Goal: Task Accomplishment & Management: Complete application form

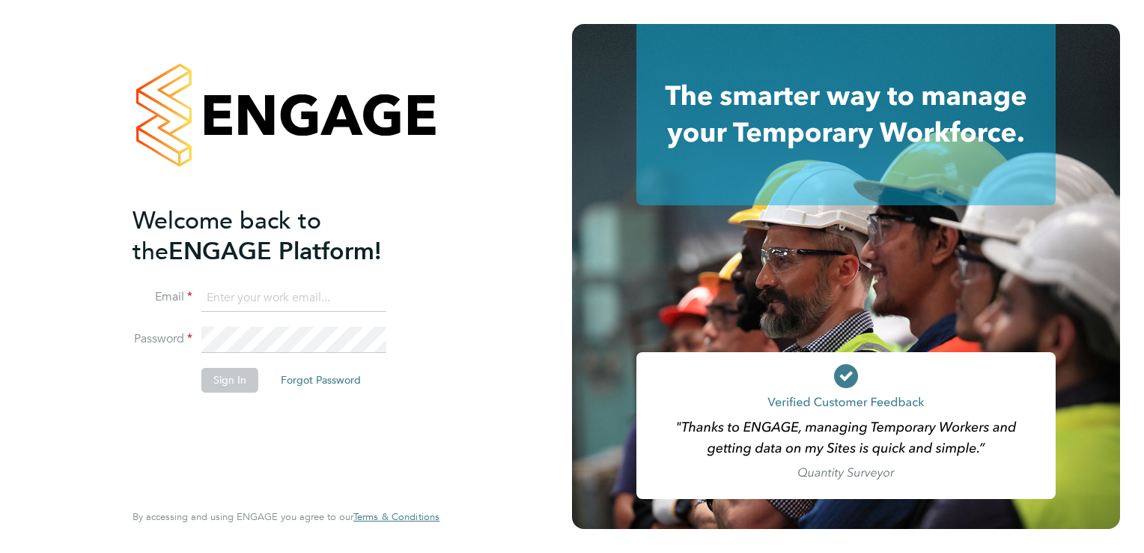
type input "michael.potts@servicecare.org.uk"
drag, startPoint x: 223, startPoint y: 380, endPoint x: 228, endPoint y: 388, distance: 8.7
click at [223, 381] on button "Sign In" at bounding box center [229, 380] width 57 height 24
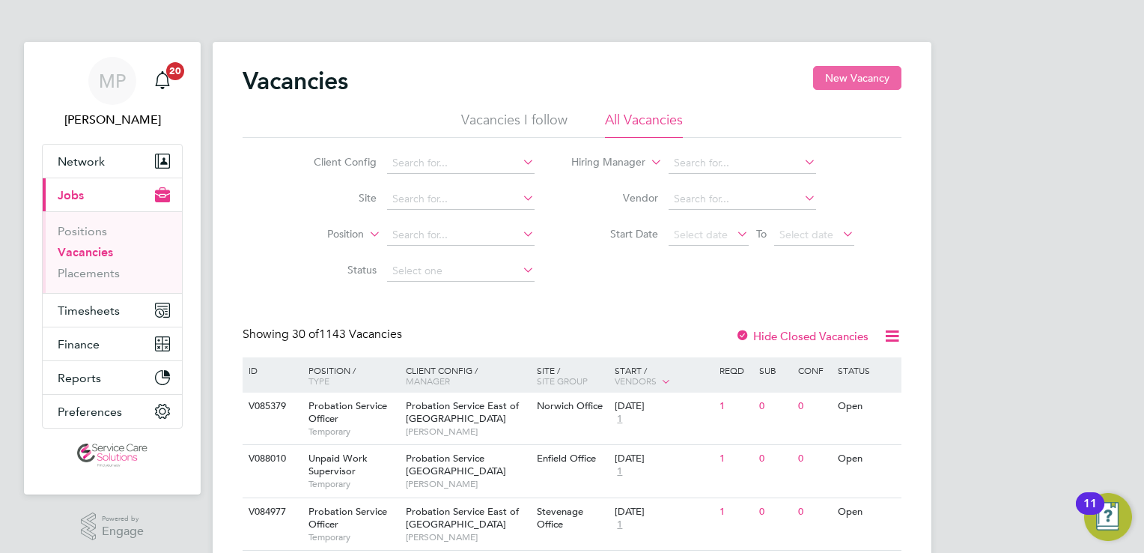
click at [837, 81] on button "New Vacancy" at bounding box center [857, 78] width 88 height 24
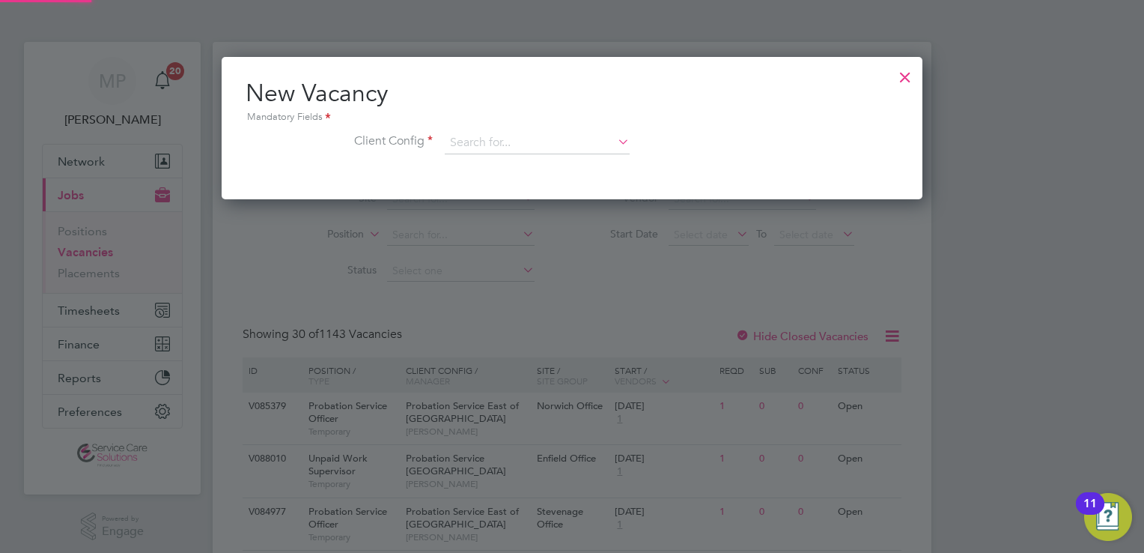
scroll to position [142, 702]
click at [537, 143] on input at bounding box center [537, 143] width 185 height 22
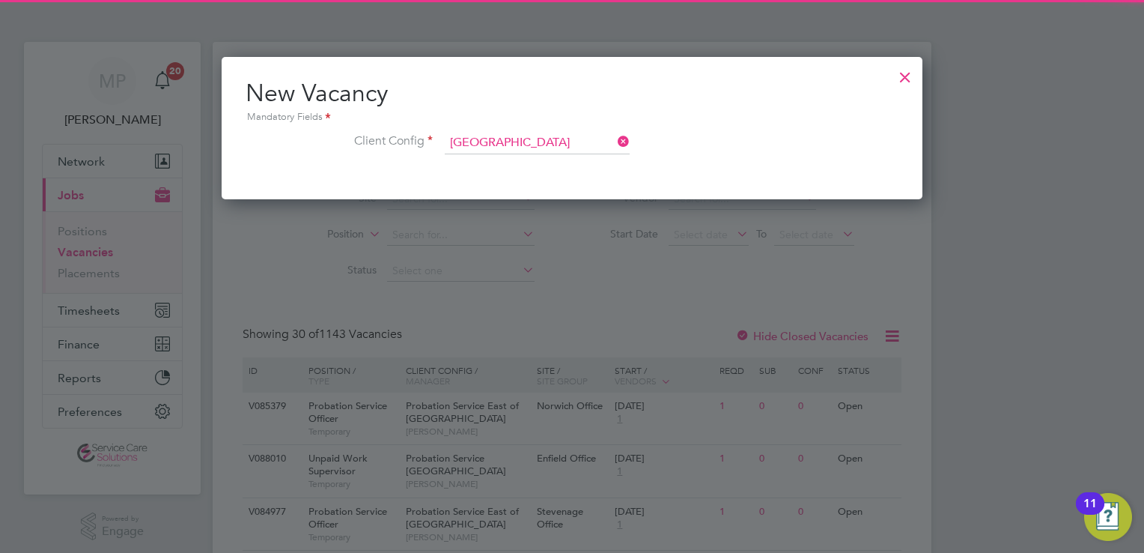
click at [569, 169] on li "Probation Service North West" at bounding box center [538, 164] width 186 height 20
type input "Probation Service [GEOGRAPHIC_DATA]"
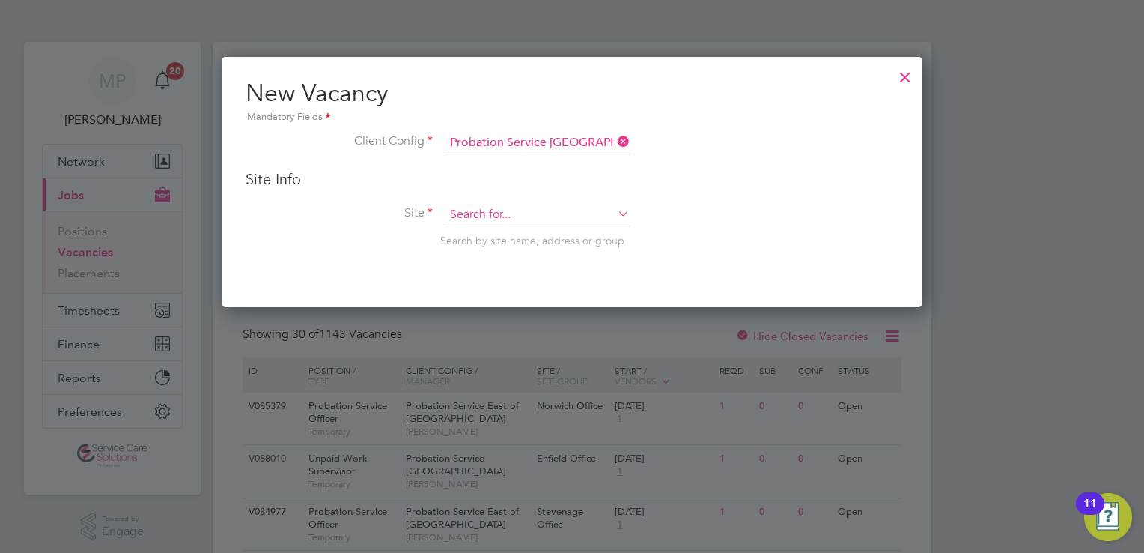
click at [496, 213] on input at bounding box center [537, 215] width 185 height 22
click at [473, 211] on input "EastLanc" at bounding box center [537, 215] width 185 height 22
click at [490, 234] on b "Lanc" at bounding box center [486, 234] width 22 height 13
type input "East Lancashire"
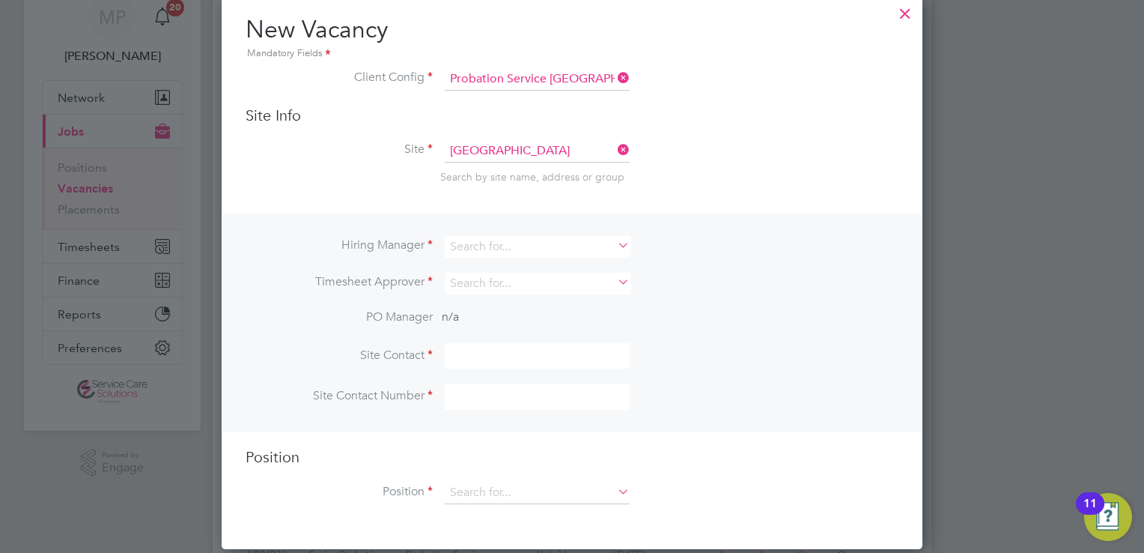
scroll to position [150, 0]
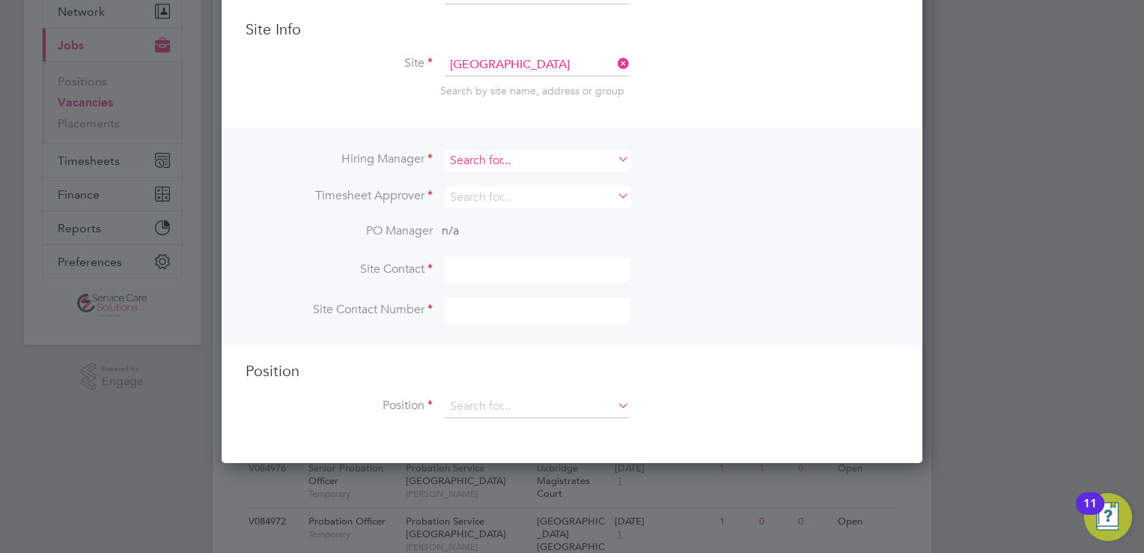
click at [530, 159] on input at bounding box center [537, 161] width 185 height 22
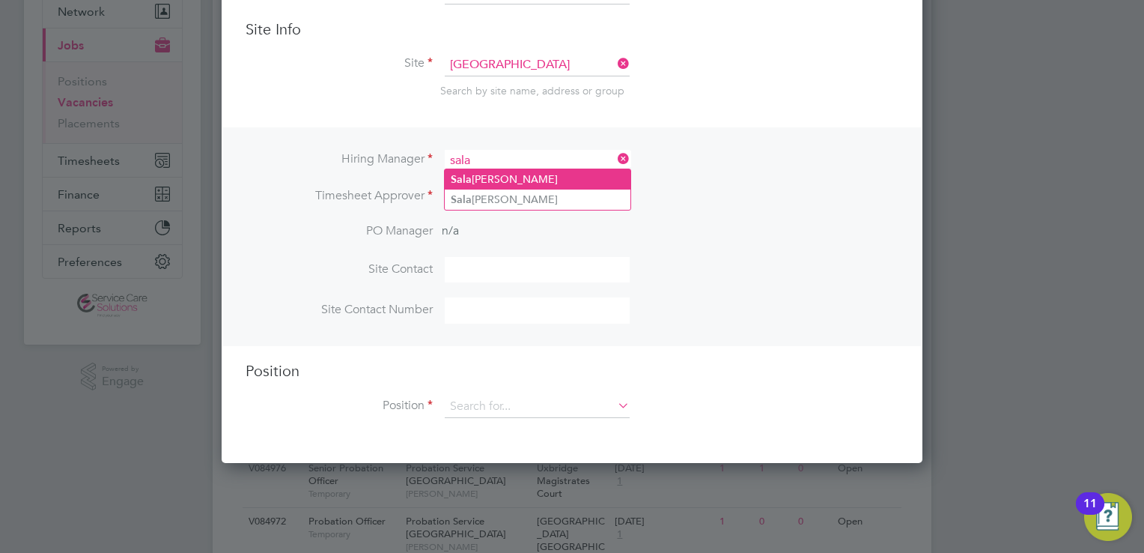
click at [464, 187] on li "Sala huddin Ahmed" at bounding box center [538, 179] width 186 height 20
type input "Salahuddin Ahmed"
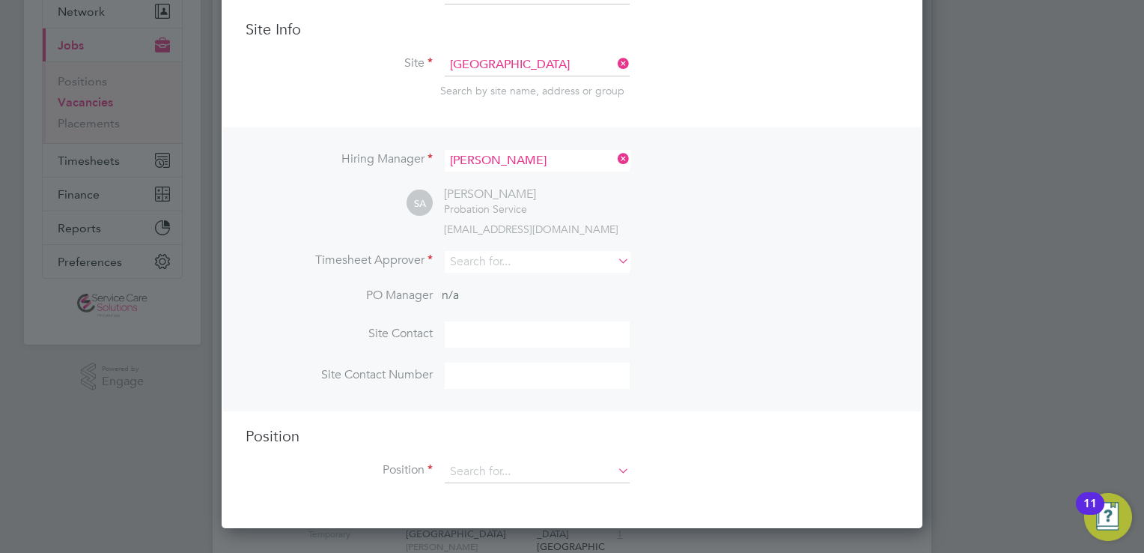
scroll to position [619, 702]
click at [475, 261] on input at bounding box center [537, 262] width 185 height 22
click at [506, 283] on li "Sala huddin Ahmed" at bounding box center [538, 281] width 186 height 20
type input "Salahuddin Ahmed"
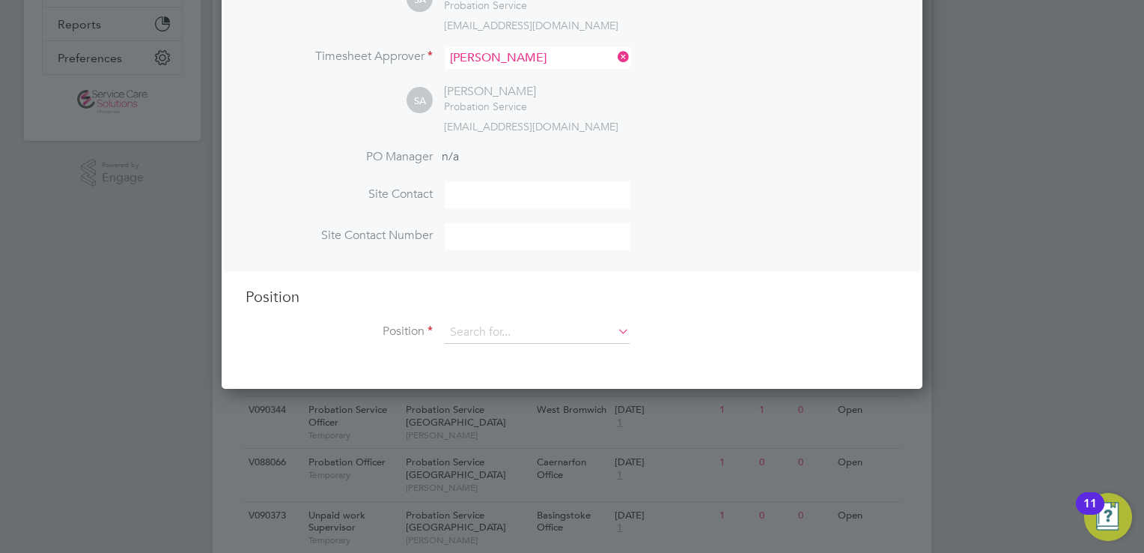
scroll to position [374, 0]
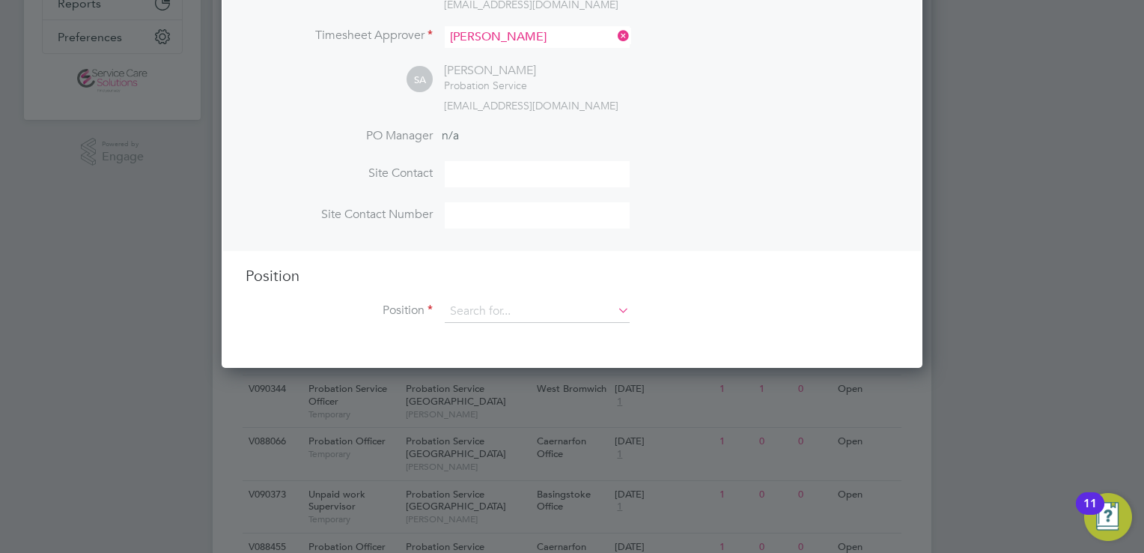
click at [491, 297] on div "Position Position" at bounding box center [572, 302] width 653 height 72
click at [485, 306] on input at bounding box center [537, 311] width 185 height 22
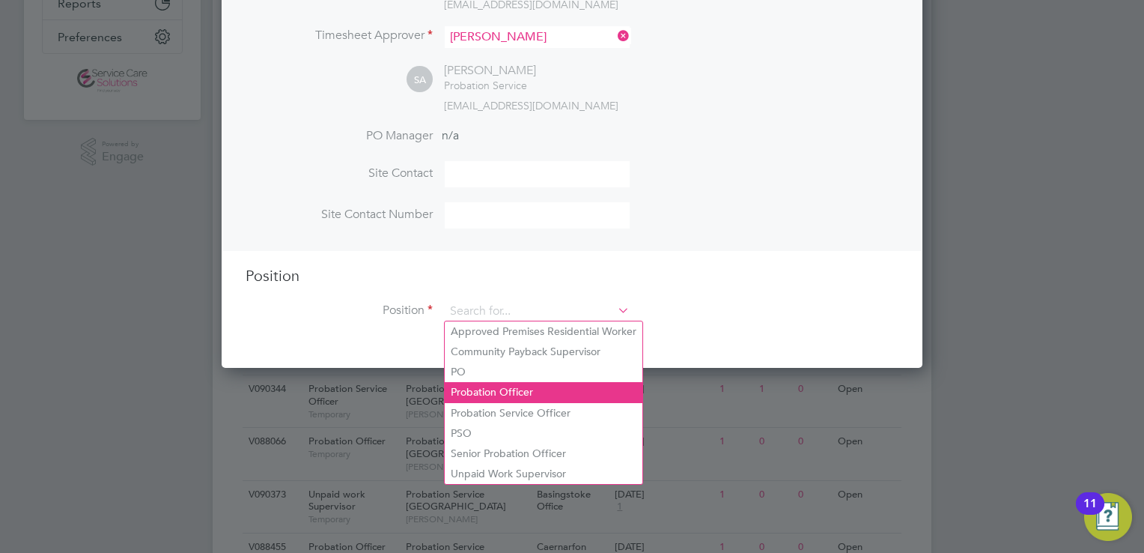
click at [476, 391] on li "Probation Officer" at bounding box center [544, 392] width 198 height 20
type input "Probation Officer"
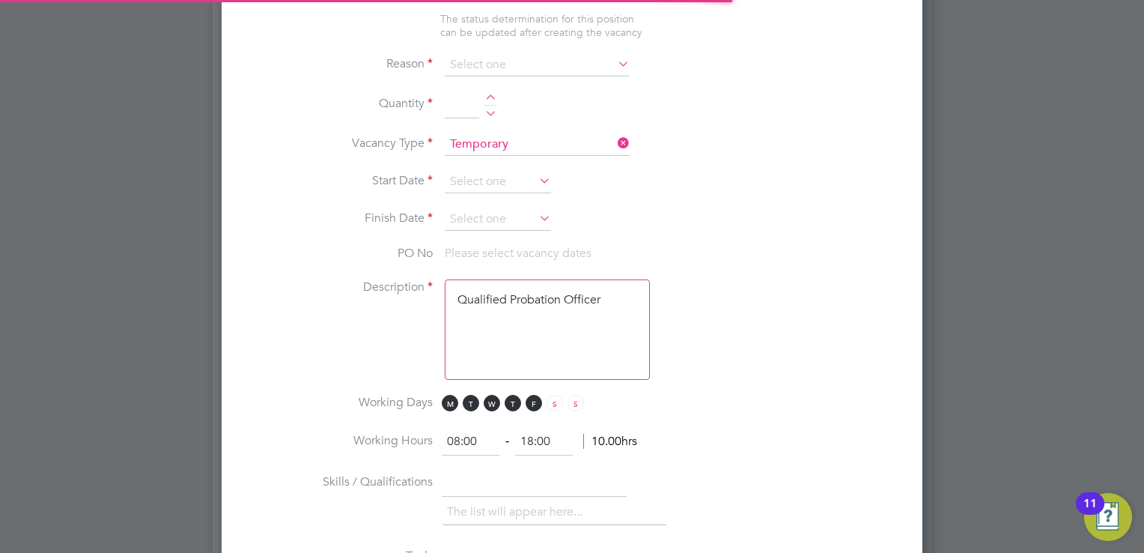
scroll to position [0, 0]
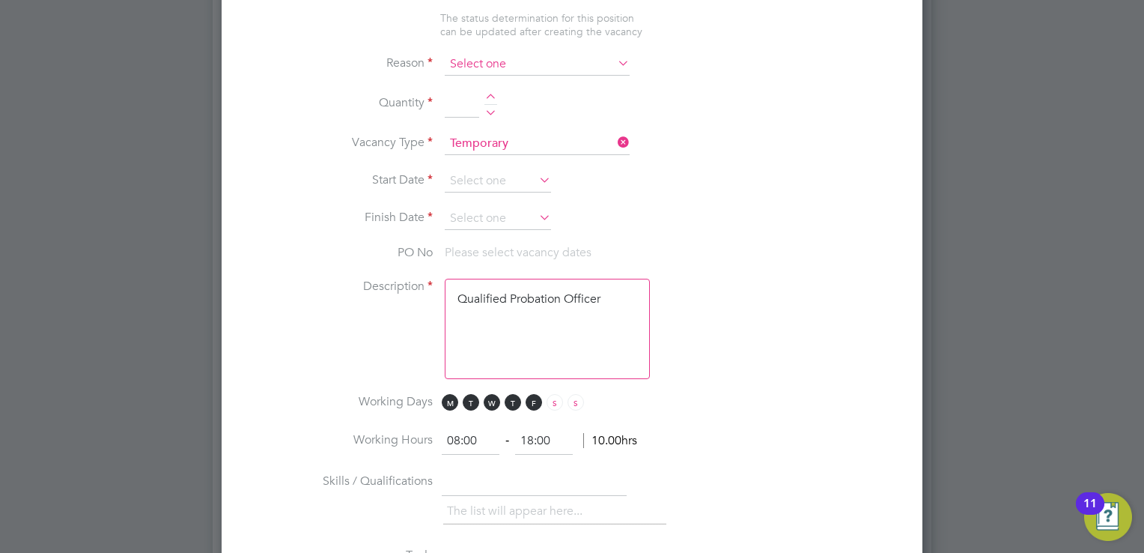
click at [490, 61] on input at bounding box center [537, 64] width 185 height 22
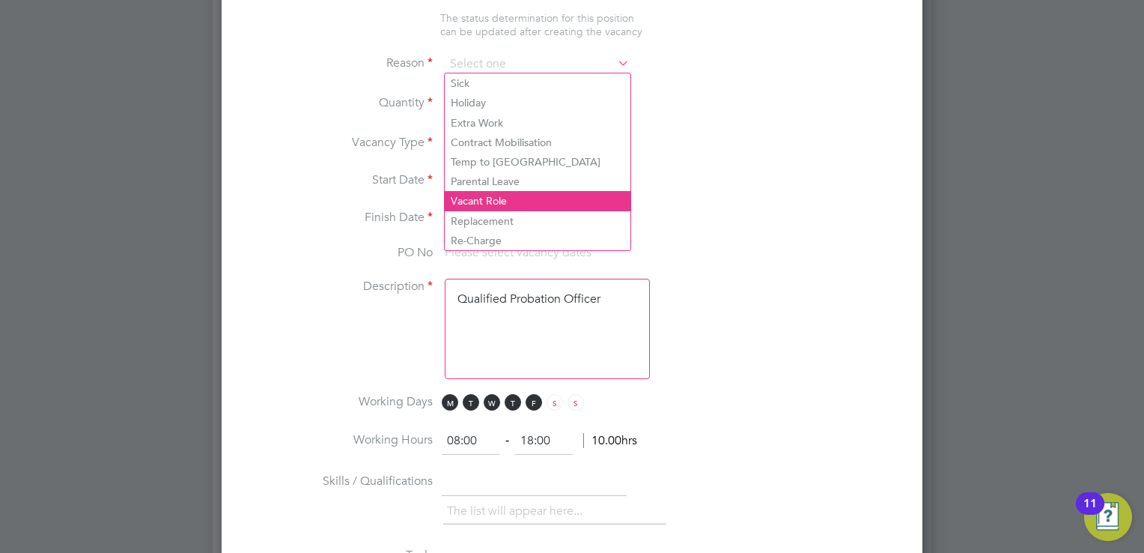
click at [469, 198] on li "Vacant Role" at bounding box center [538, 200] width 186 height 19
type input "Vacant Role"
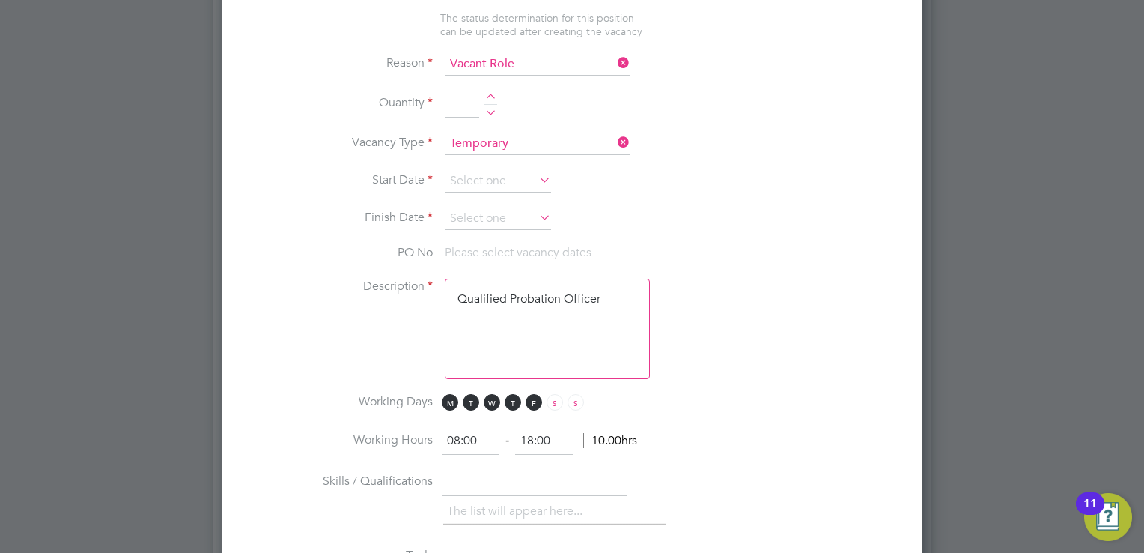
click at [499, 91] on li "Quantity" at bounding box center [572, 112] width 653 height 42
click at [488, 94] on div at bounding box center [490, 99] width 13 height 10
type input "1"
click at [481, 171] on input at bounding box center [498, 181] width 106 height 22
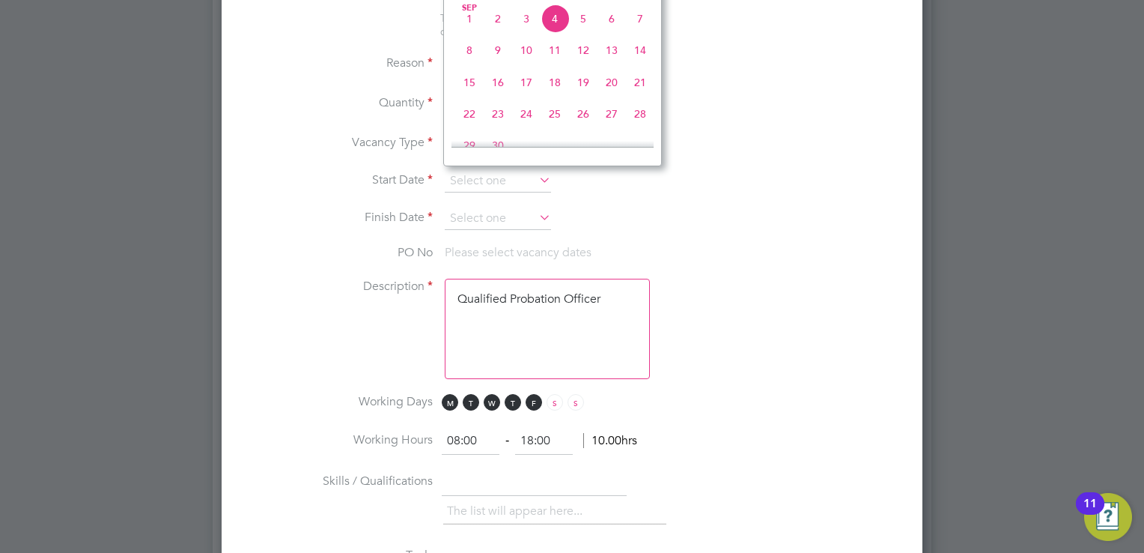
click at [469, 127] on span "22" at bounding box center [469, 114] width 28 height 28
type input "22 Sep 2025"
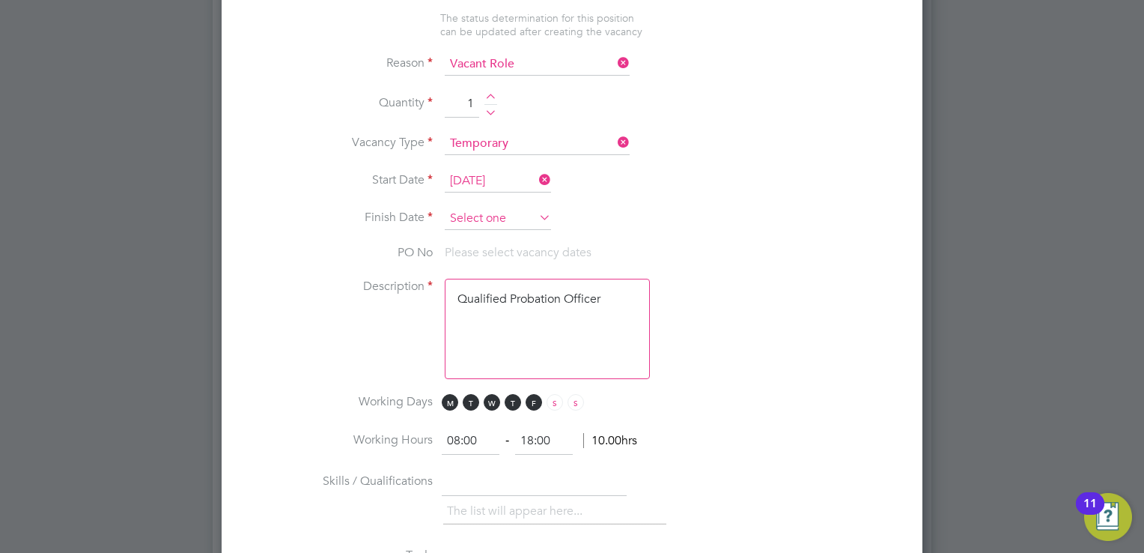
click at [485, 213] on input at bounding box center [498, 218] width 106 height 22
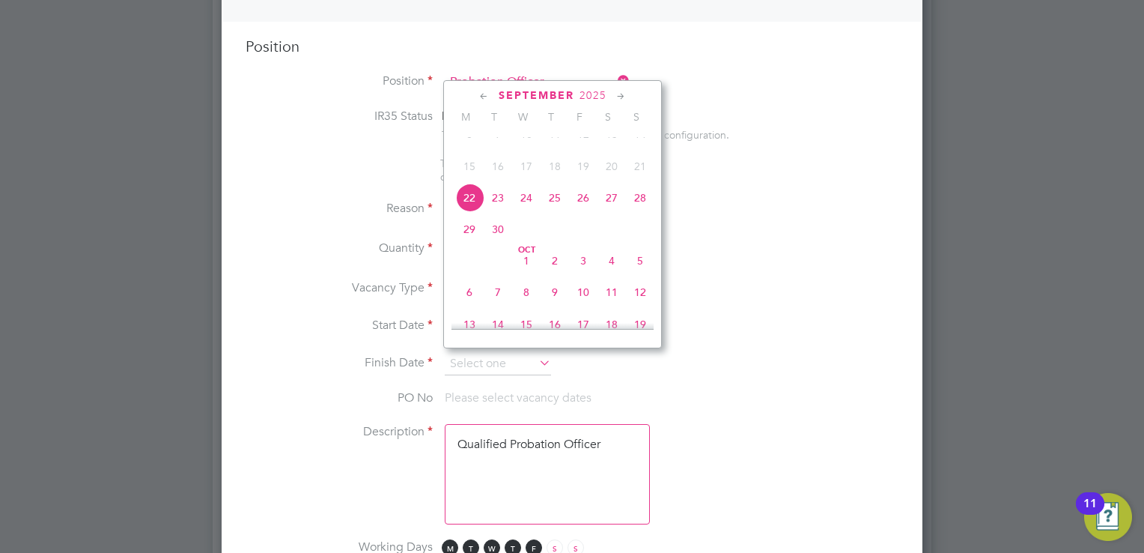
scroll to position [599, 0]
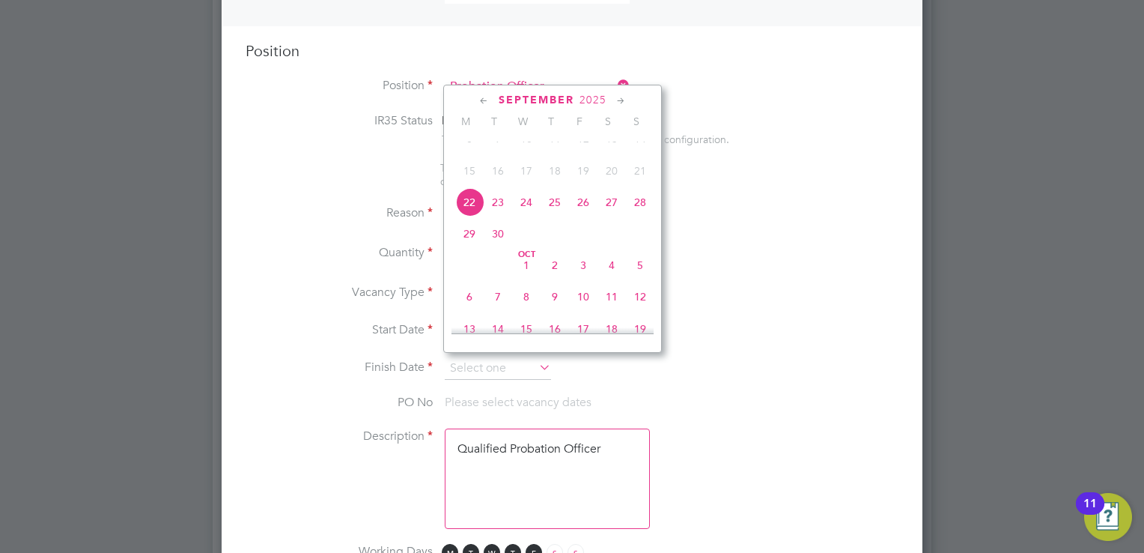
click at [619, 103] on icon at bounding box center [621, 101] width 14 height 16
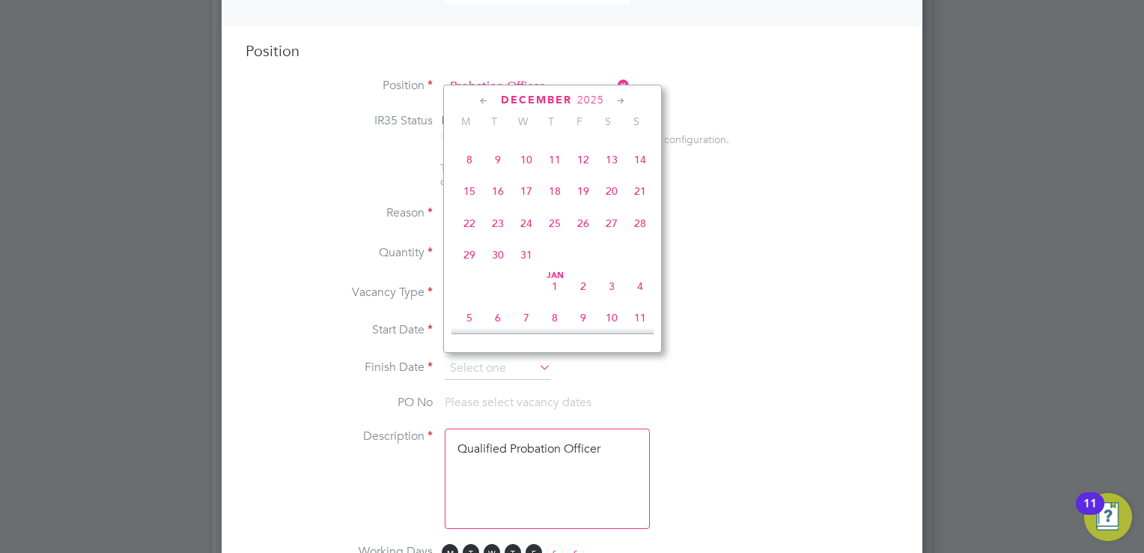
click at [639, 237] on span "28" at bounding box center [640, 223] width 28 height 28
type input "[DATE]"
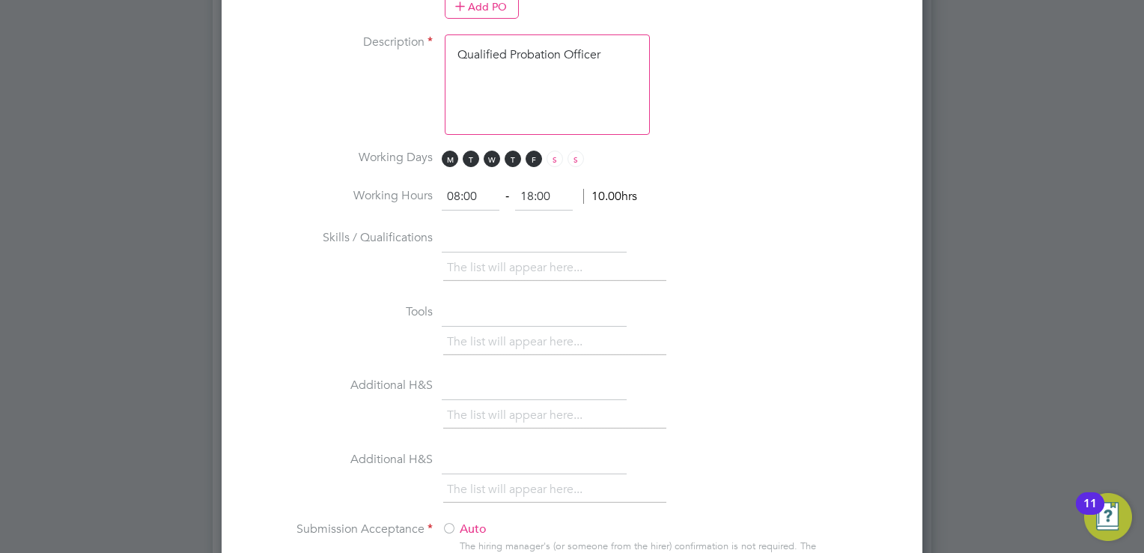
scroll to position [1123, 0]
click at [587, 112] on textarea "Qualified Probation Officer" at bounding box center [547, 81] width 205 height 100
drag, startPoint x: 613, startPoint y: 52, endPoint x: 407, endPoint y: 48, distance: 206.0
click at [407, 48] on li "Description Qualified Probation Officer" at bounding box center [572, 88] width 653 height 115
paste textarea "The tracking number for this OP1 request is: " 2327B" Yes Question Answer Proba…"
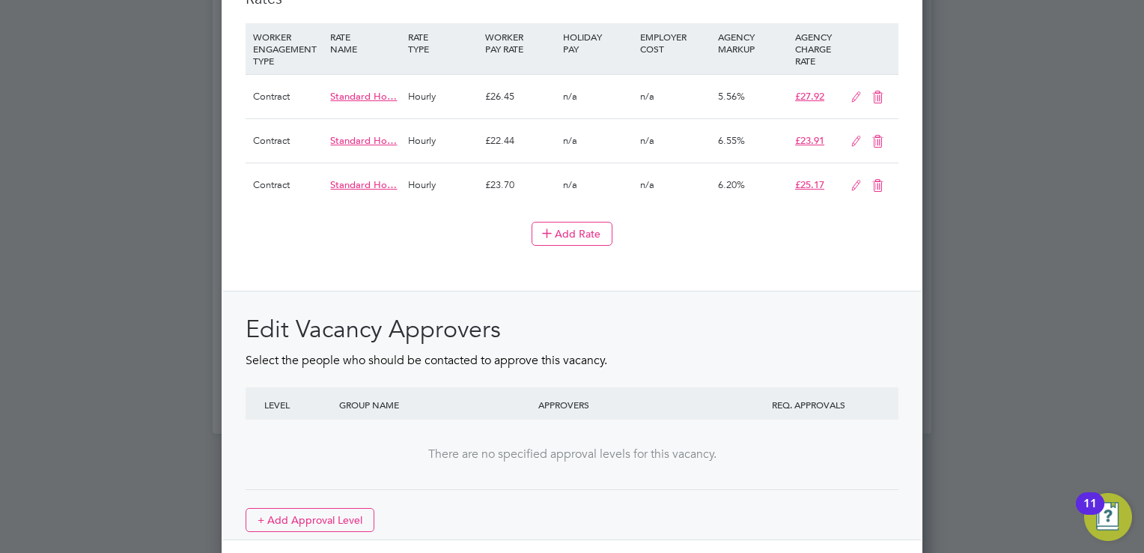
scroll to position [1836, 0]
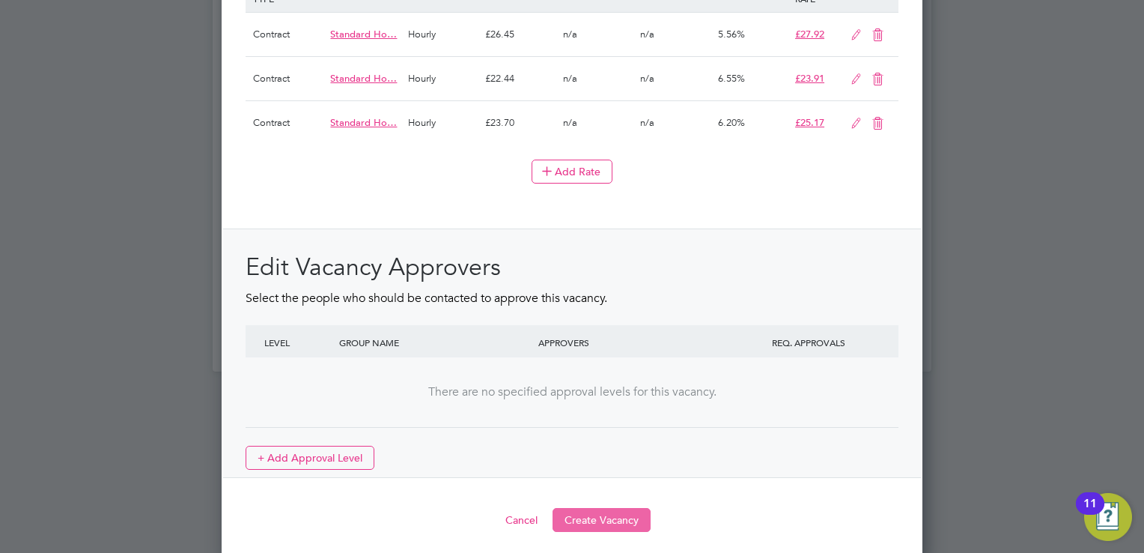
type textarea "The tracking number for this OP1 request is: " 2327B" Yes Question Answer Proba…"
drag, startPoint x: 589, startPoint y: 514, endPoint x: 689, endPoint y: 494, distance: 102.2
click at [589, 514] on button "Create Vacancy" at bounding box center [602, 520] width 98 height 24
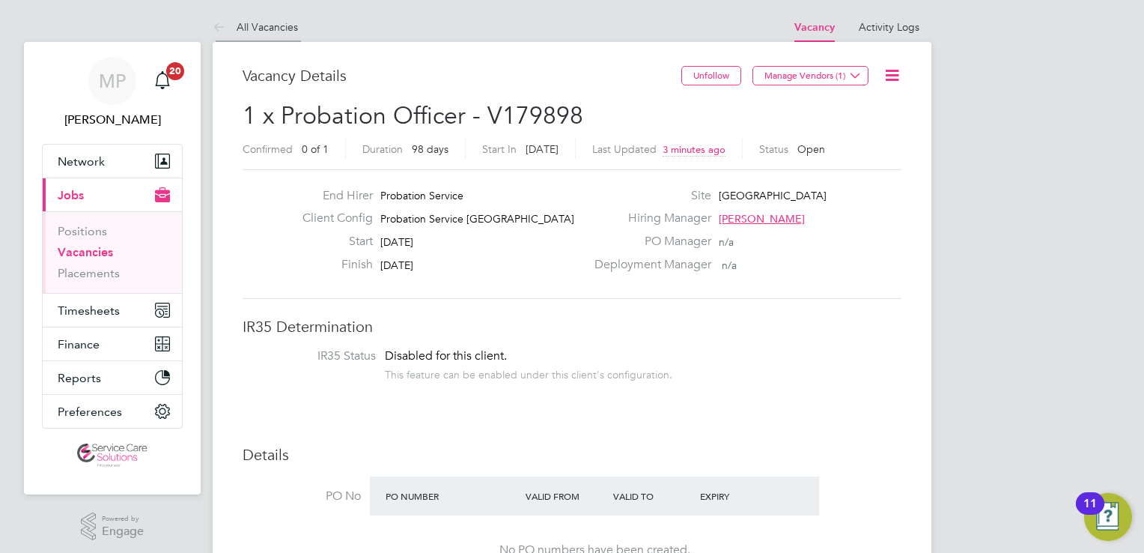
click at [258, 31] on link "All Vacancies" at bounding box center [255, 26] width 85 height 13
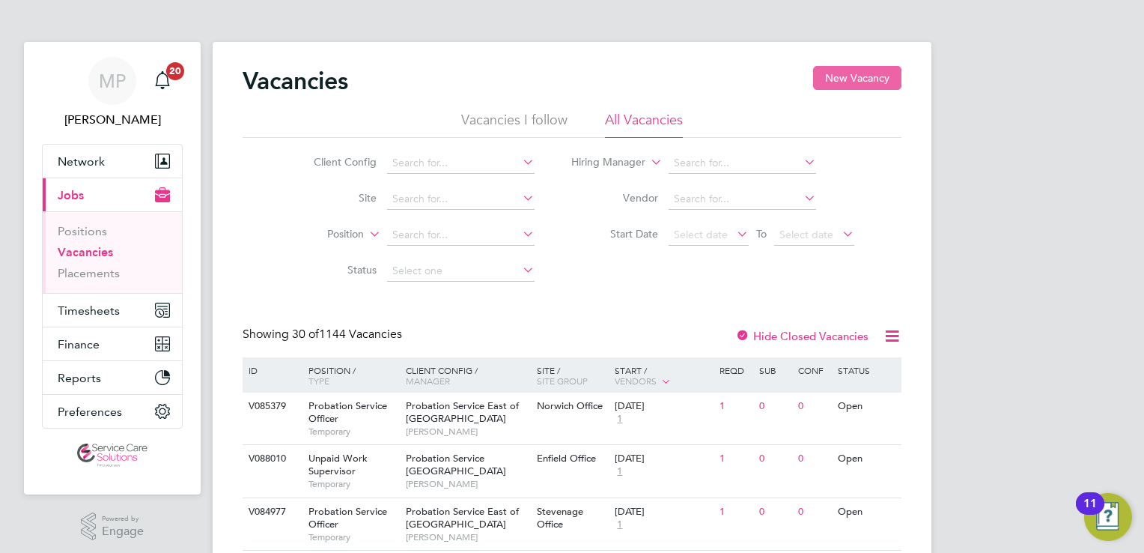
click at [845, 78] on button "New Vacancy" at bounding box center [857, 78] width 88 height 24
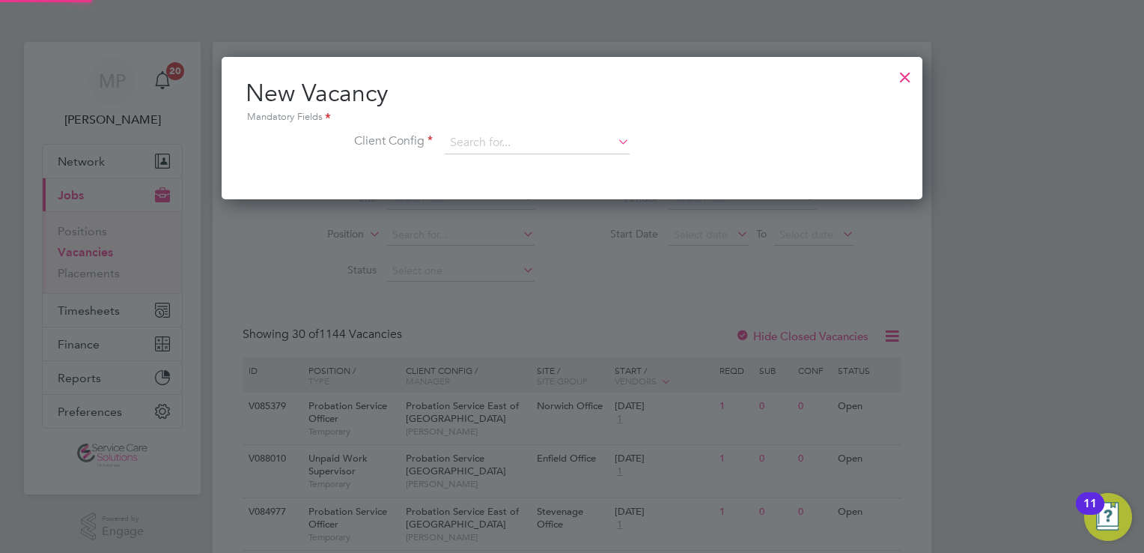
scroll to position [142, 702]
click at [518, 141] on input at bounding box center [537, 143] width 185 height 22
click at [596, 190] on li "Probation Service North West" at bounding box center [538, 184] width 186 height 20
type input "Probation Service [GEOGRAPHIC_DATA]"
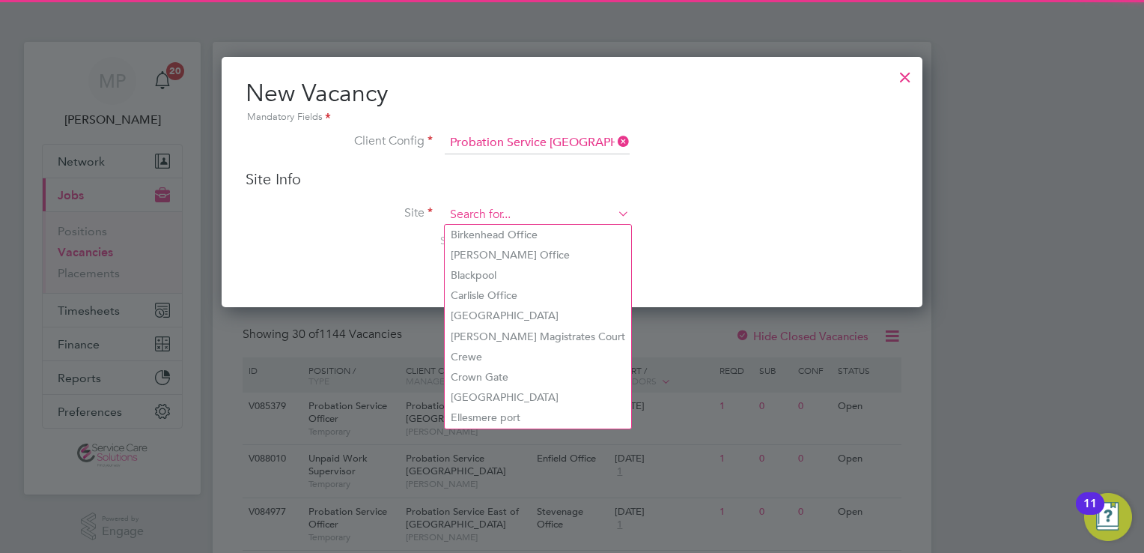
click at [523, 212] on input at bounding box center [537, 215] width 185 height 22
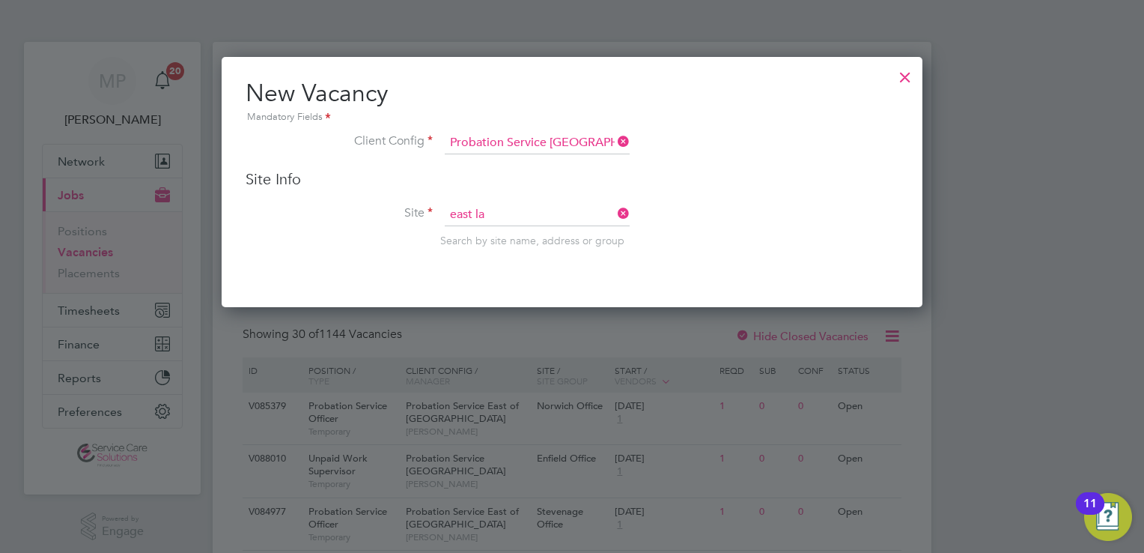
click at [519, 233] on li "East La ncashire" at bounding box center [538, 235] width 186 height 20
type input "East Lancashire"
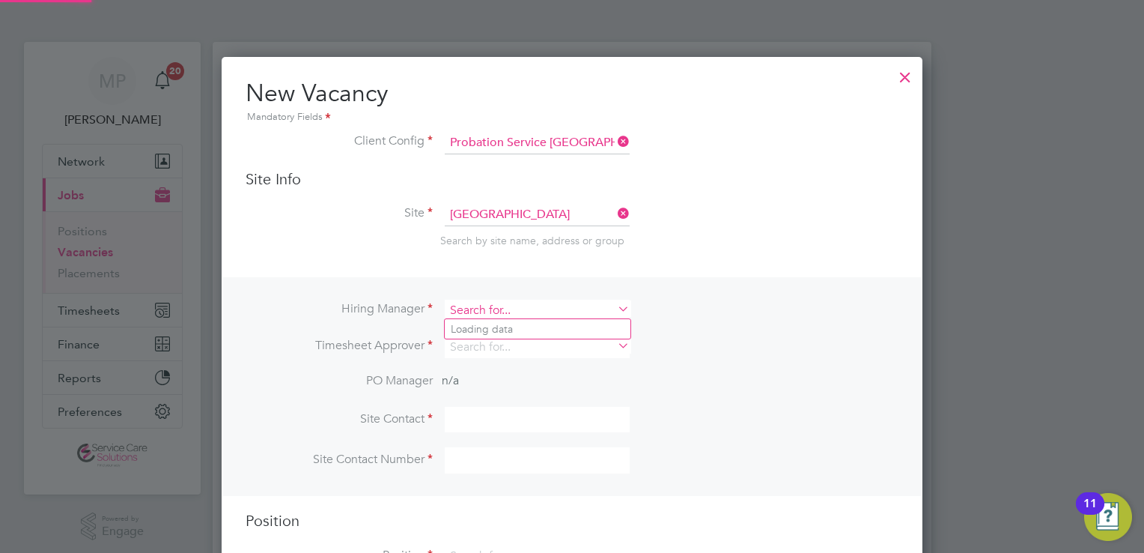
click at [498, 313] on input at bounding box center [537, 311] width 185 height 22
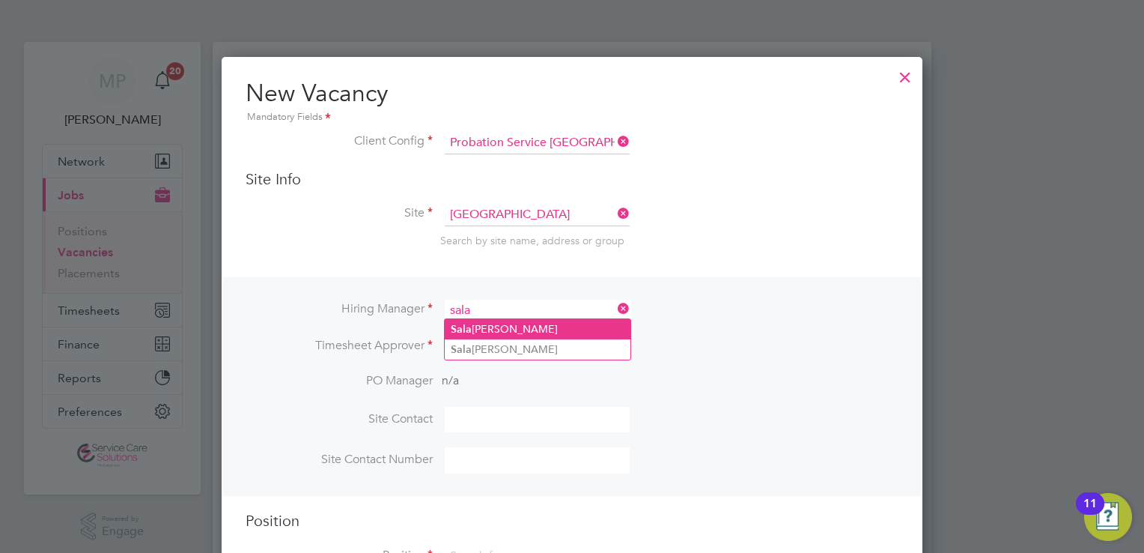
click at [525, 335] on li "Sala huddin Ahmed" at bounding box center [538, 329] width 186 height 20
type input "Salahuddin Ahmed"
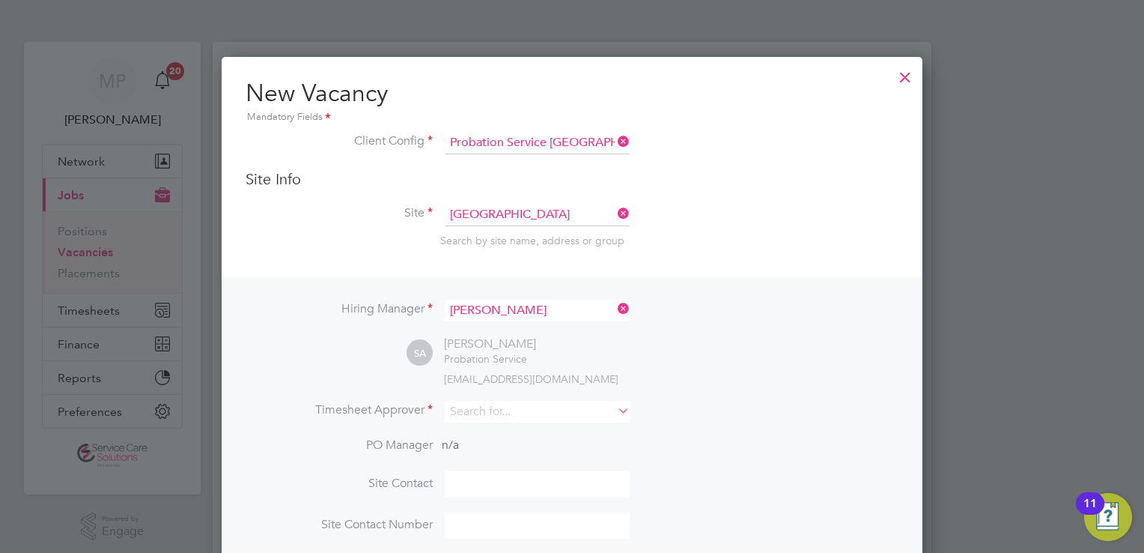
scroll to position [619, 702]
click at [482, 401] on input at bounding box center [537, 412] width 185 height 22
click at [514, 439] on li "Sala huddin Ahmed" at bounding box center [538, 431] width 186 height 20
type input "Salahuddin Ahmed"
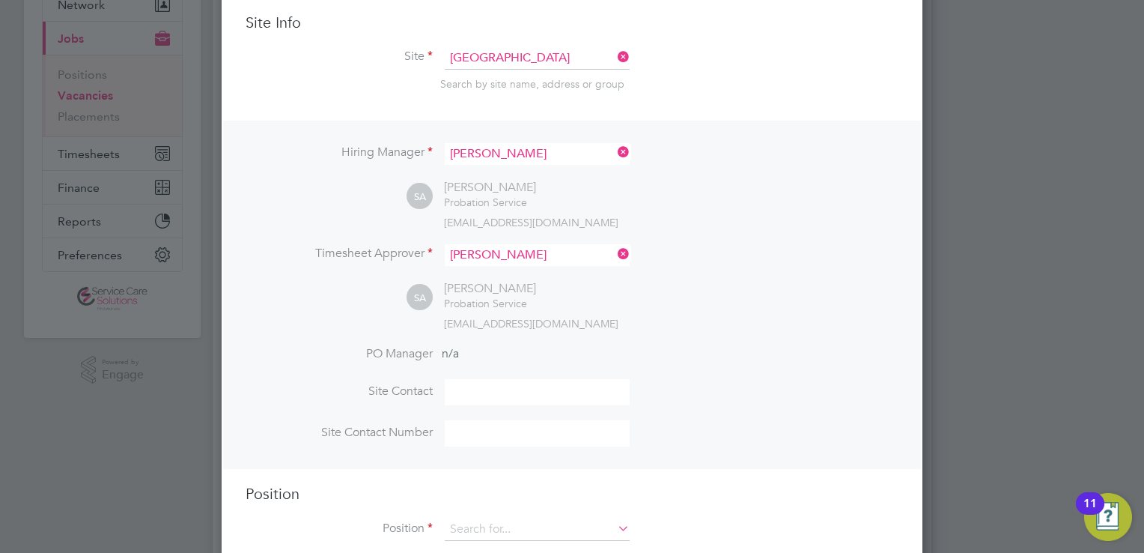
scroll to position [225, 0]
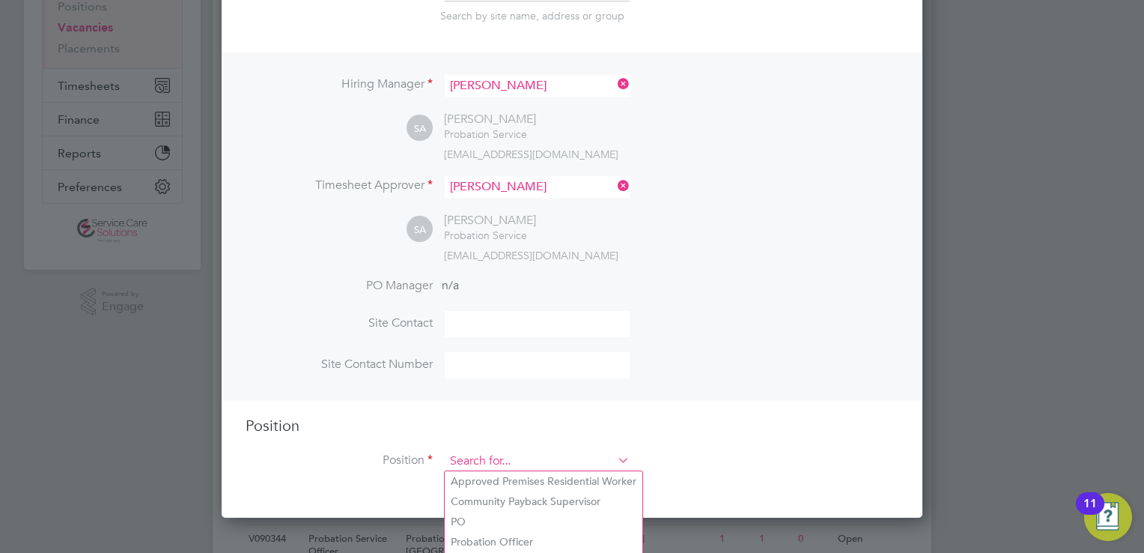
click at [512, 460] on input at bounding box center [537, 461] width 185 height 22
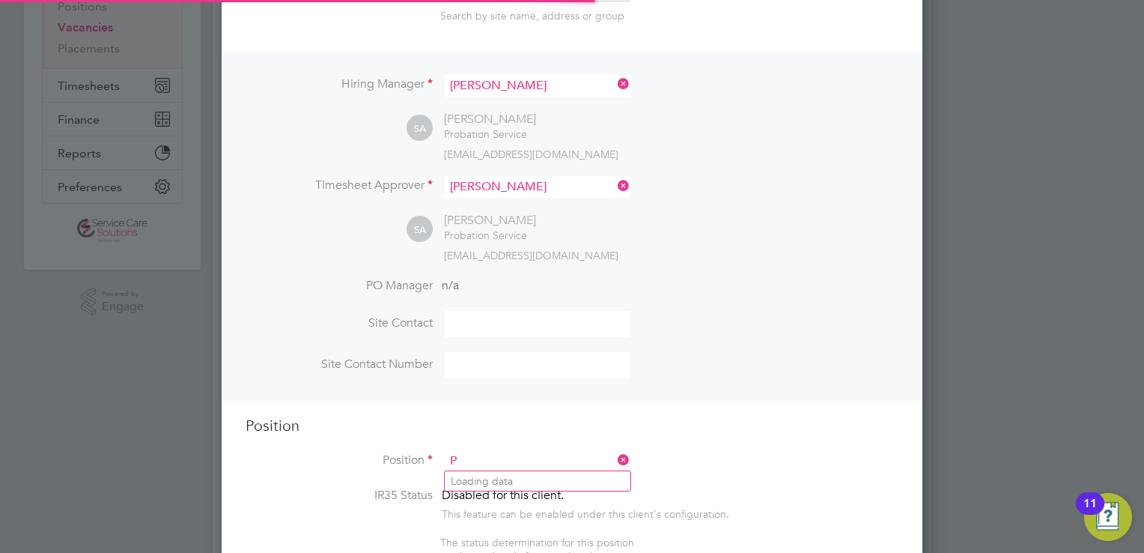
scroll to position [2145, 702]
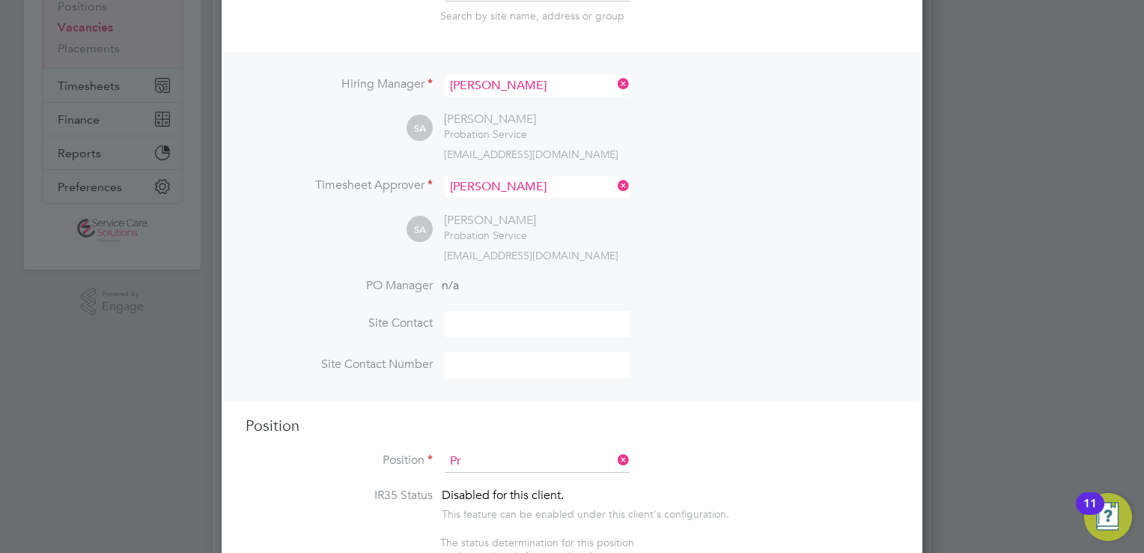
click at [474, 505] on li "Pr obation Officer" at bounding box center [544, 501] width 198 height 20
type input "Probation Officer"
type textarea "Qualified Probation Officer"
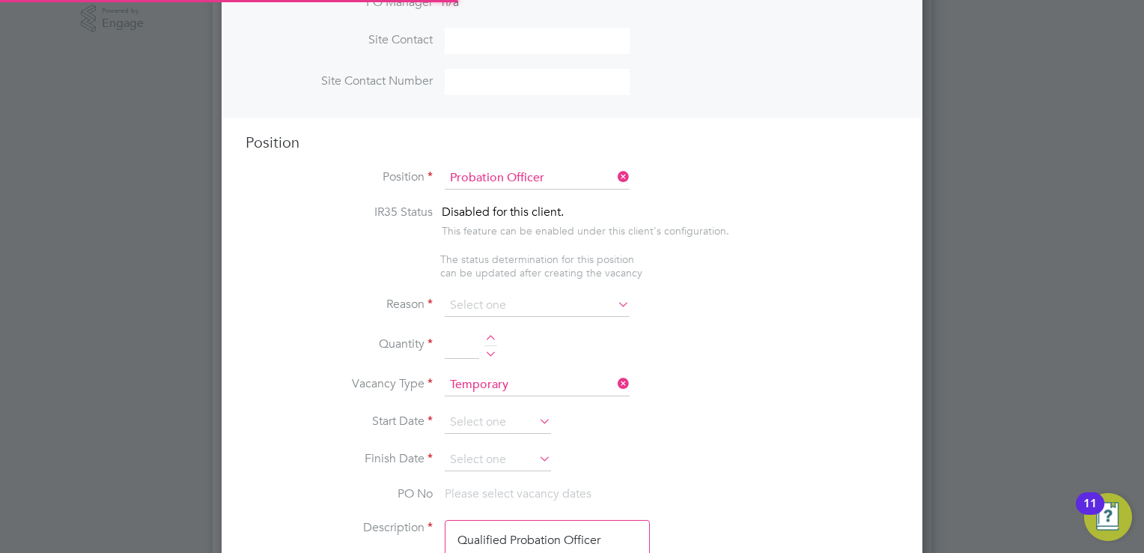
scroll to position [599, 0]
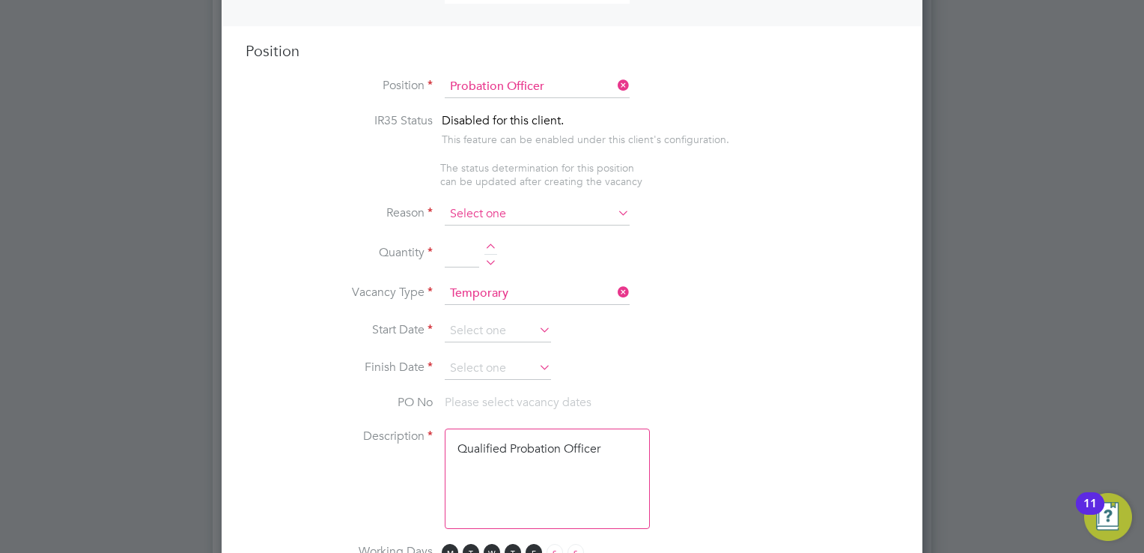
click at [497, 215] on input at bounding box center [537, 214] width 185 height 22
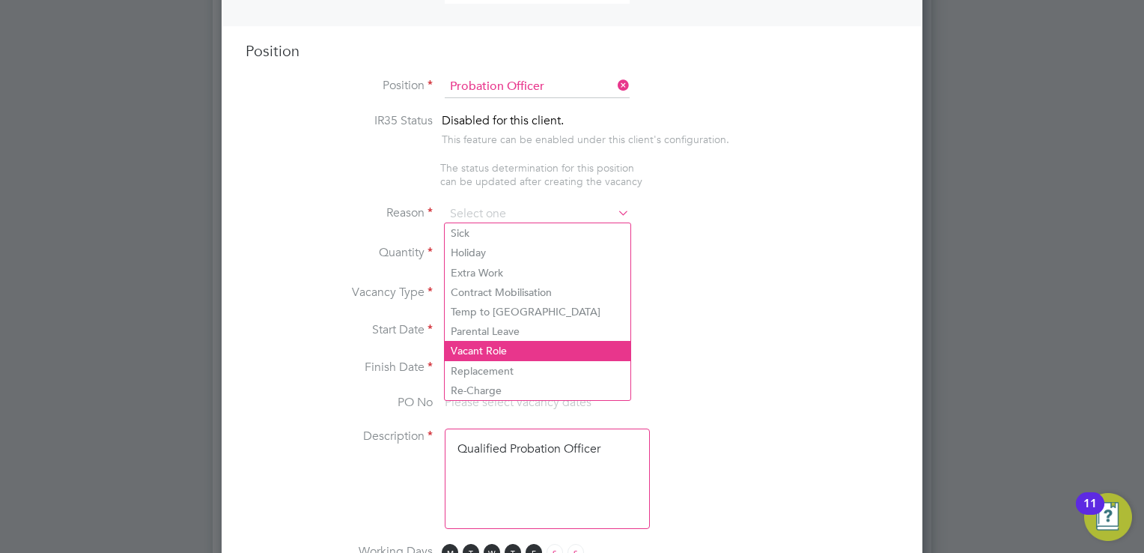
click at [473, 346] on li "Vacant Role" at bounding box center [538, 350] width 186 height 19
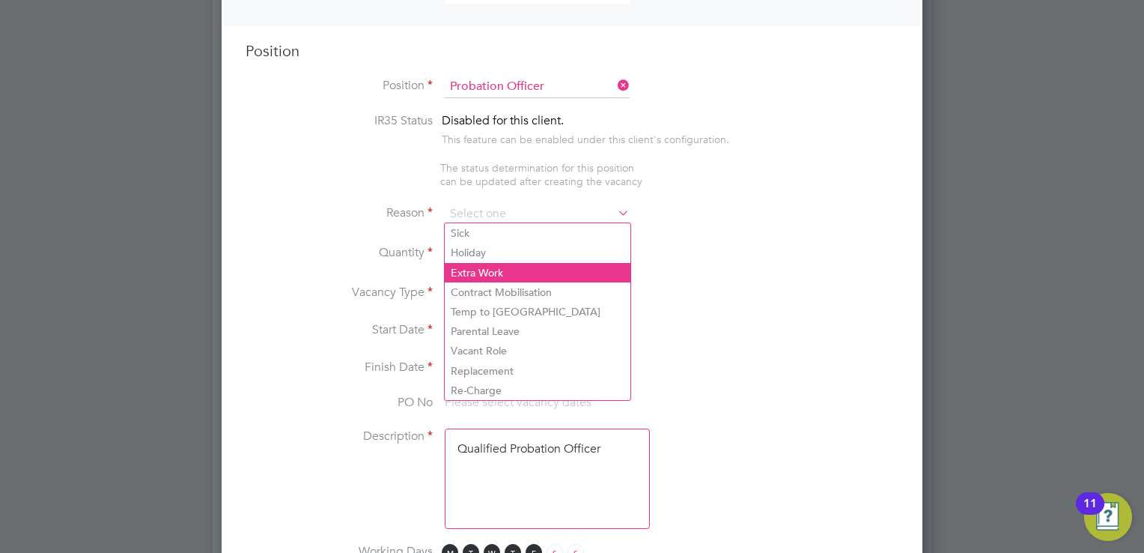
type input "Vacant Role"
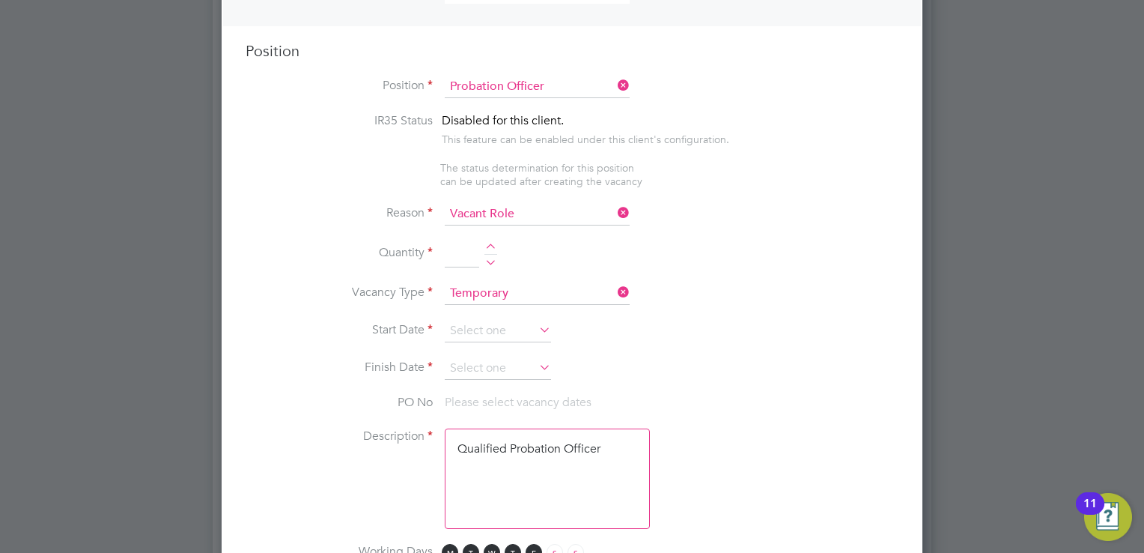
click at [493, 243] on div at bounding box center [490, 248] width 13 height 10
type input "1"
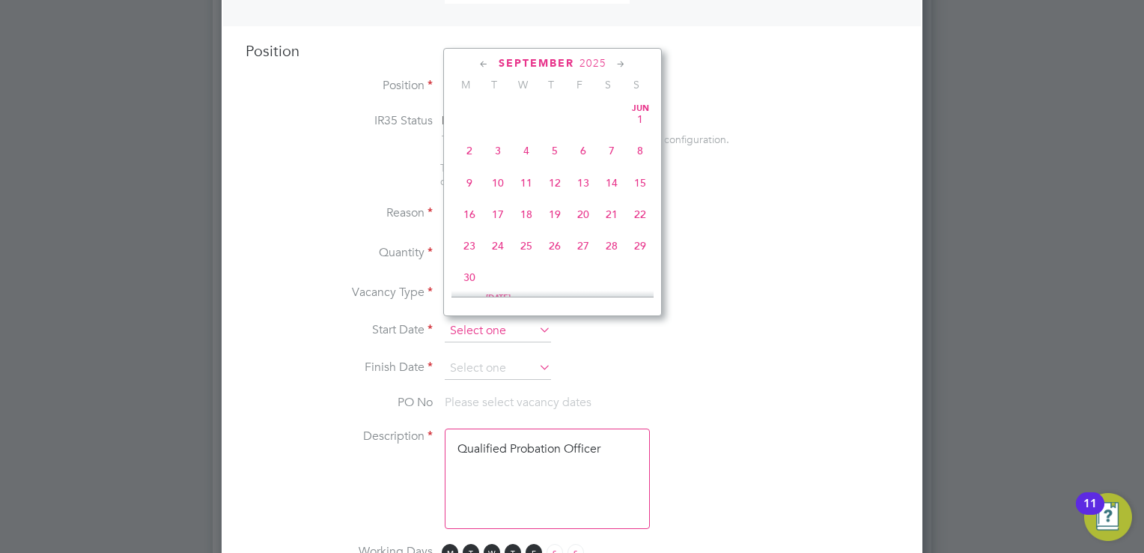
click at [470, 323] on input at bounding box center [498, 331] width 106 height 22
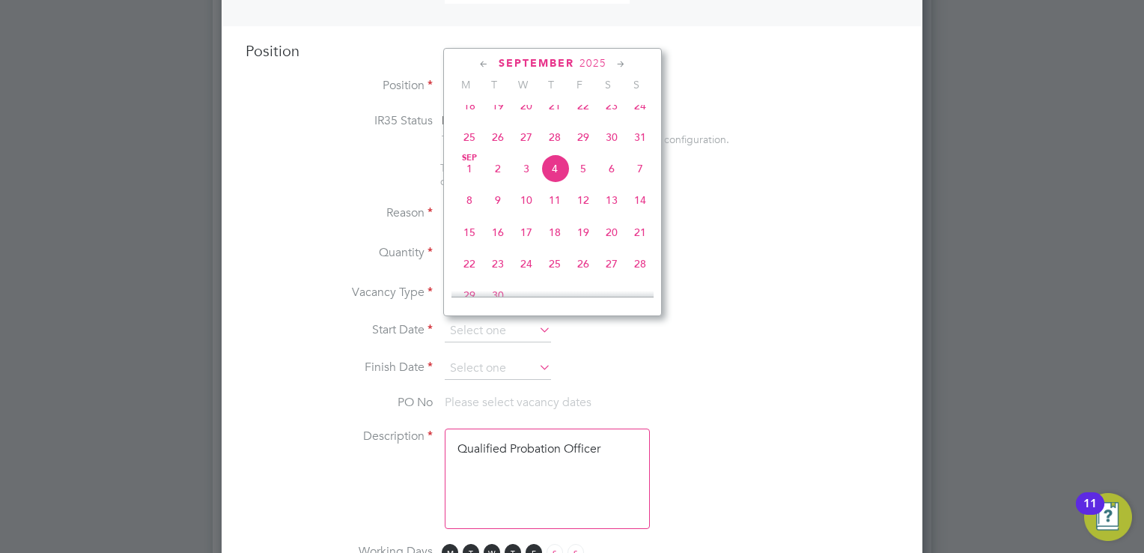
click at [470, 278] on span "22" at bounding box center [469, 263] width 28 height 28
type input "22 Sep 2025"
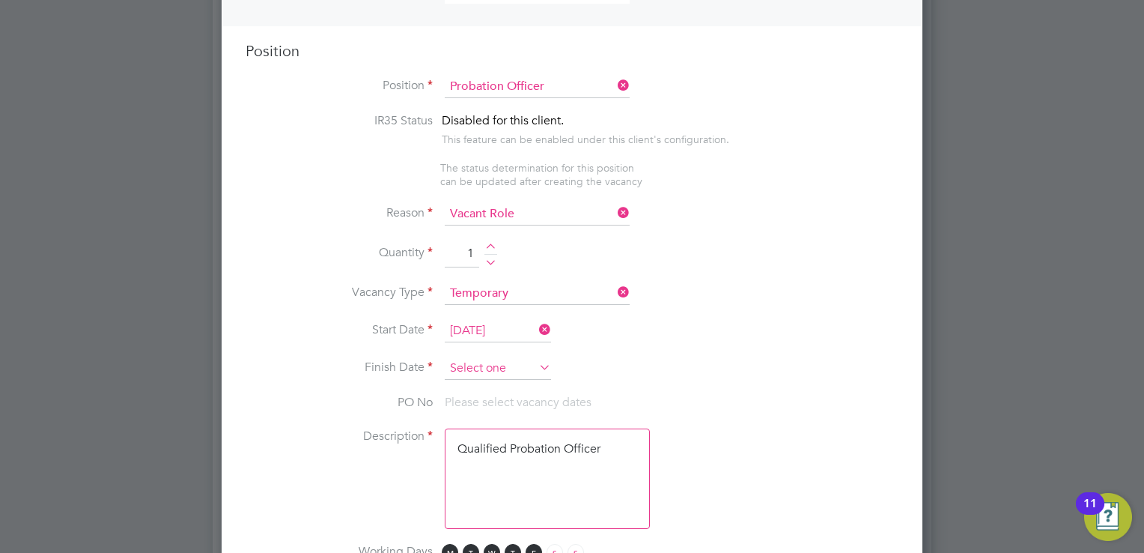
click at [484, 358] on input at bounding box center [498, 368] width 106 height 22
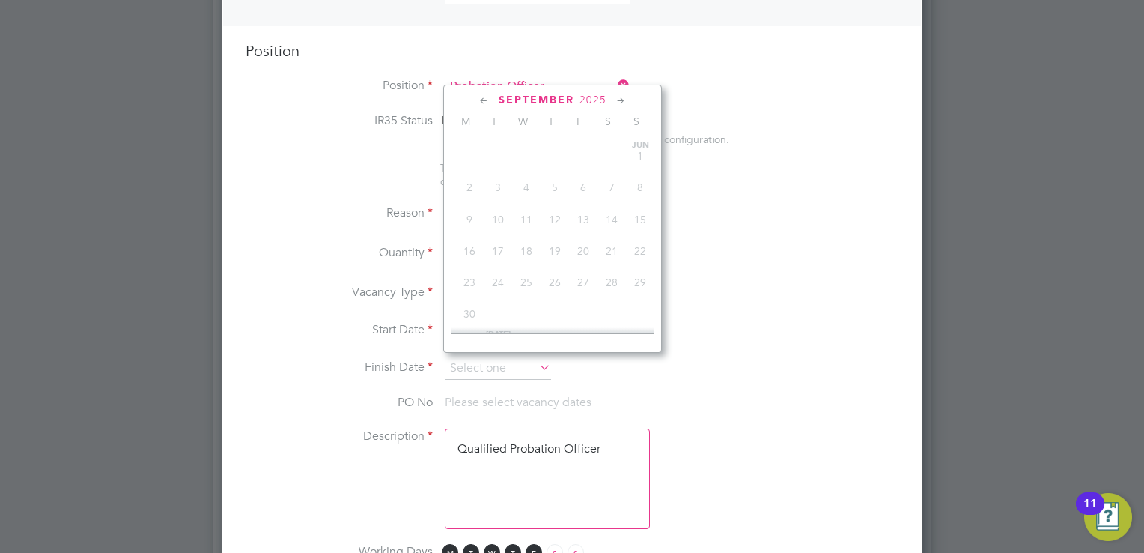
scroll to position [554, 0]
click at [620, 103] on icon at bounding box center [621, 101] width 14 height 16
click at [618, 106] on icon at bounding box center [621, 101] width 14 height 16
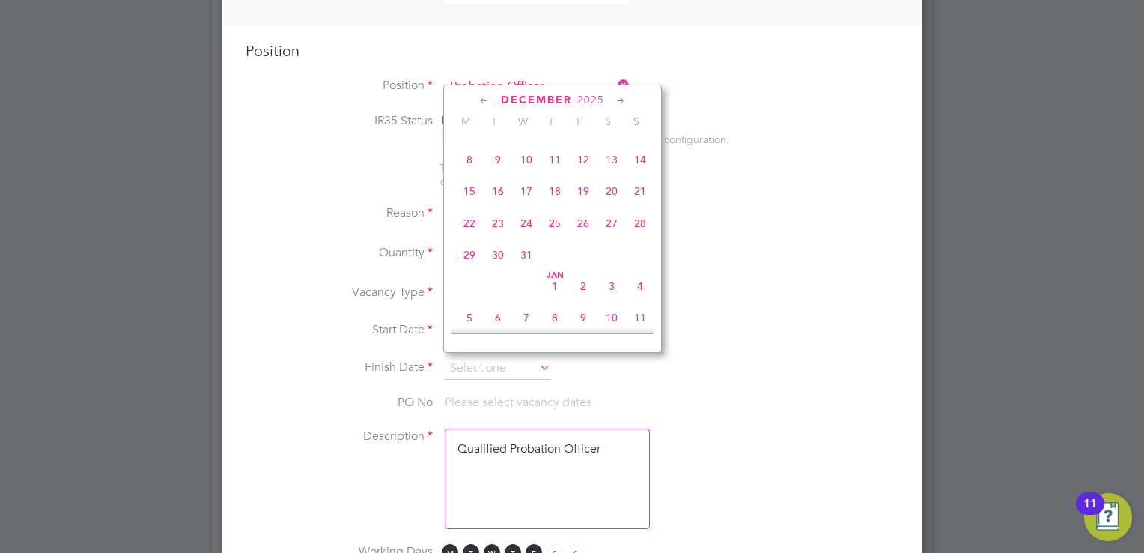
click at [644, 237] on span "28" at bounding box center [640, 223] width 28 height 28
type input "[DATE]"
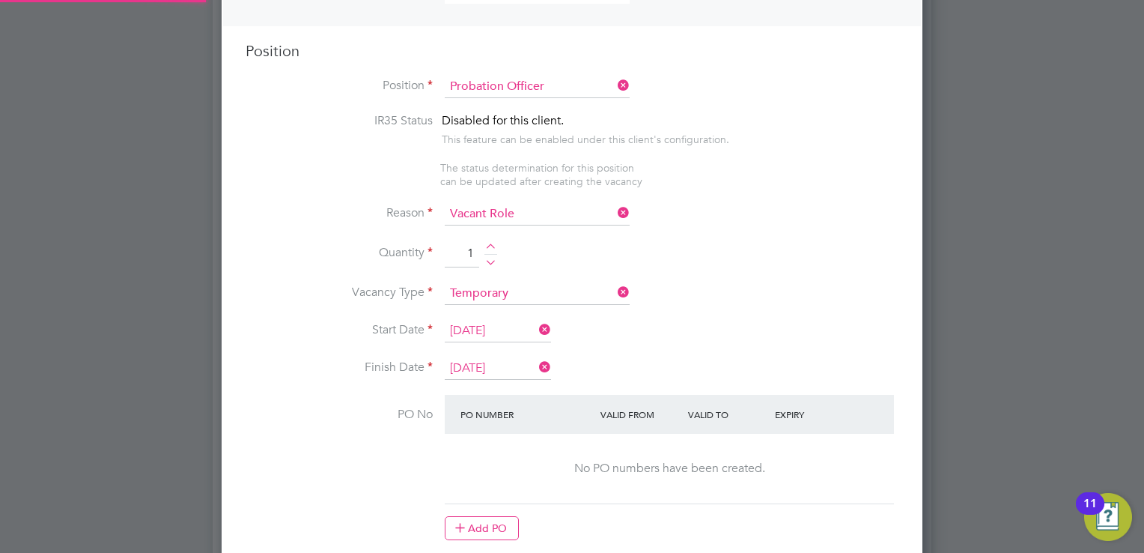
scroll to position [2333, 702]
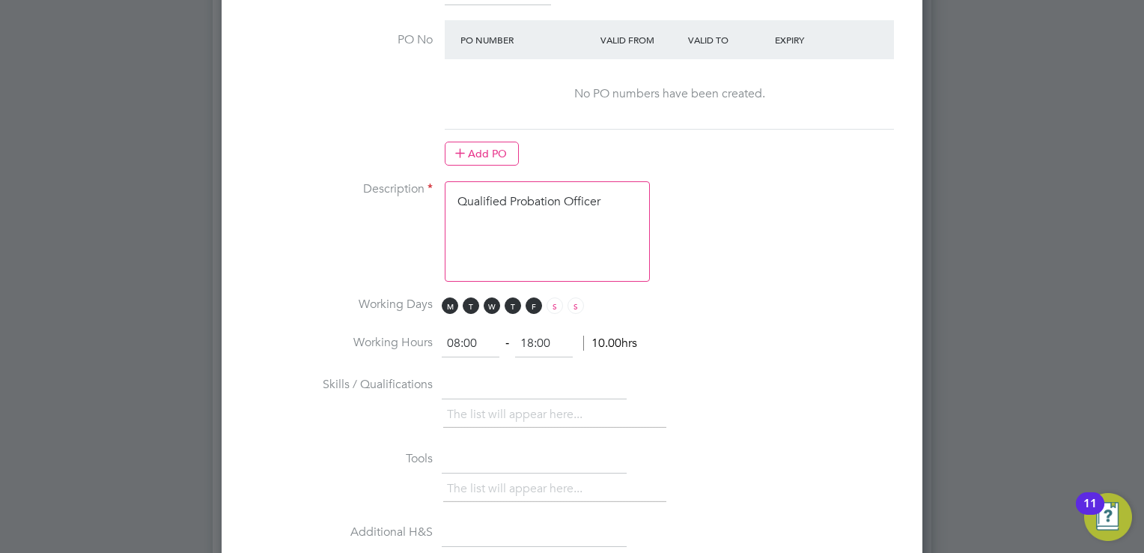
click at [481, 223] on textarea "Qualified Probation Officer" at bounding box center [547, 231] width 205 height 100
drag, startPoint x: 616, startPoint y: 193, endPoint x: 397, endPoint y: 185, distance: 219.6
click at [398, 186] on li "Description Qualified Probation Officer" at bounding box center [572, 238] width 653 height 115
paste textarea "The tracking number for this OP1 request is: " 2328B" Yes Question Answer Proba…"
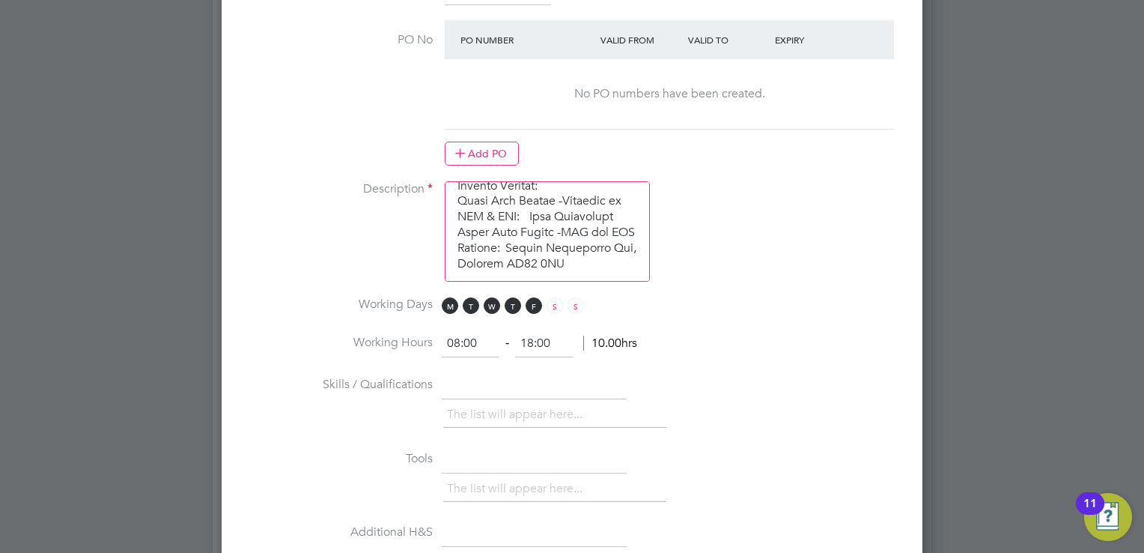
scroll to position [1000, 0]
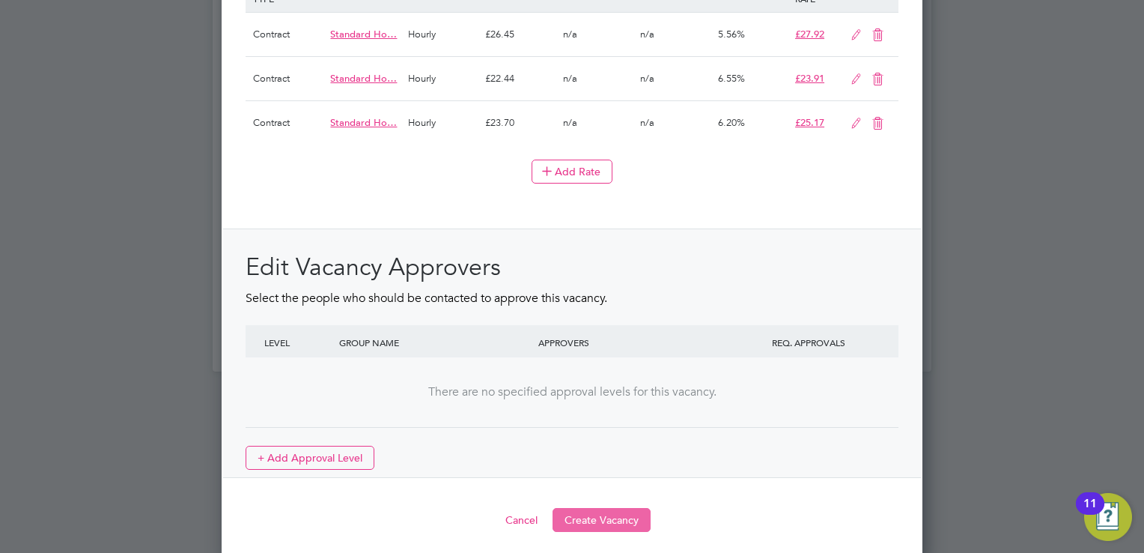
type textarea "The tracking number for this OP1 request is: " 2328B" Yes Question Answer Proba…"
click at [597, 508] on button "Create Vacancy" at bounding box center [602, 520] width 98 height 24
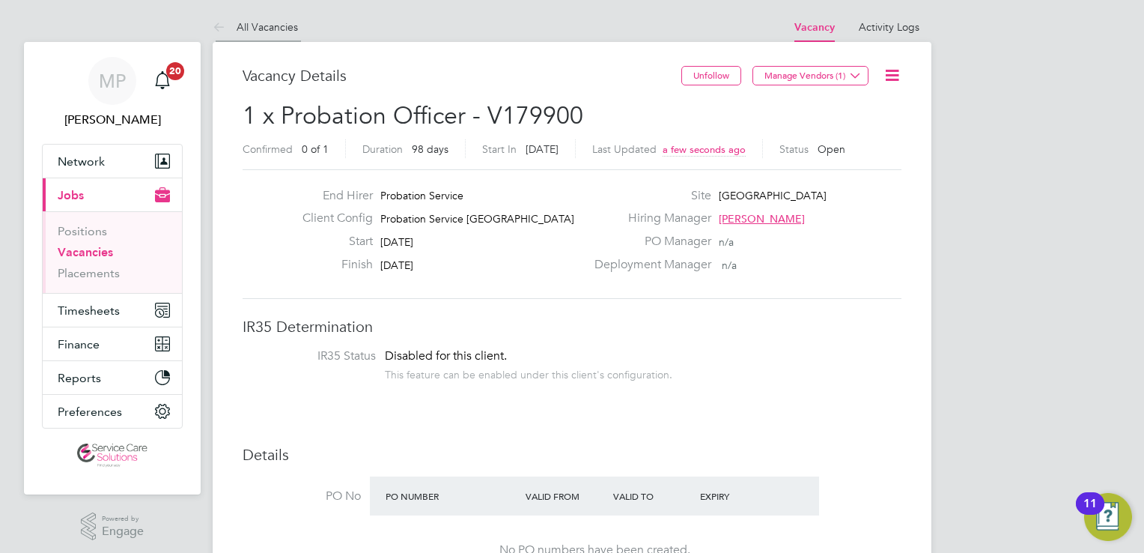
click at [236, 27] on link "All Vacancies" at bounding box center [255, 26] width 85 height 13
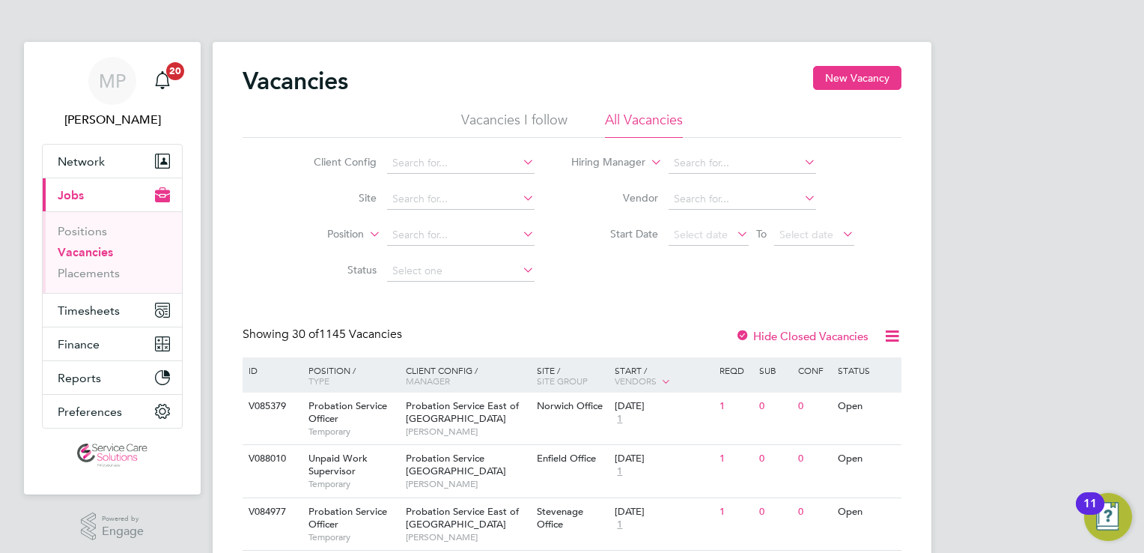
drag, startPoint x: 872, startPoint y: 72, endPoint x: 782, endPoint y: 114, distance: 99.2
click at [870, 72] on button "New Vacancy" at bounding box center [857, 78] width 88 height 24
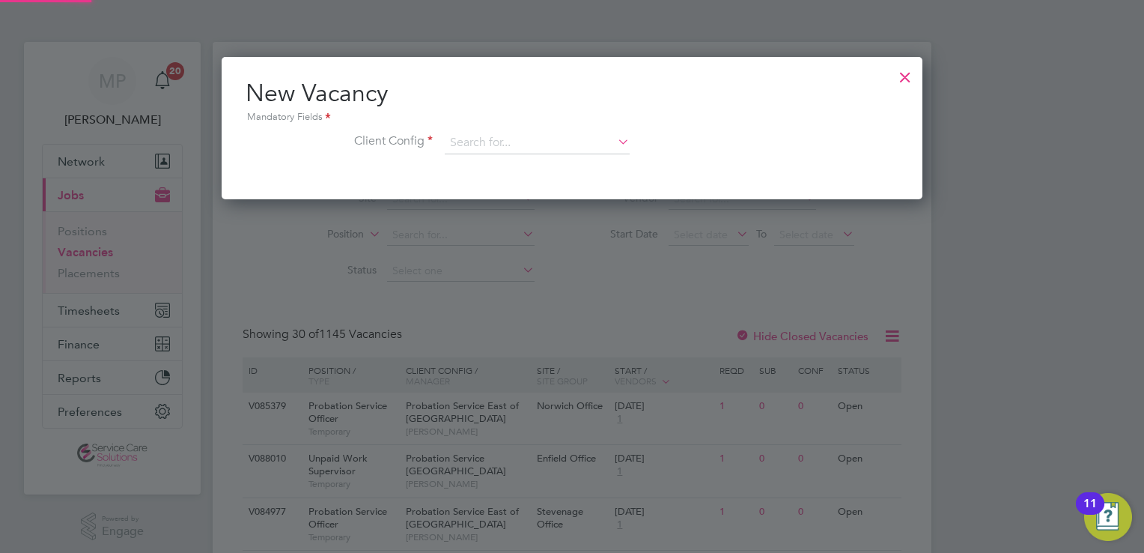
scroll to position [142, 702]
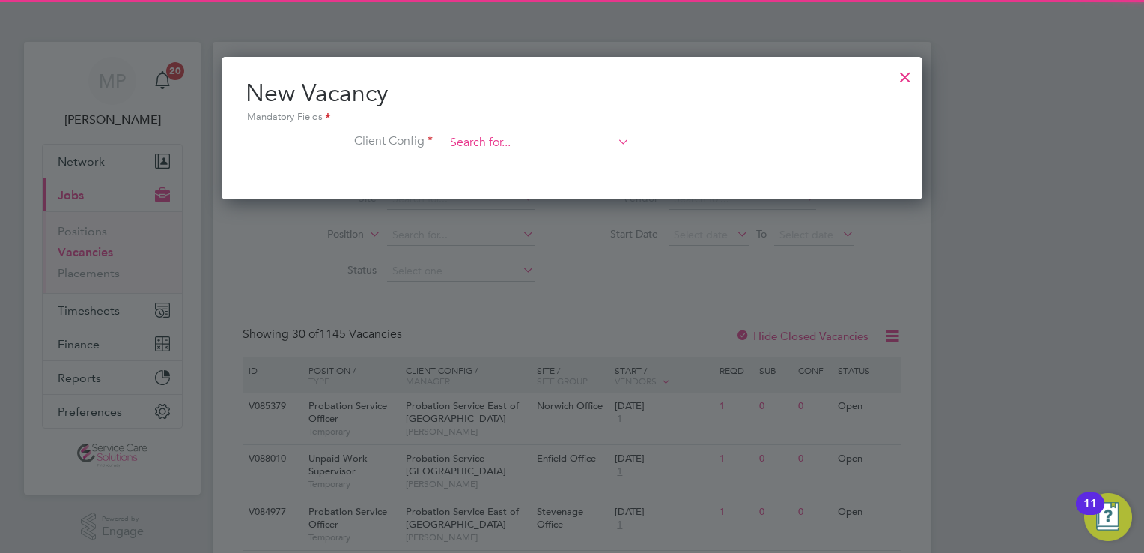
click at [548, 146] on input at bounding box center [537, 143] width 185 height 22
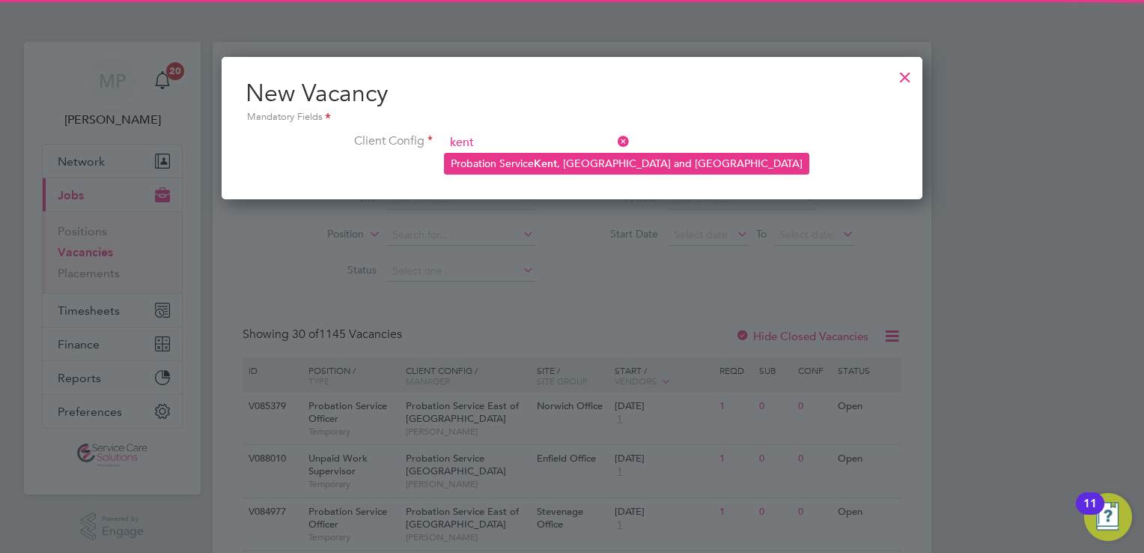
click at [551, 162] on b "Kent" at bounding box center [545, 163] width 23 height 13
type input "Probation Service [GEOGRAPHIC_DATA], [GEOGRAPHIC_DATA] and [GEOGRAPHIC_DATA]"
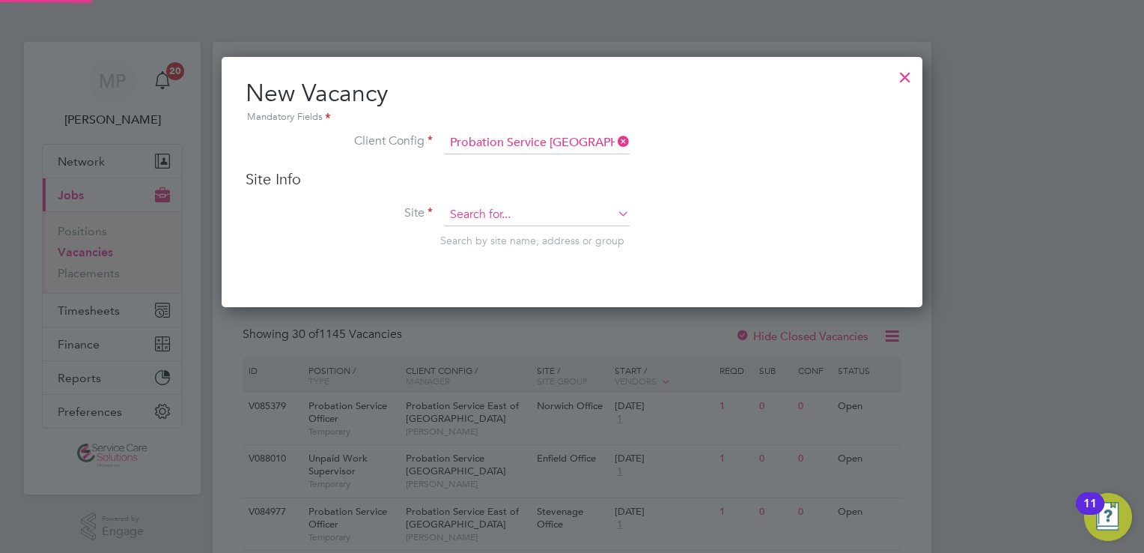
click at [497, 215] on input at bounding box center [537, 215] width 185 height 22
type input "K"
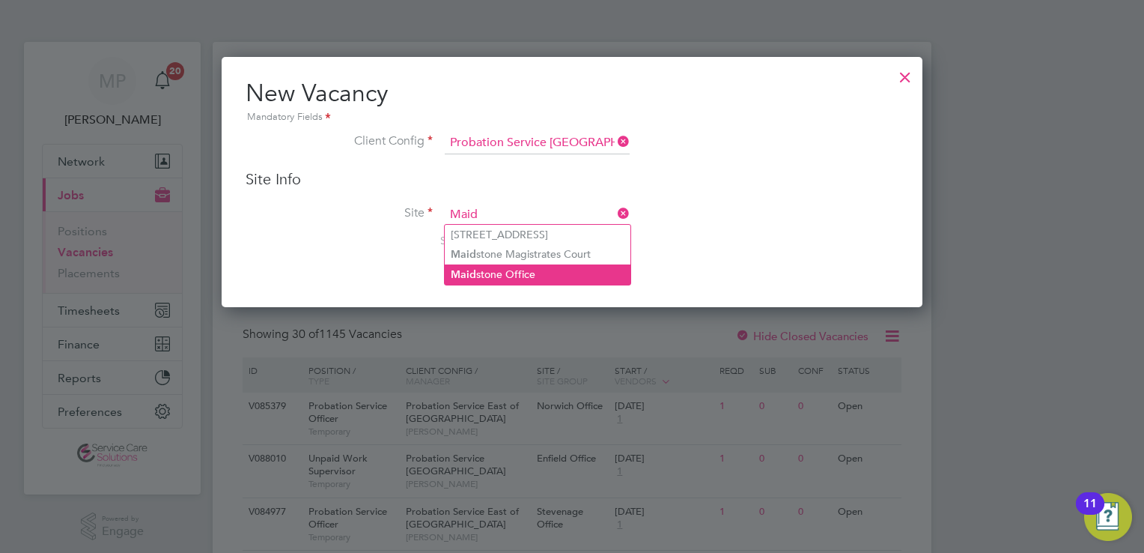
click at [491, 277] on li "Maid stone Office" at bounding box center [538, 274] width 186 height 20
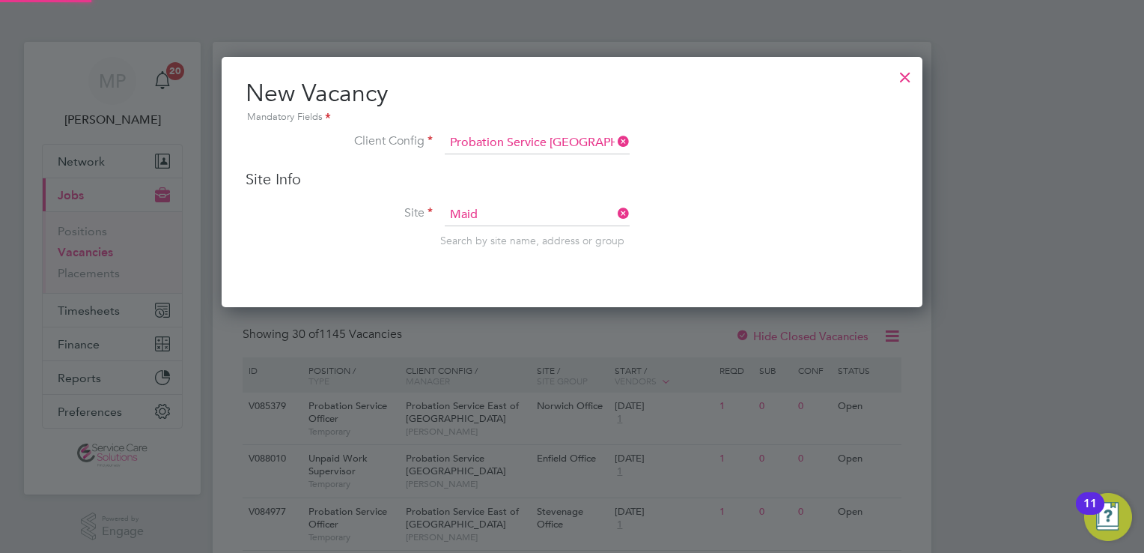
type input "Maidstone Office"
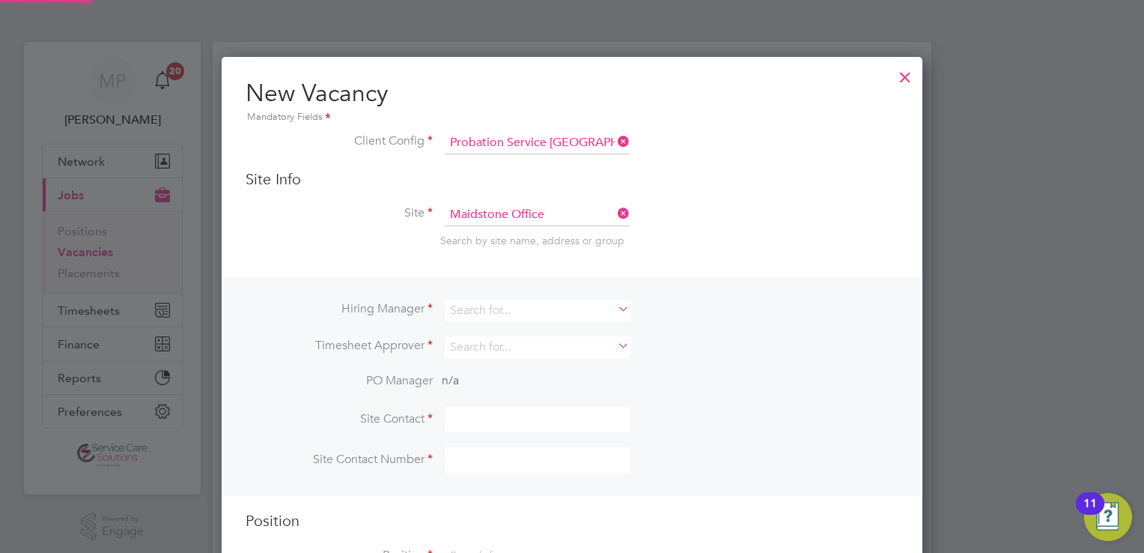
scroll to position [553, 702]
click at [490, 310] on input at bounding box center [537, 311] width 185 height 22
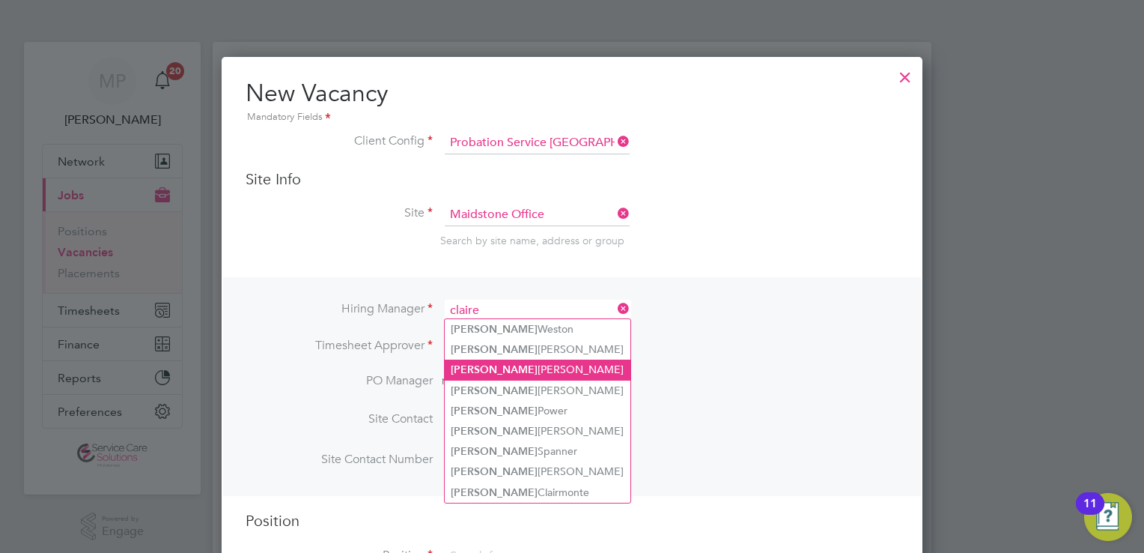
click at [516, 361] on li "Claire Maynard" at bounding box center [538, 369] width 186 height 20
type input "Claire Maynard"
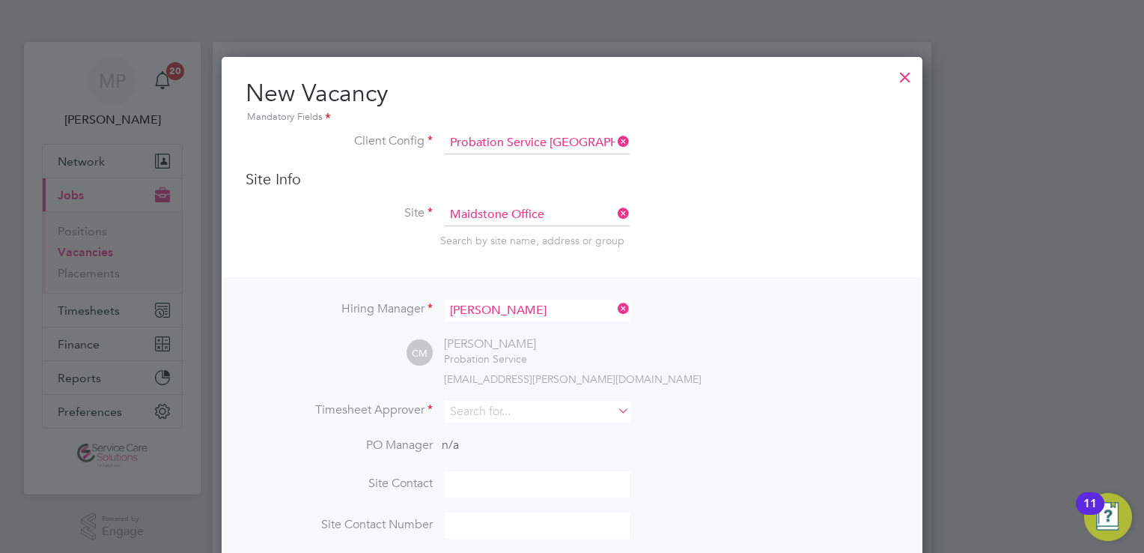
scroll to position [619, 702]
click at [496, 415] on input at bounding box center [537, 412] width 185 height 22
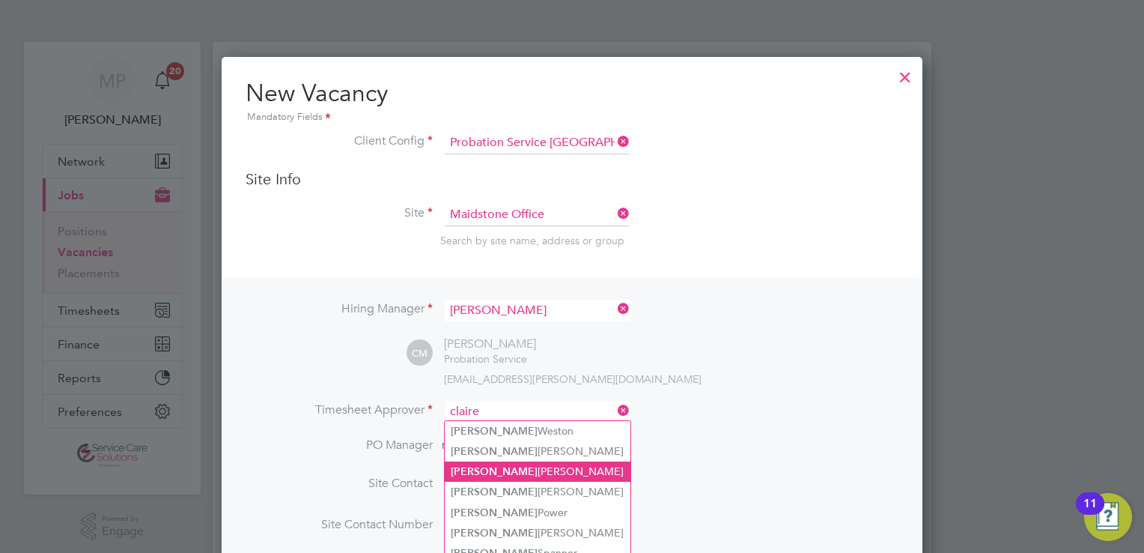
click at [514, 472] on li "Claire Maynard" at bounding box center [538, 471] width 186 height 20
type input "Claire Maynard"
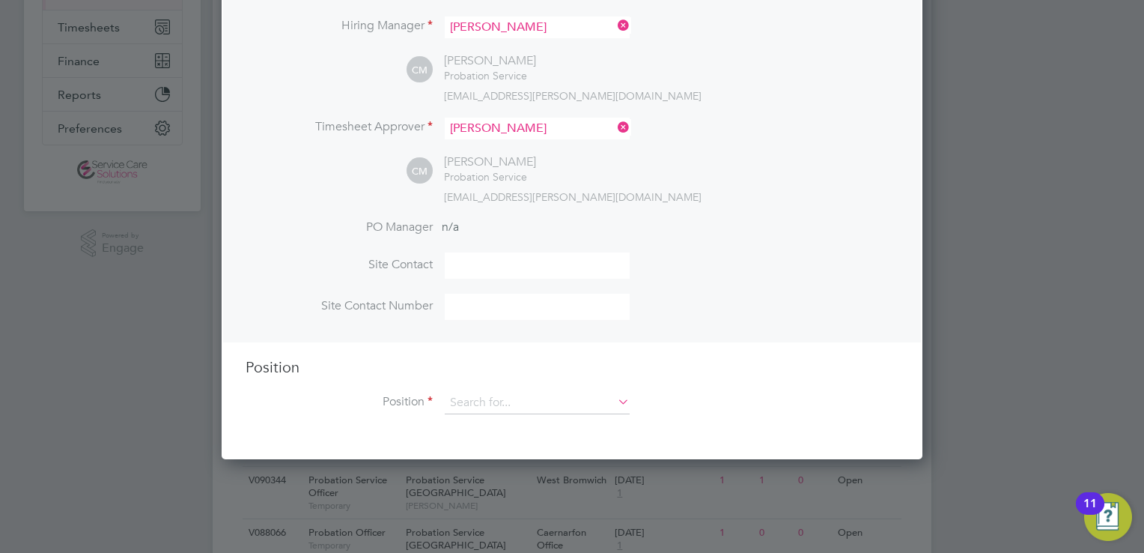
scroll to position [300, 0]
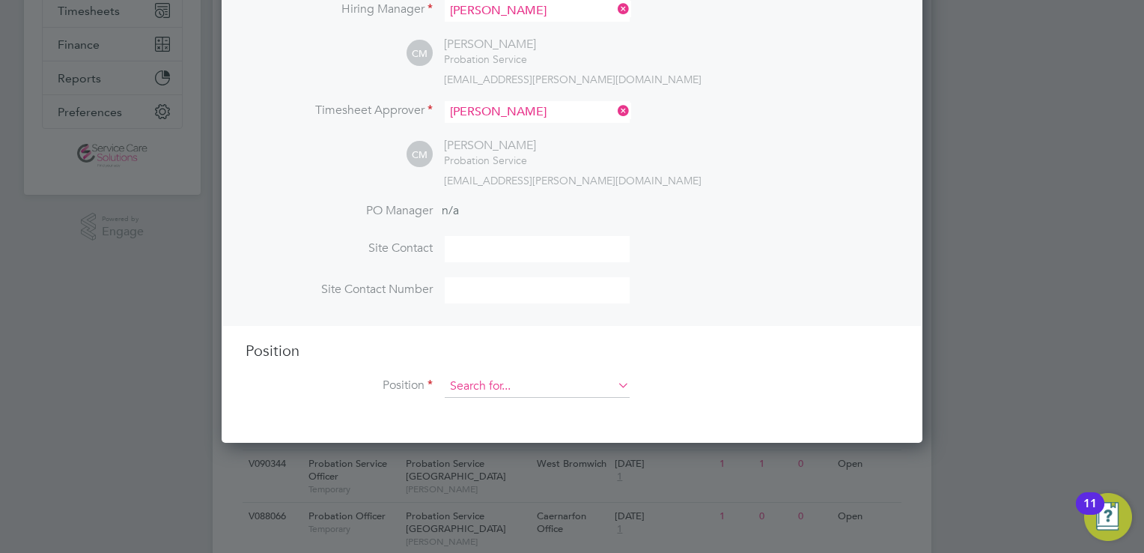
click at [493, 377] on input at bounding box center [537, 386] width 185 height 22
click at [505, 483] on li "Probation Officer" at bounding box center [538, 488] width 186 height 20
type input "Probation Officer"
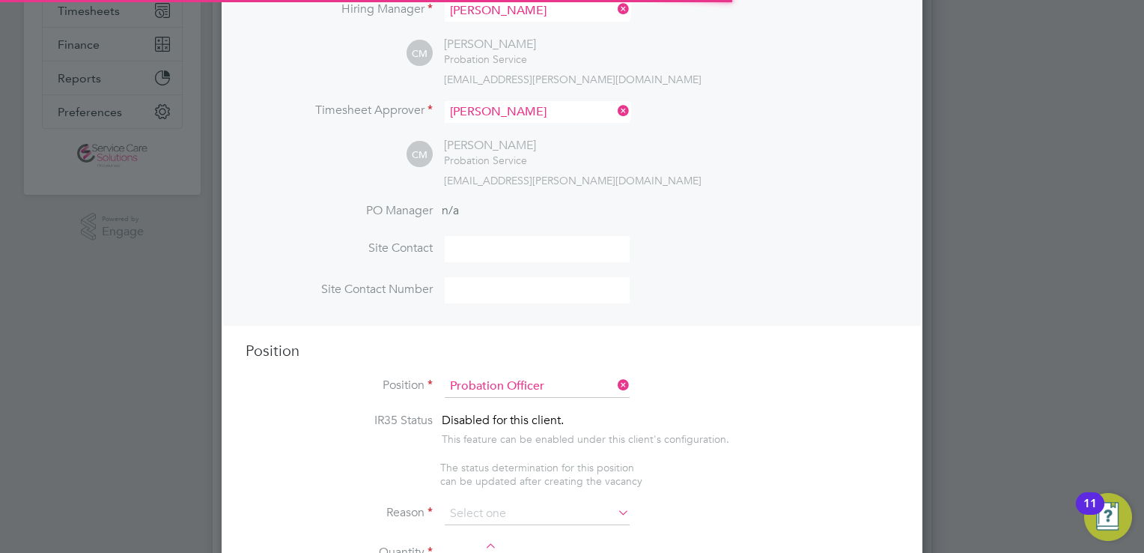
scroll to position [2207, 702]
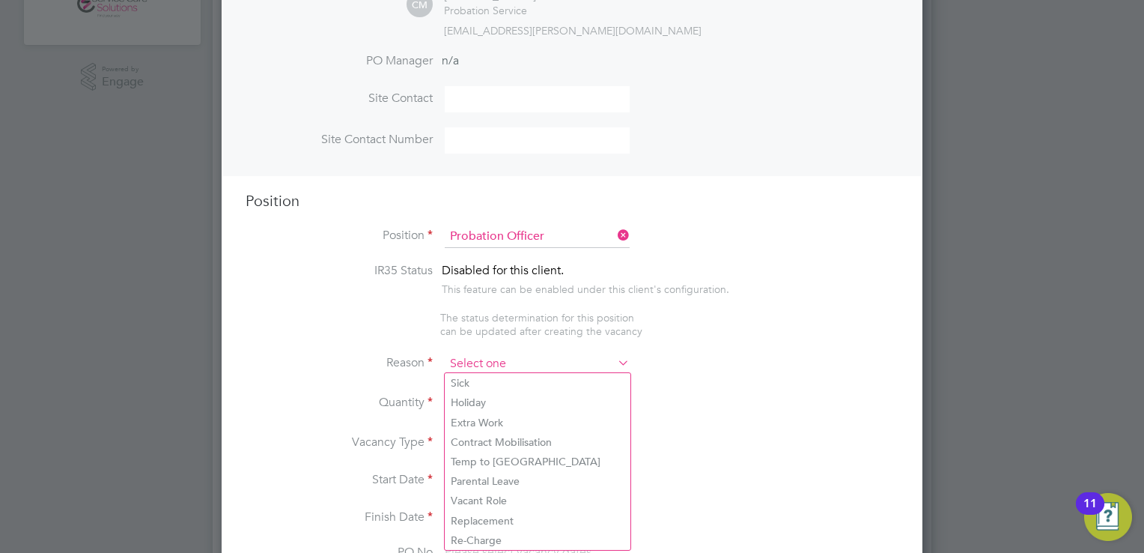
click at [493, 357] on input at bounding box center [537, 364] width 185 height 22
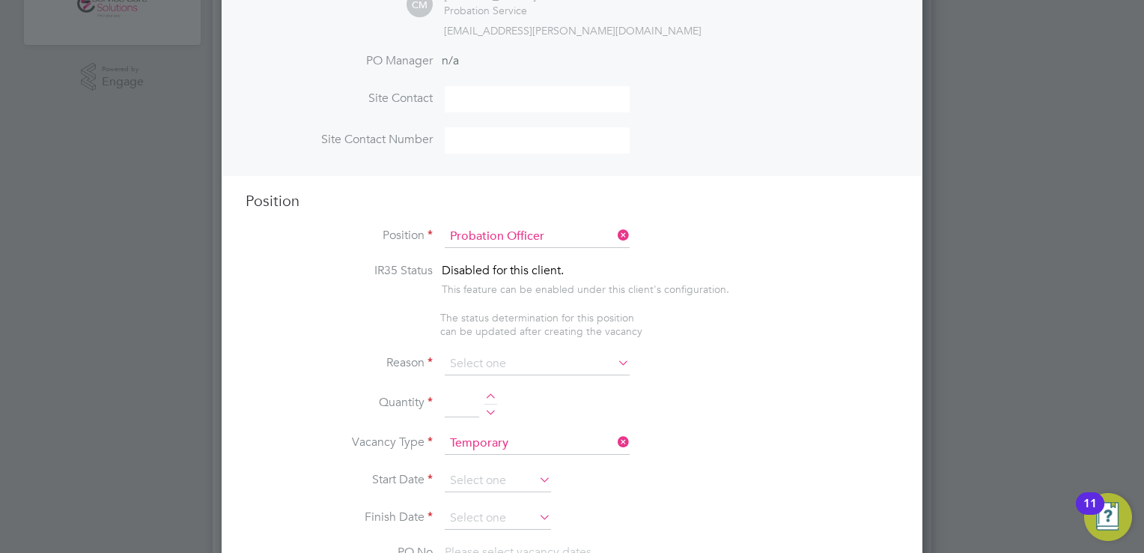
click at [484, 505] on li "Vacant Role" at bounding box center [538, 499] width 186 height 19
type input "Vacant Role"
click at [493, 393] on div at bounding box center [490, 398] width 13 height 10
type input "1"
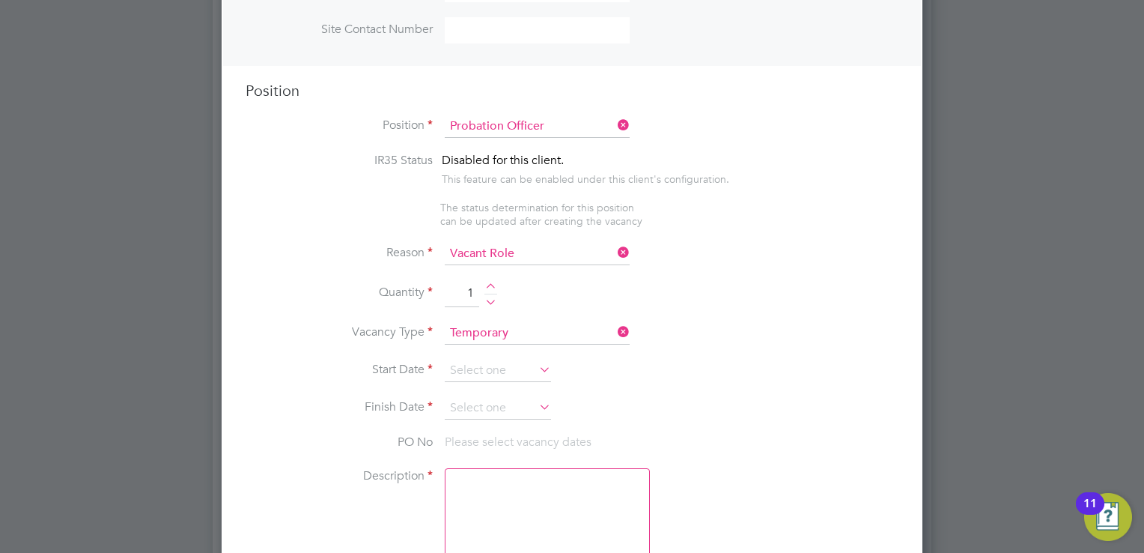
scroll to position [674, 0]
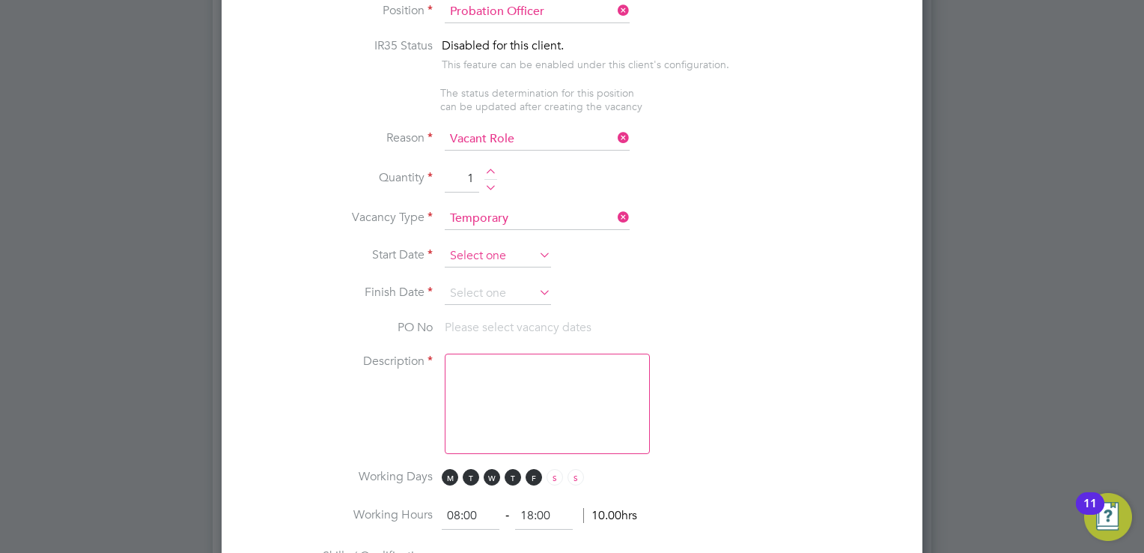
click at [523, 251] on input at bounding box center [498, 256] width 106 height 22
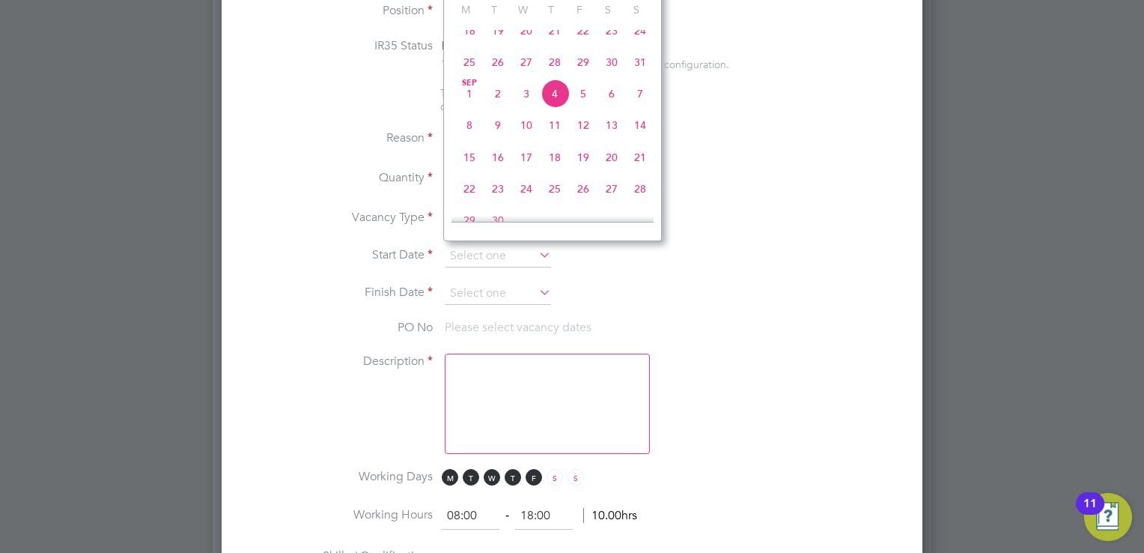
click at [476, 171] on span "15" at bounding box center [469, 157] width 28 height 28
type input "15 Sep 2025"
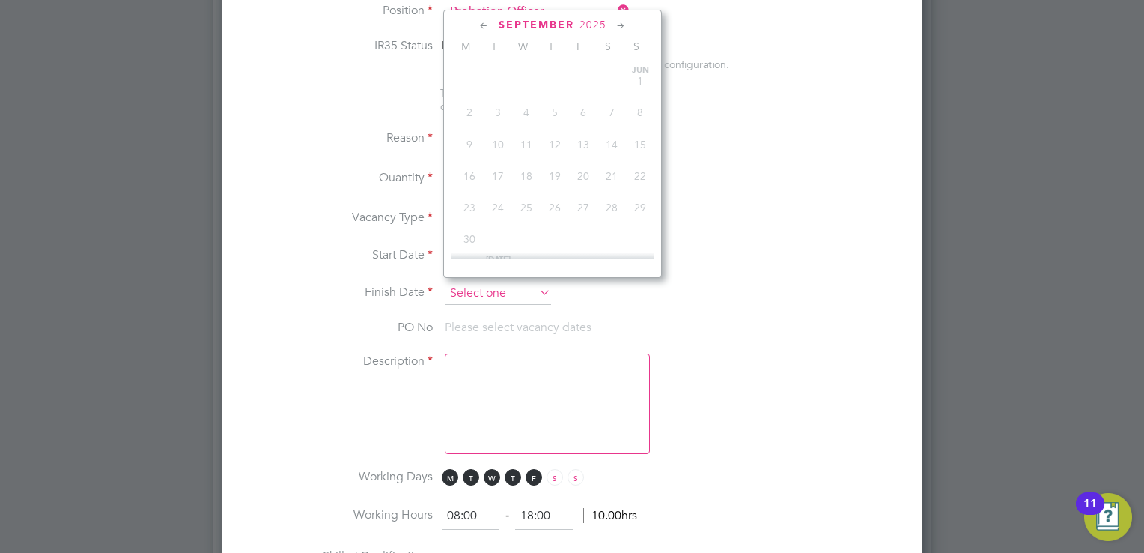
click at [479, 291] on input at bounding box center [498, 293] width 106 height 22
click at [621, 25] on icon at bounding box center [621, 26] width 14 height 16
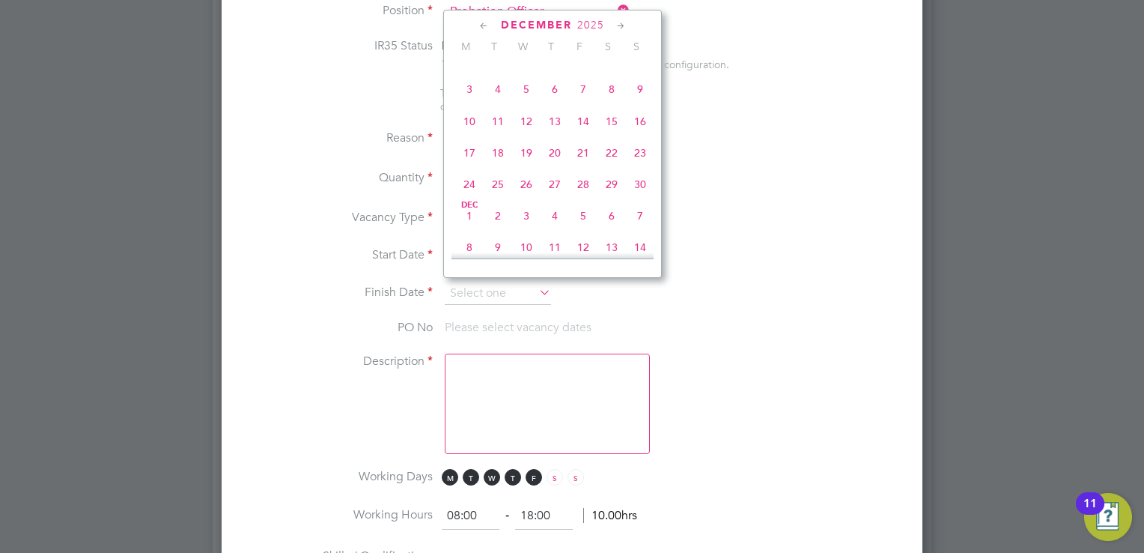
scroll to position [1007, 0]
click at [642, 162] on span "28" at bounding box center [640, 148] width 28 height 28
type input "[DATE]"
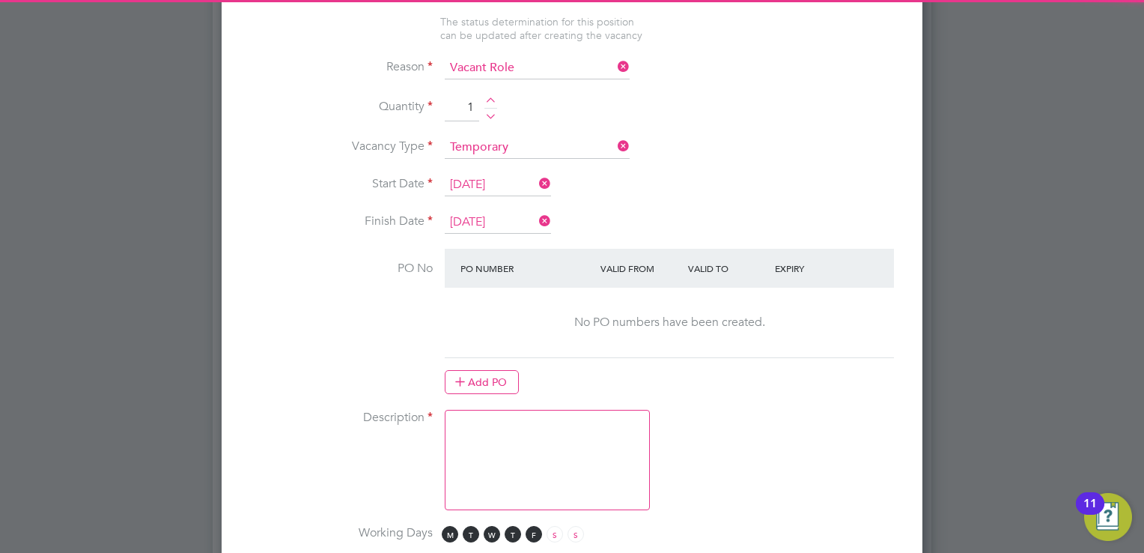
scroll to position [899, 0]
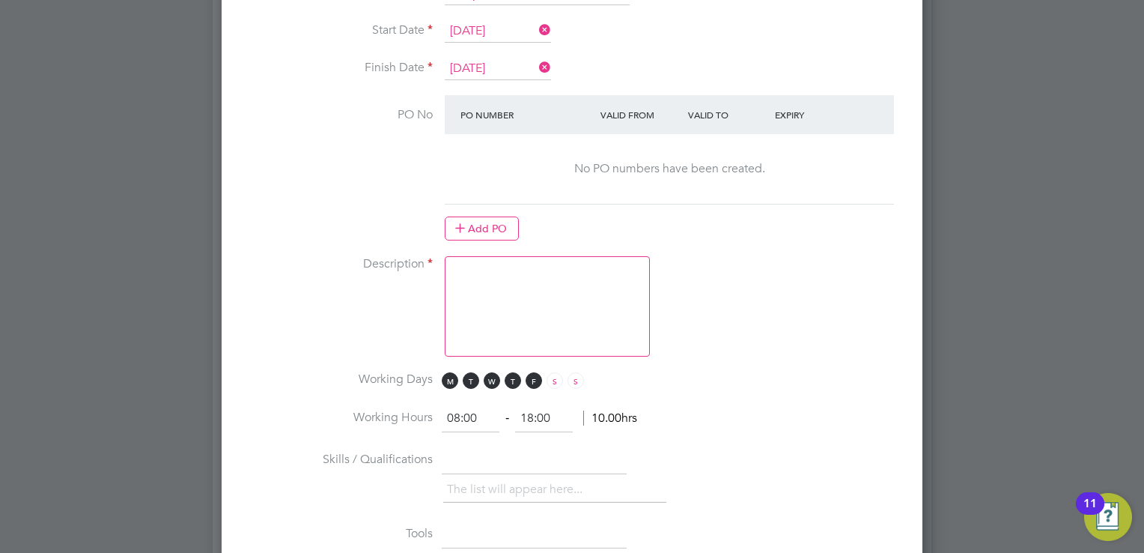
click at [529, 306] on textarea at bounding box center [547, 306] width 205 height 100
click at [518, 274] on textarea at bounding box center [547, 306] width 205 height 100
paste textarea "The tracking number for this OP1 request is: " 2329B" Yes Question Answer Proba…"
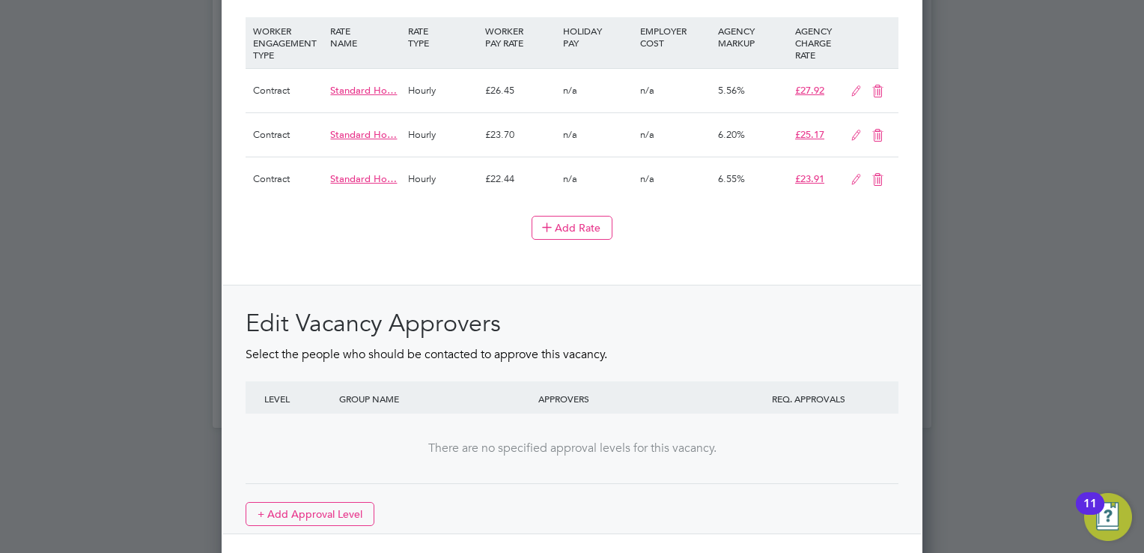
scroll to position [1836, 0]
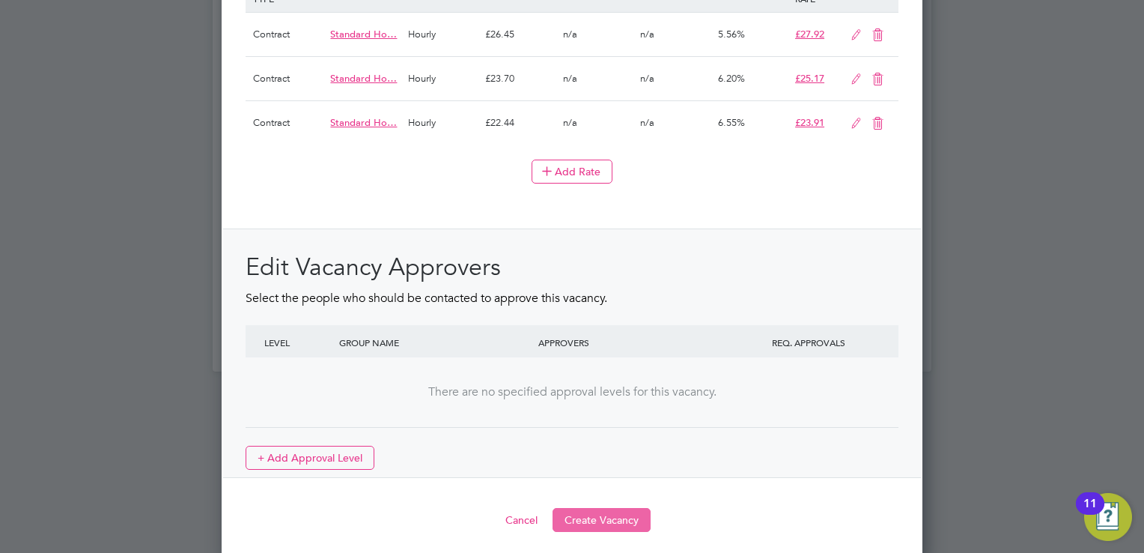
type textarea "The tracking number for this OP1 request is: " 2329B" Yes Question Answer Proba…"
click at [608, 517] on button "Create Vacancy" at bounding box center [602, 520] width 98 height 24
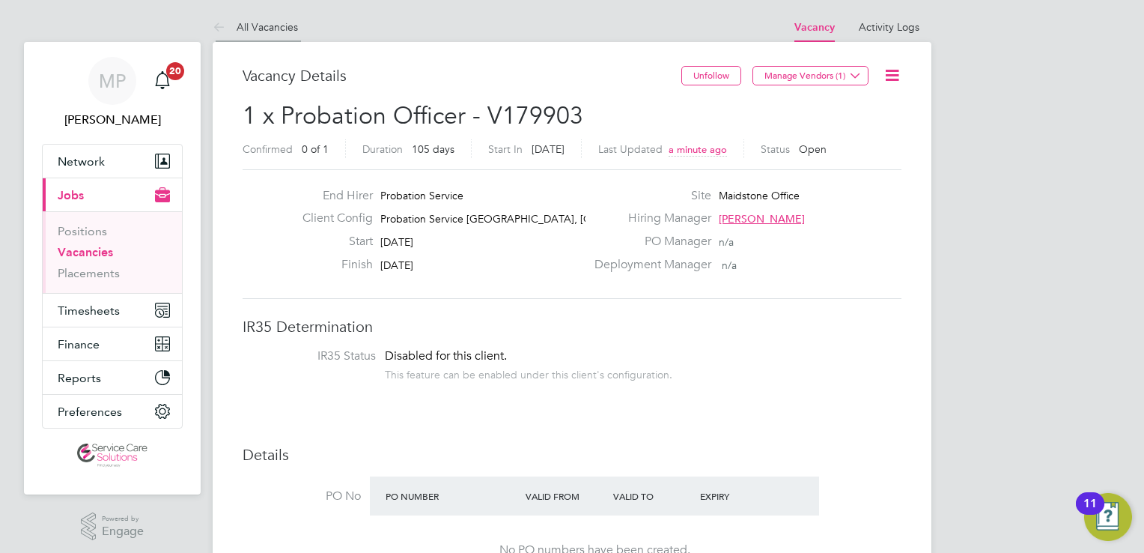
click at [231, 25] on icon at bounding box center [222, 28] width 19 height 19
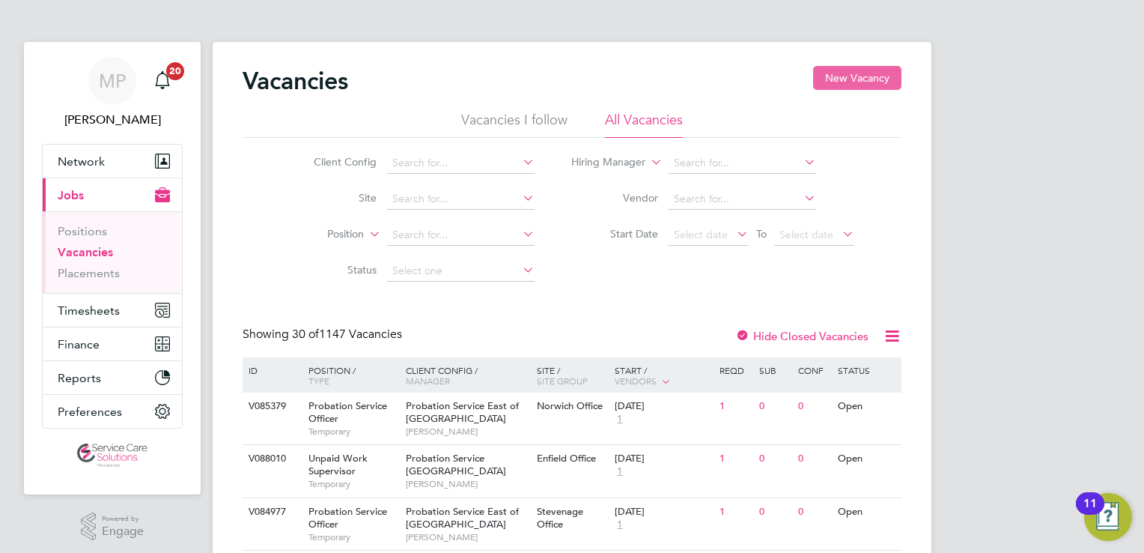
click at [846, 86] on button "New Vacancy" at bounding box center [857, 78] width 88 height 24
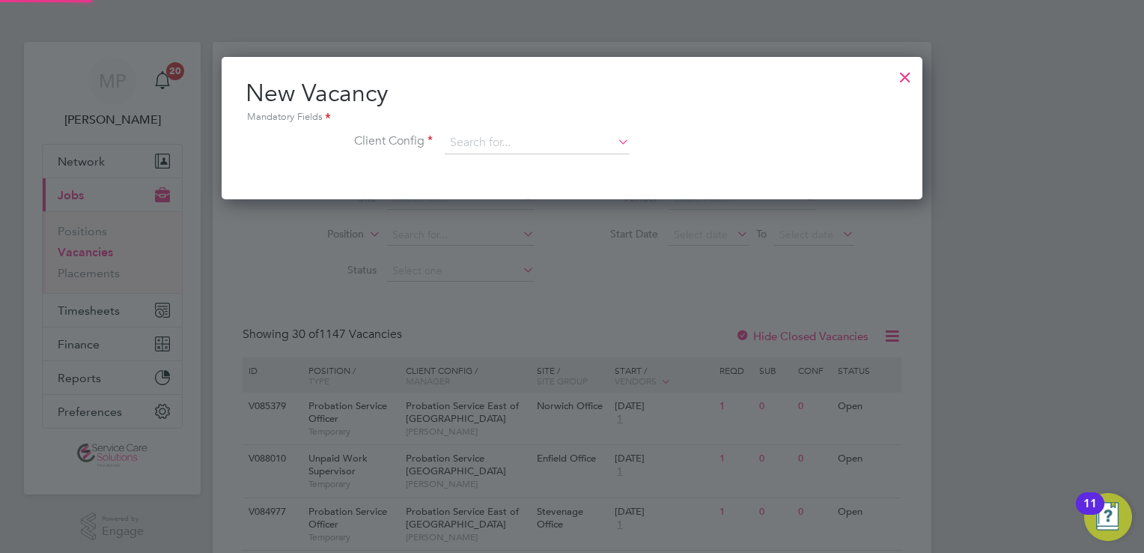
scroll to position [142, 702]
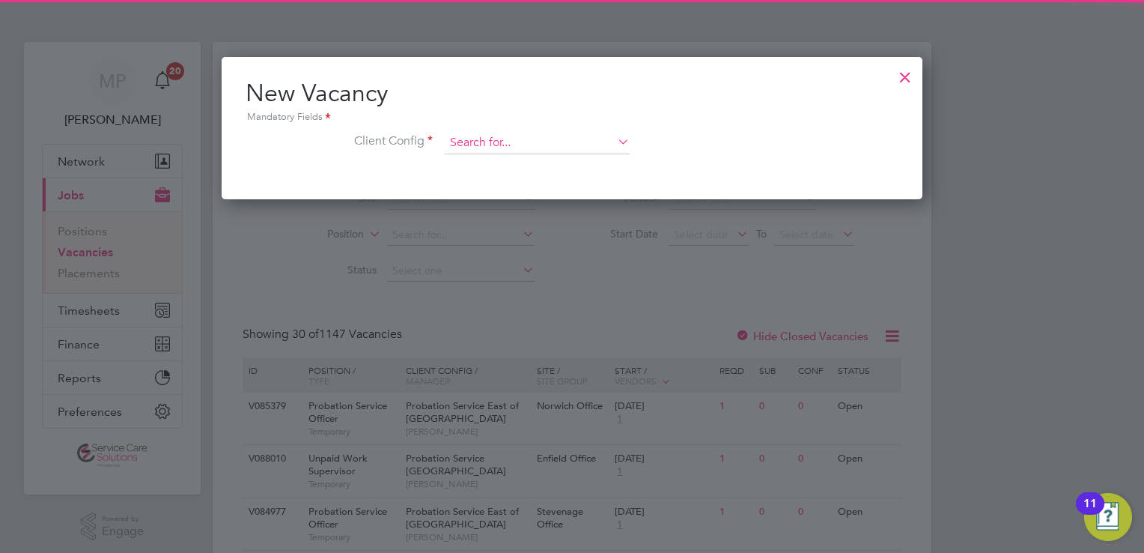
click at [535, 139] on input at bounding box center [537, 143] width 185 height 22
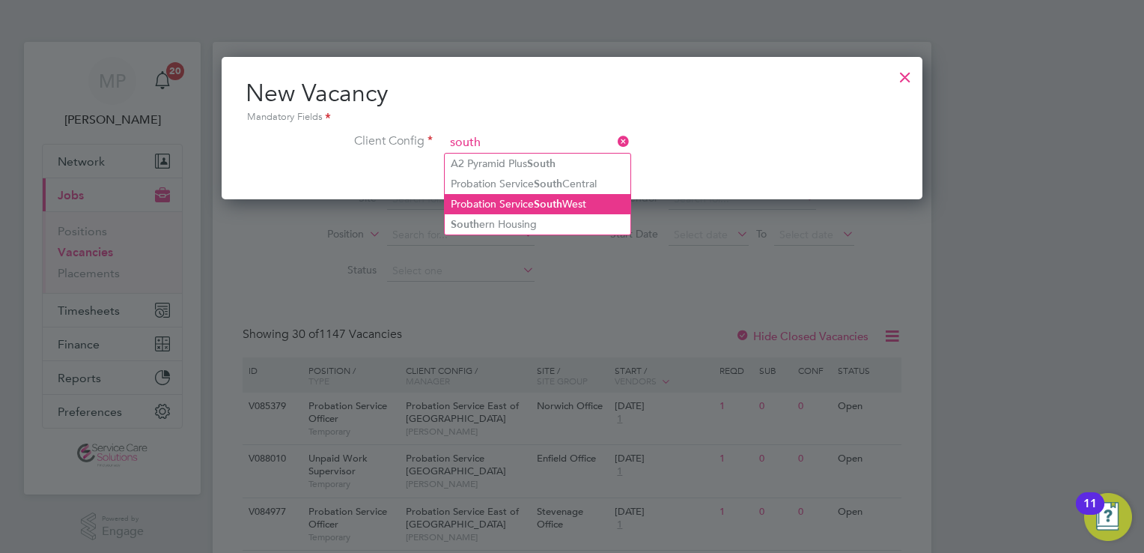
click at [522, 203] on li "Probation Service [GEOGRAPHIC_DATA]" at bounding box center [538, 204] width 186 height 20
type input "Probation Service [GEOGRAPHIC_DATA]"
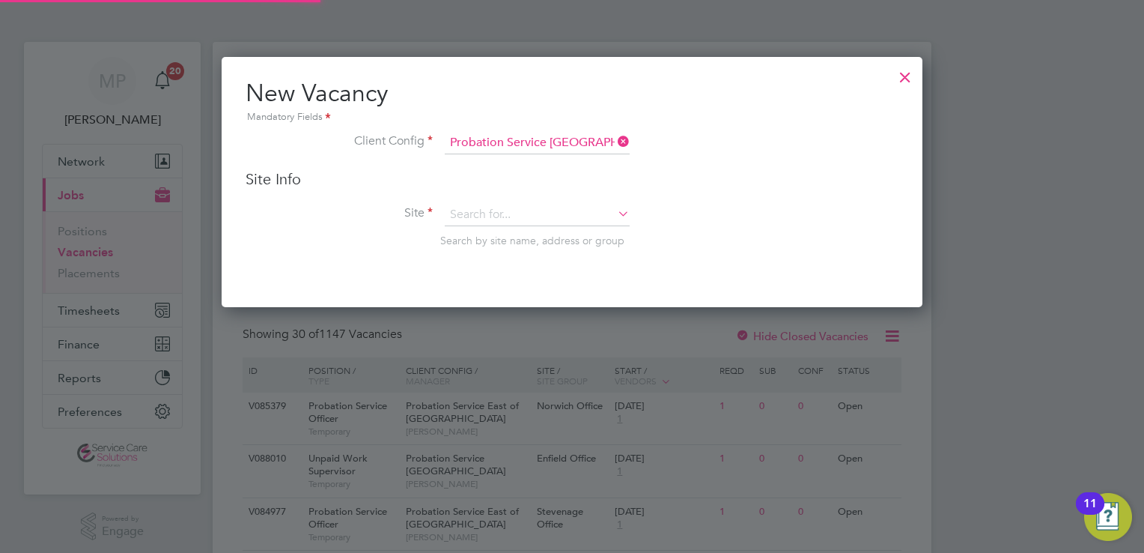
scroll to position [249, 702]
click at [615, 137] on icon at bounding box center [615, 141] width 0 height 21
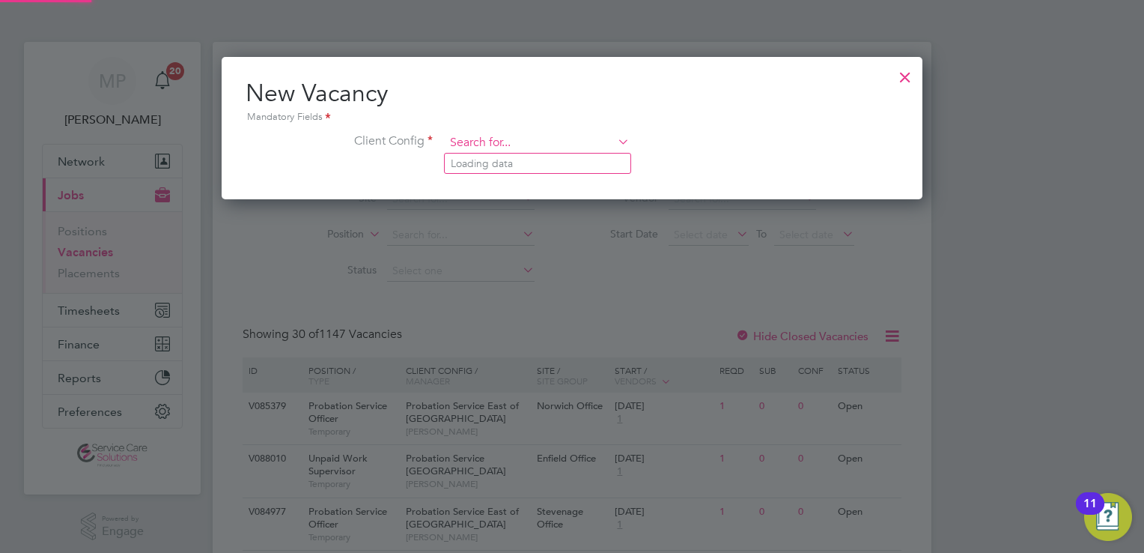
click at [499, 140] on input at bounding box center [537, 143] width 185 height 22
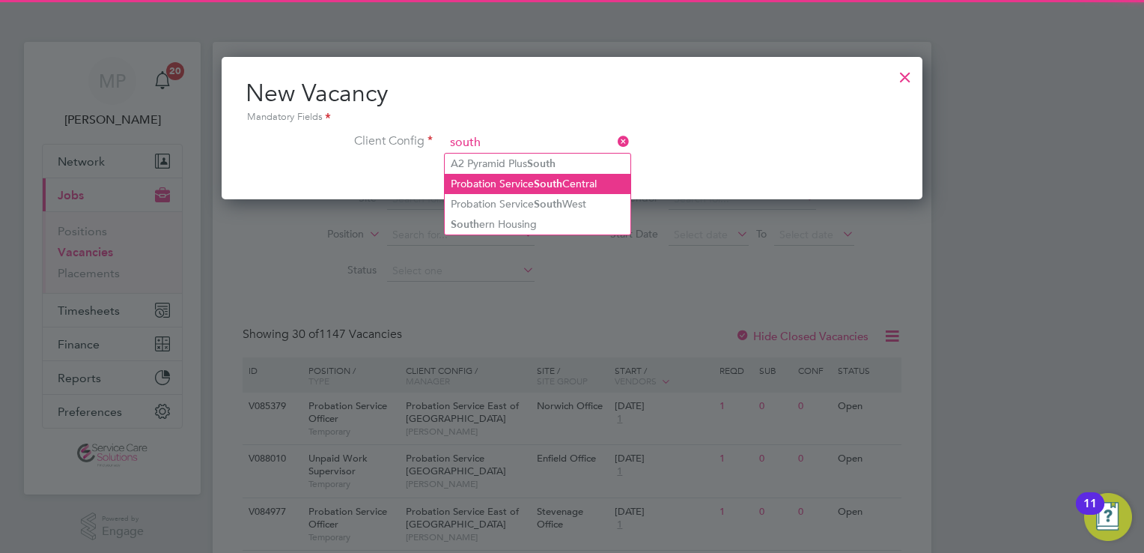
click at [536, 185] on li "Probation Service South Central" at bounding box center [538, 184] width 186 height 20
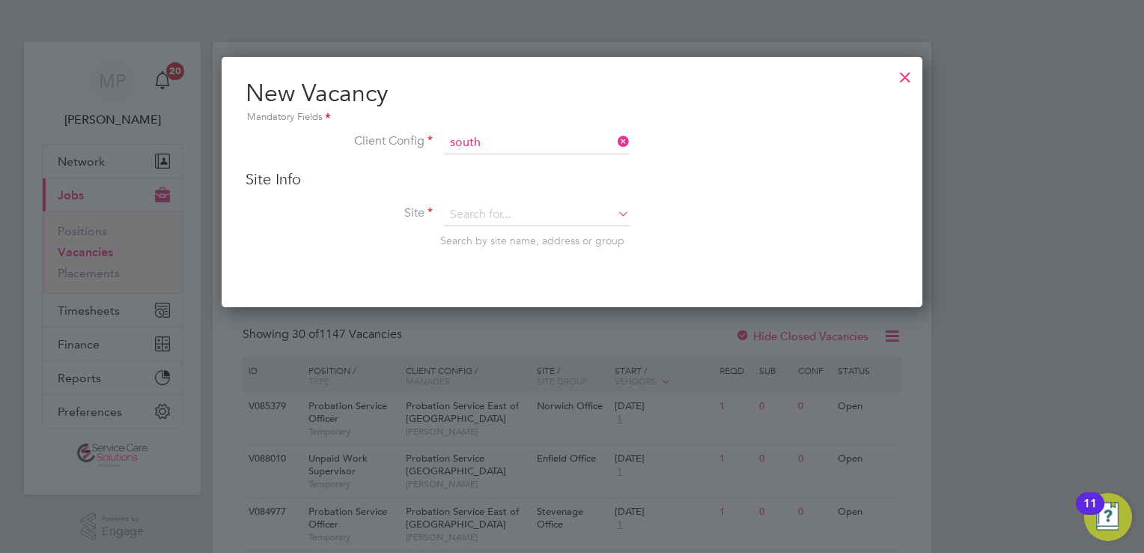
type input "Probation Service [GEOGRAPHIC_DATA]"
click at [615, 142] on icon at bounding box center [615, 141] width 0 height 21
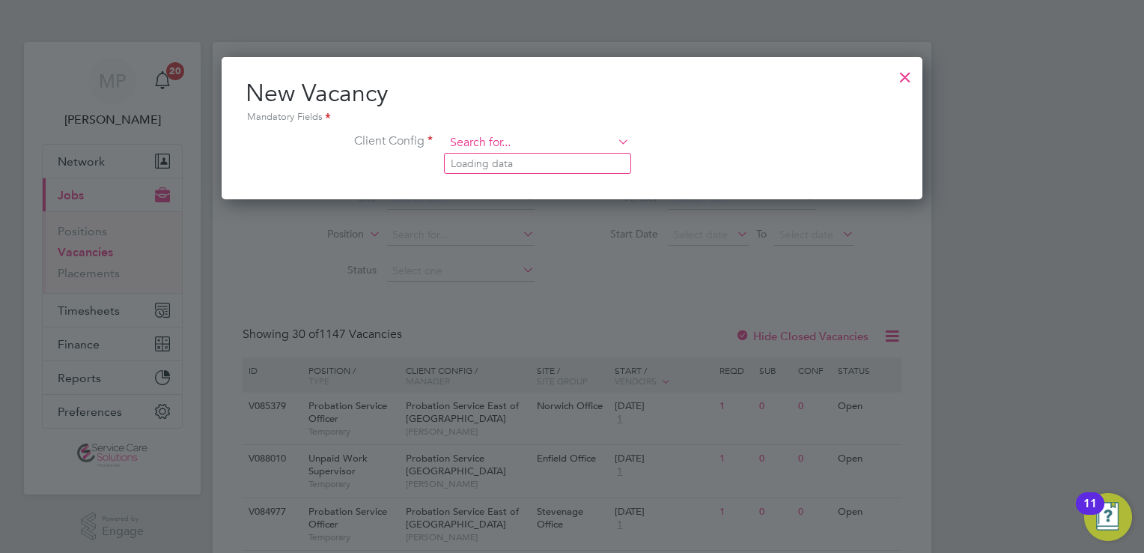
click at [539, 142] on input at bounding box center [537, 143] width 185 height 22
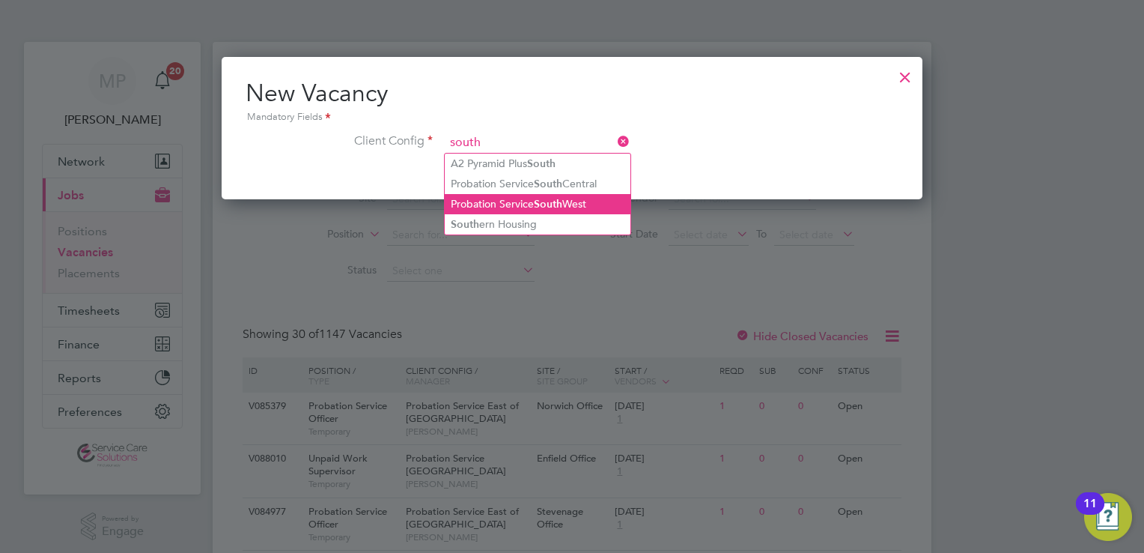
click at [562, 198] on b "South" at bounding box center [548, 204] width 28 height 13
type input "Probation Service [GEOGRAPHIC_DATA]"
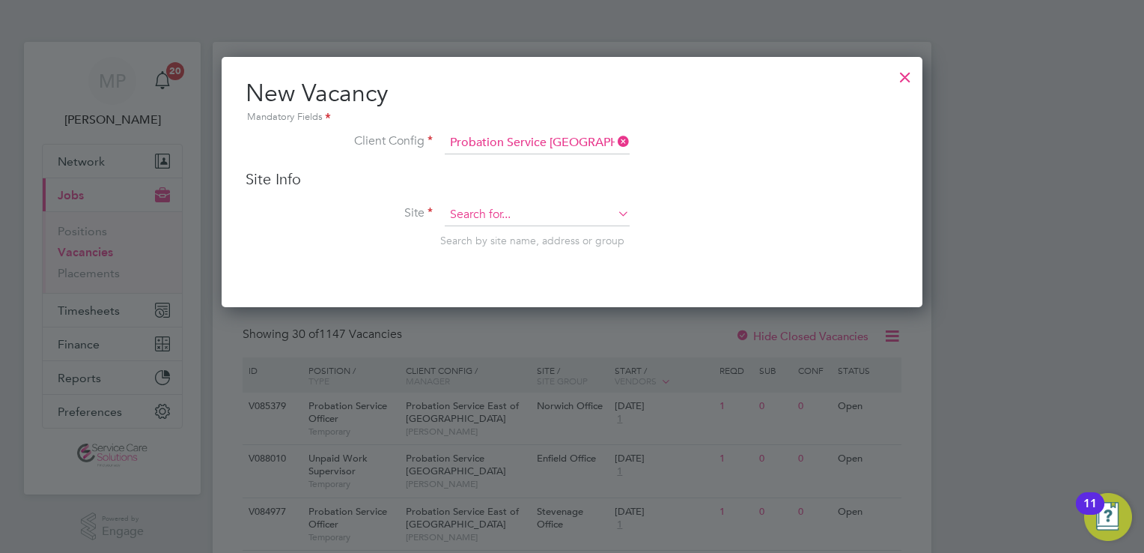
click at [485, 215] on input at bounding box center [537, 215] width 185 height 22
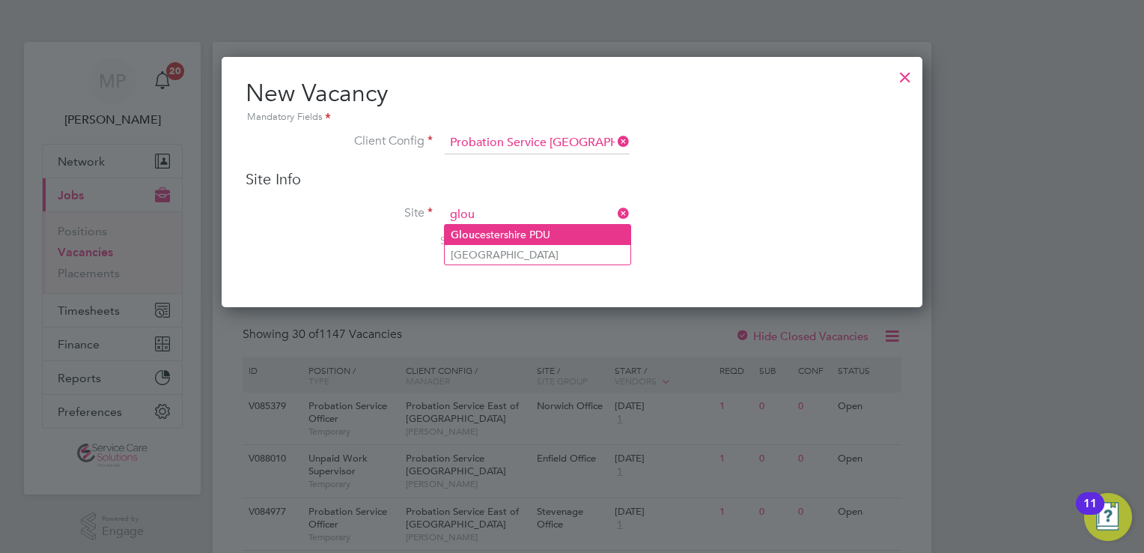
click at [547, 232] on li "Glou cestershire PDU" at bounding box center [538, 235] width 186 height 20
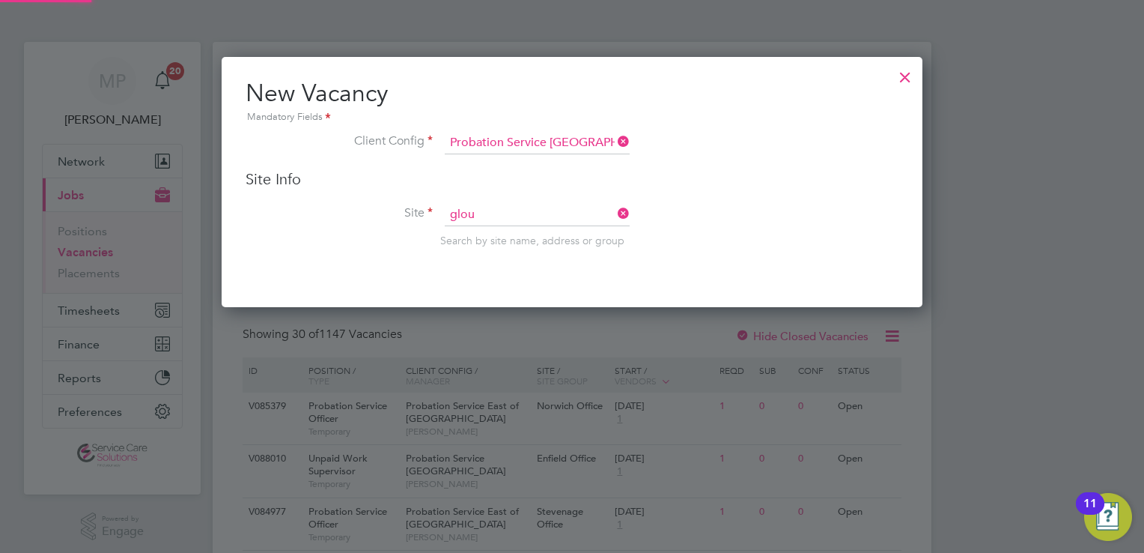
type input "Gloucestershire PDU"
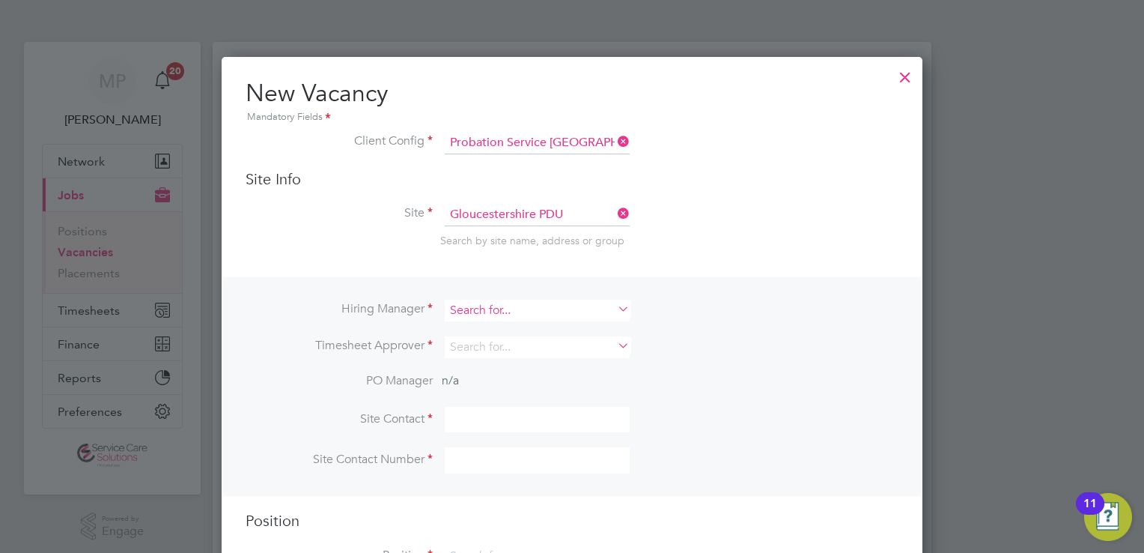
click at [510, 314] on input at bounding box center [537, 311] width 185 height 22
type input "n"
type input "kane"
click at [615, 309] on icon at bounding box center [615, 308] width 0 height 21
click at [908, 82] on div at bounding box center [905, 73] width 27 height 27
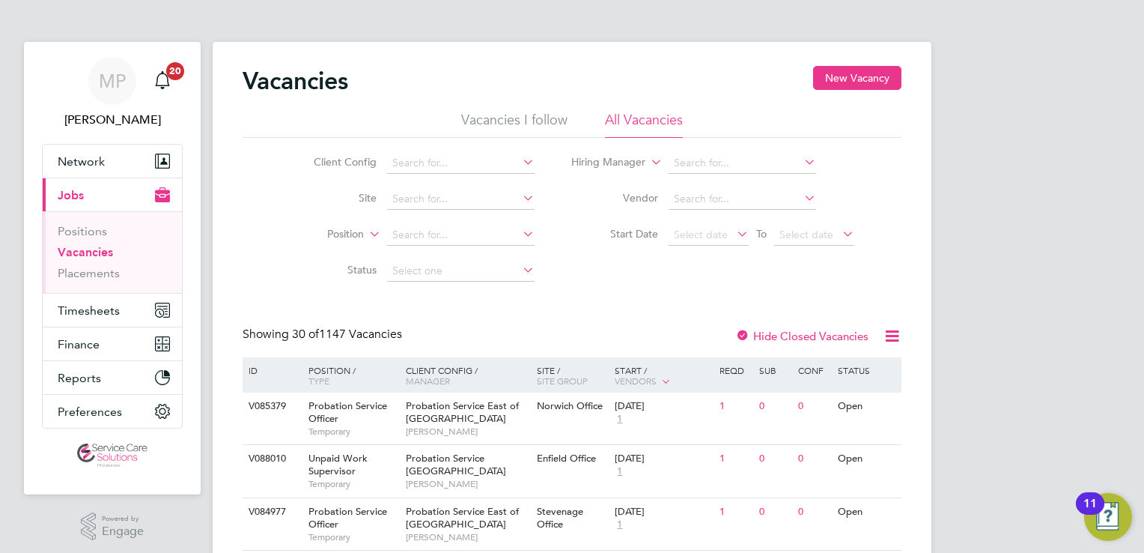
click at [71, 195] on span "Jobs" at bounding box center [71, 195] width 26 height 14
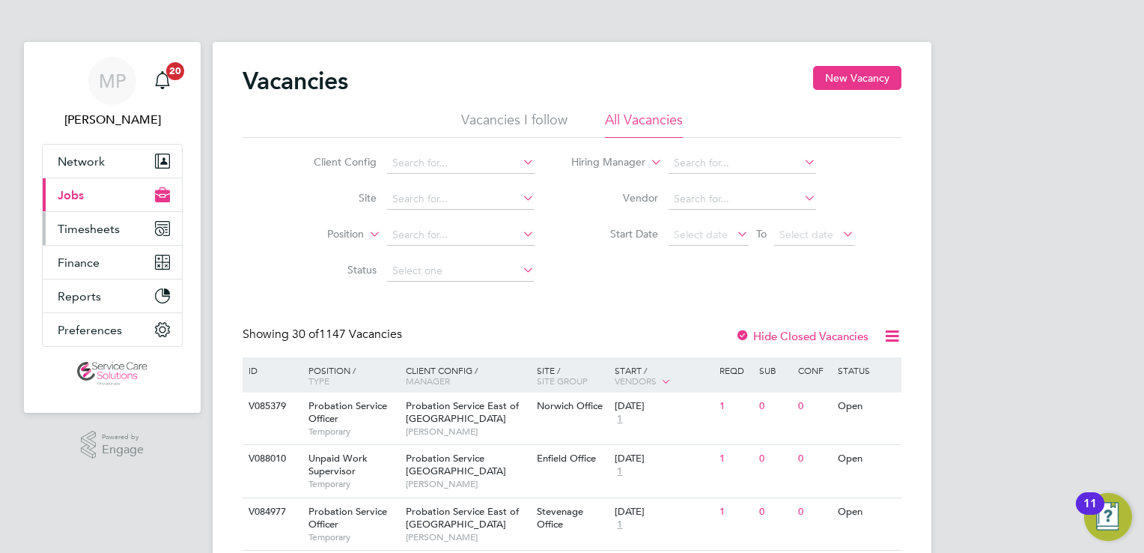
click at [79, 232] on span "Timesheets" at bounding box center [89, 229] width 62 height 14
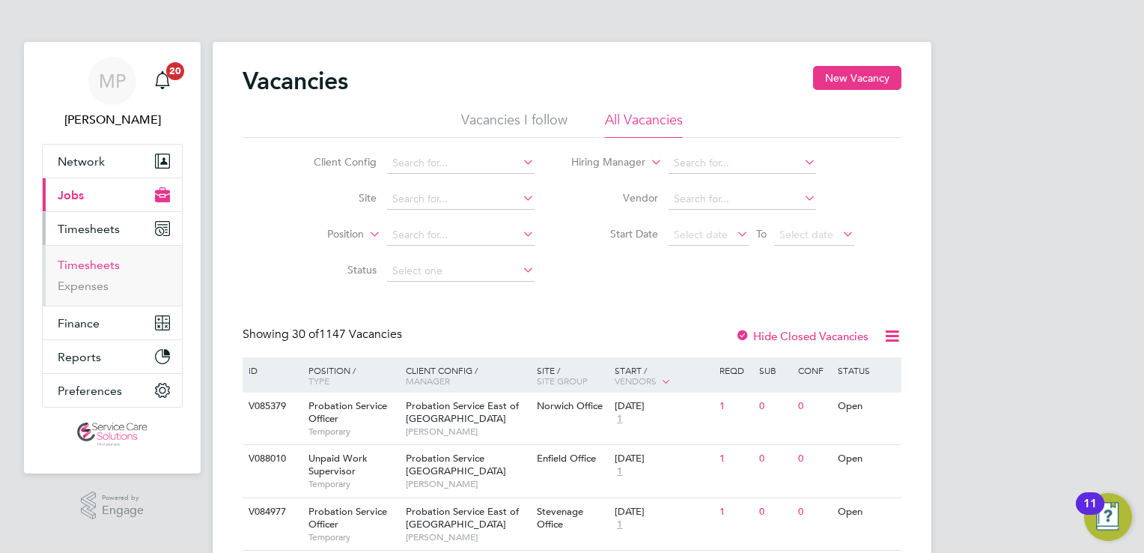
click at [85, 266] on link "Timesheets" at bounding box center [89, 265] width 62 height 14
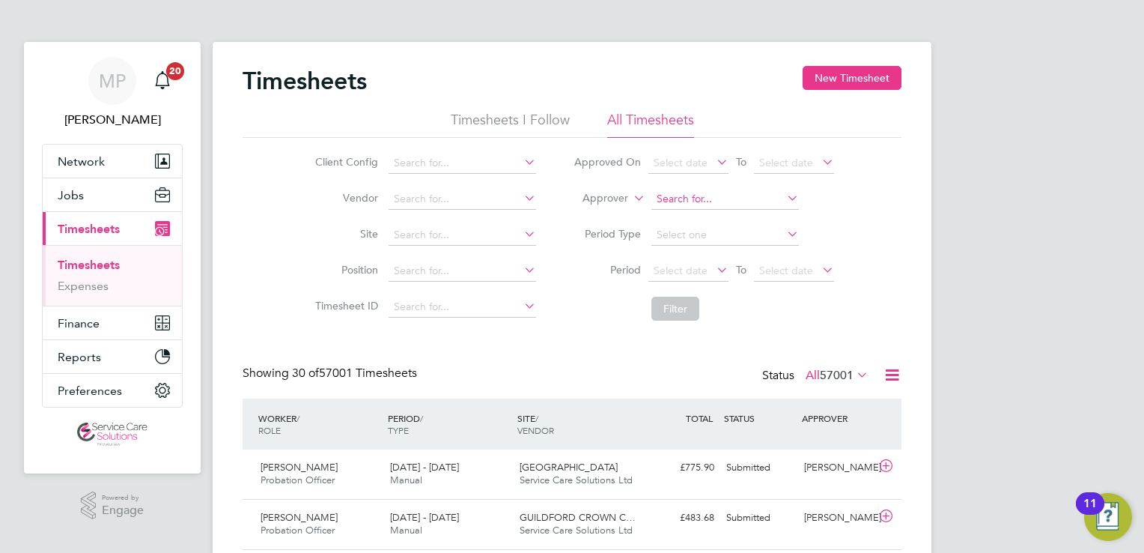
scroll to position [50, 130]
click at [630, 198] on icon at bounding box center [630, 193] width 0 height 13
drag, startPoint x: 594, startPoint y: 208, endPoint x: 648, endPoint y: 195, distance: 56.1
click at [658, 195] on input at bounding box center [725, 199] width 148 height 21
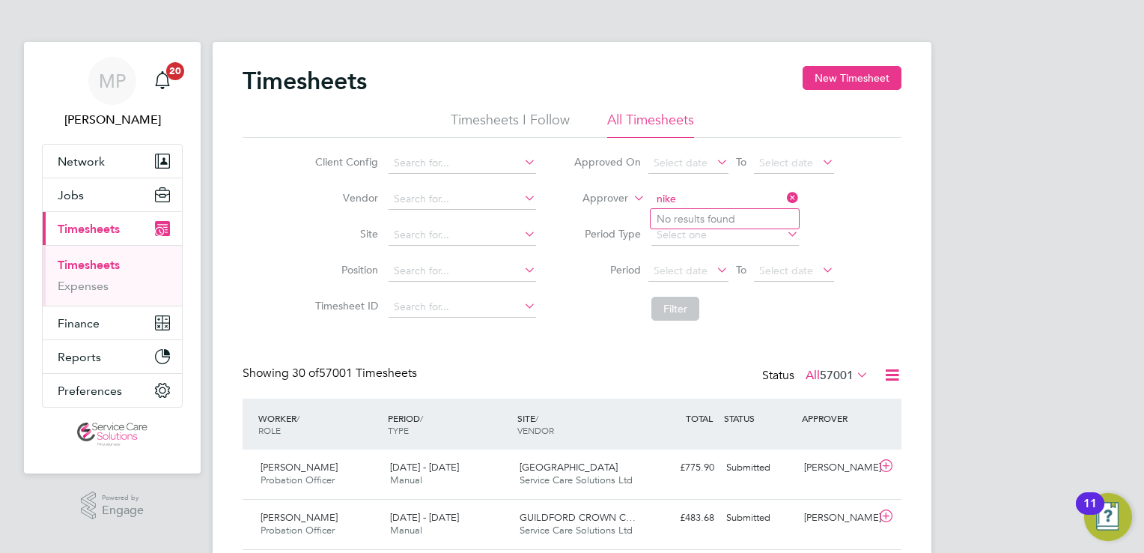
type input "nike"
click at [630, 199] on icon at bounding box center [630, 193] width 0 height 13
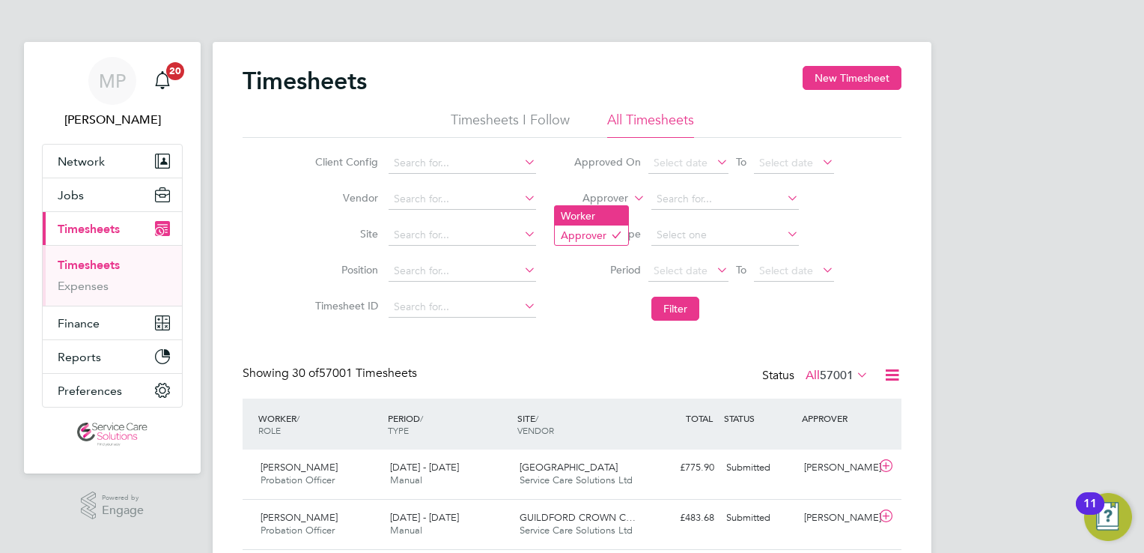
click at [593, 218] on li "Worker" at bounding box center [591, 215] width 73 height 19
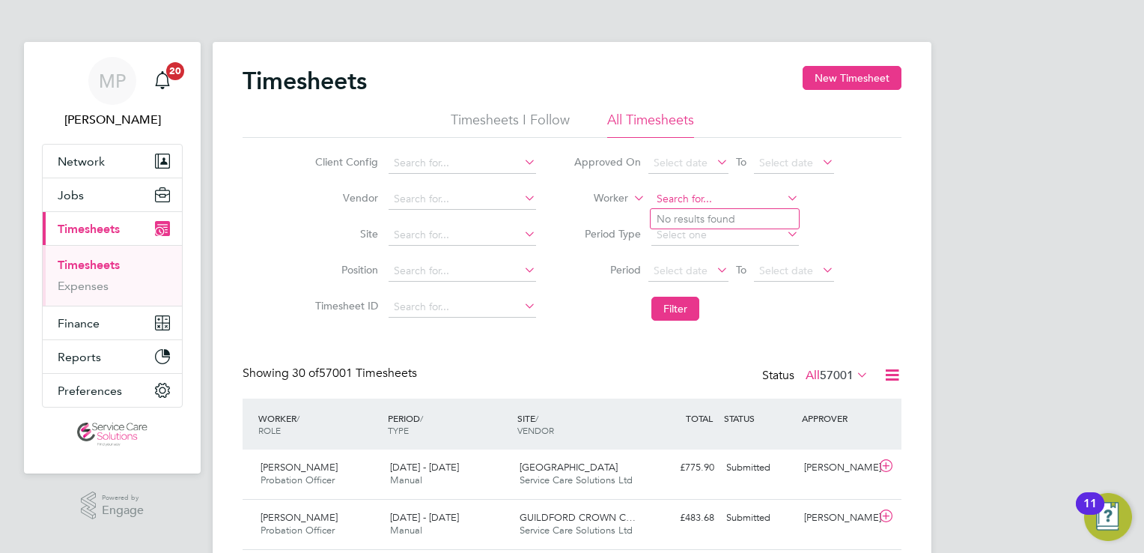
click at [701, 197] on input at bounding box center [725, 199] width 148 height 21
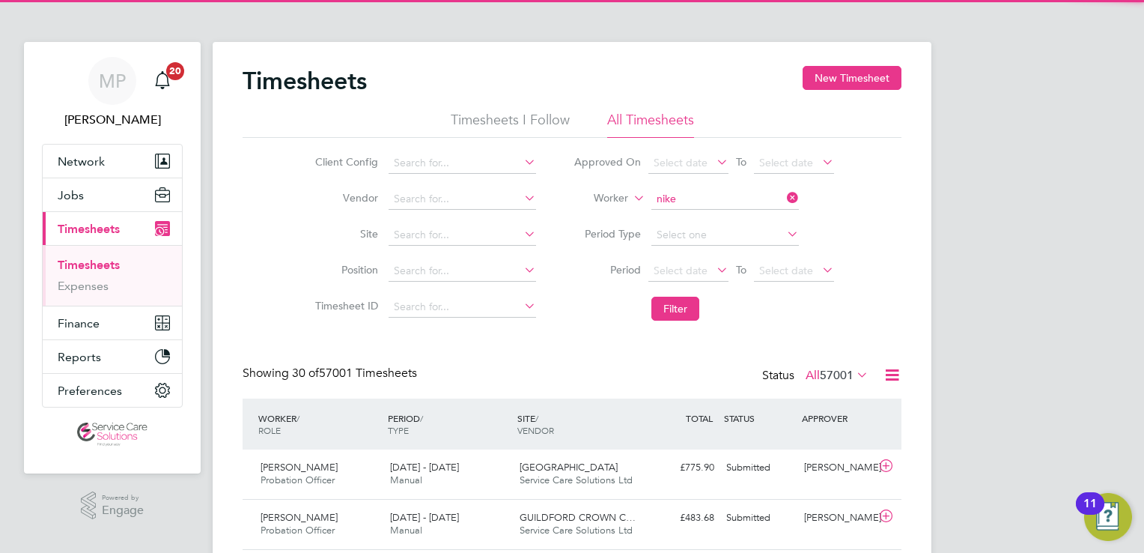
click at [711, 223] on li "Nike Baruwa" at bounding box center [725, 219] width 148 height 20
type input "Nike Baruwa"
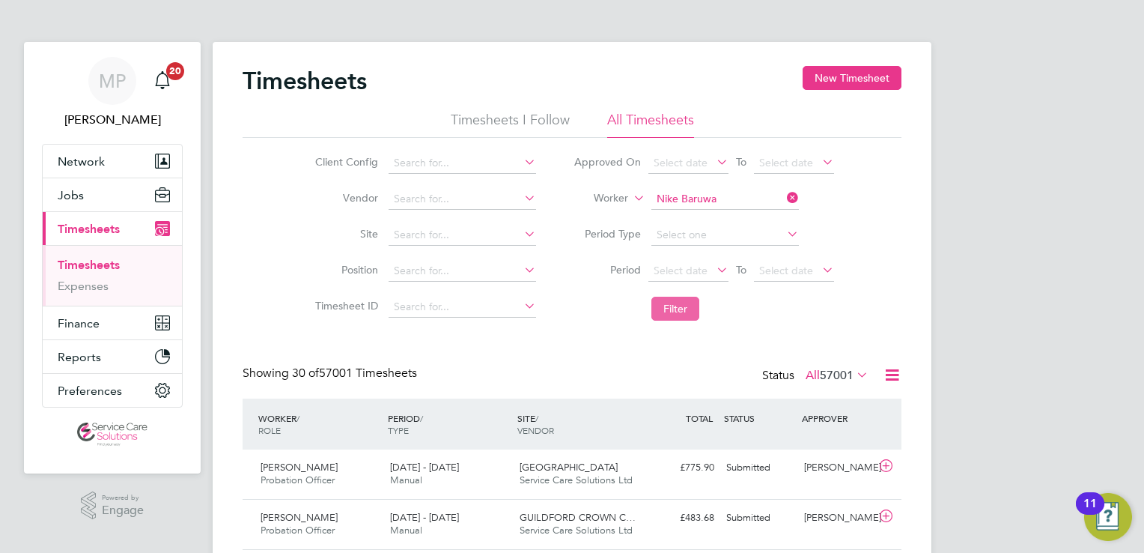
click at [660, 308] on button "Filter" at bounding box center [675, 309] width 48 height 24
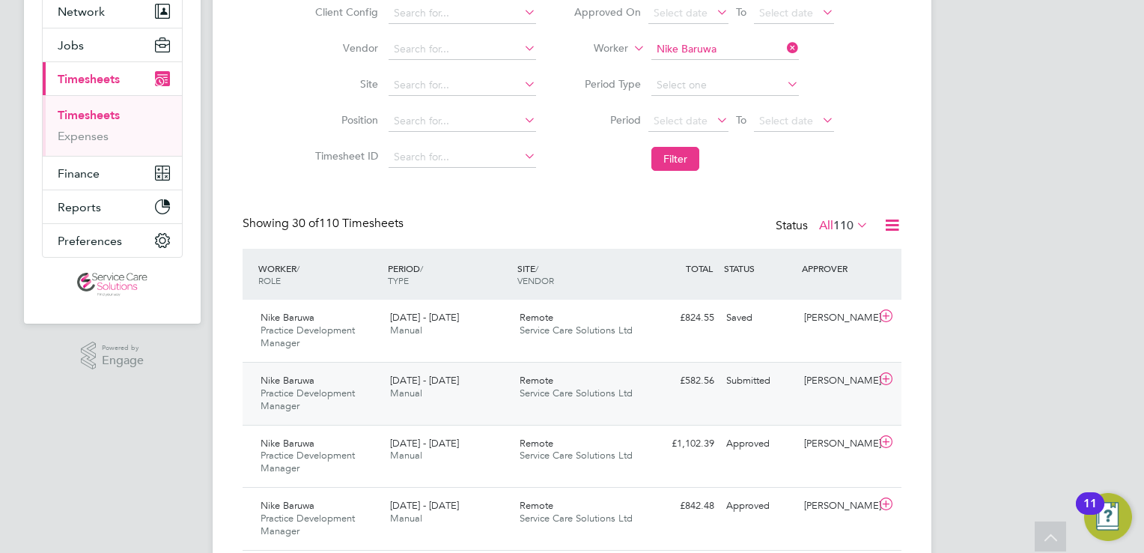
click at [561, 394] on span "Service Care Solutions Ltd" at bounding box center [576, 392] width 113 height 13
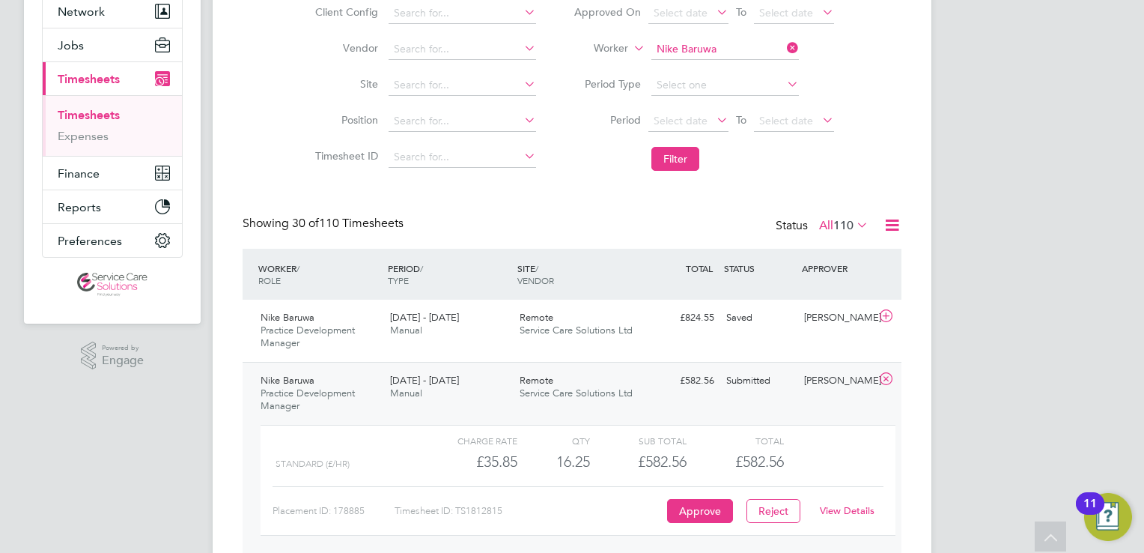
click at [853, 509] on link "View Details" at bounding box center [847, 510] width 55 height 13
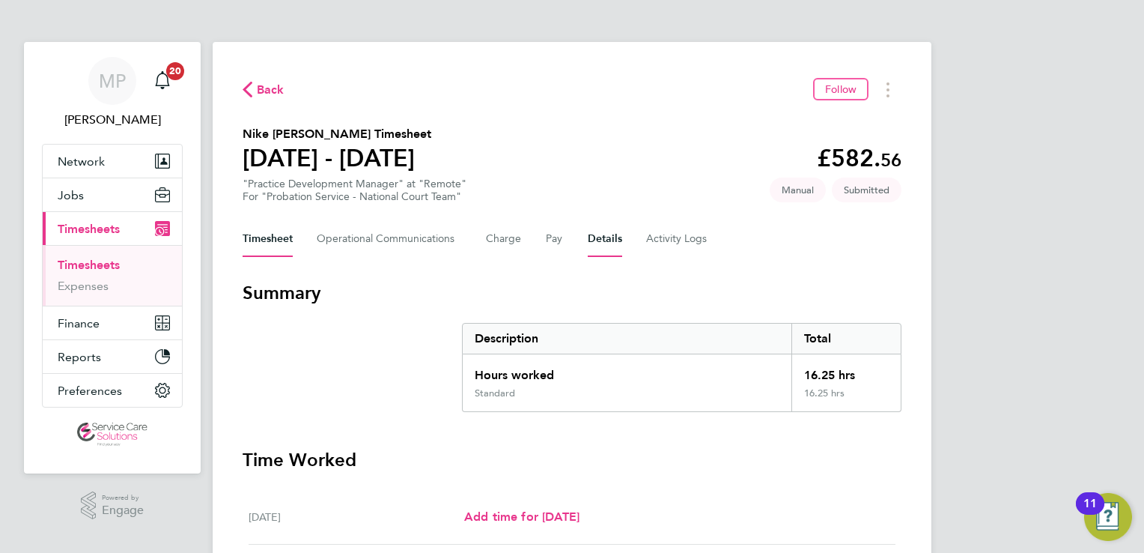
click at [599, 242] on button "Details" at bounding box center [605, 239] width 34 height 36
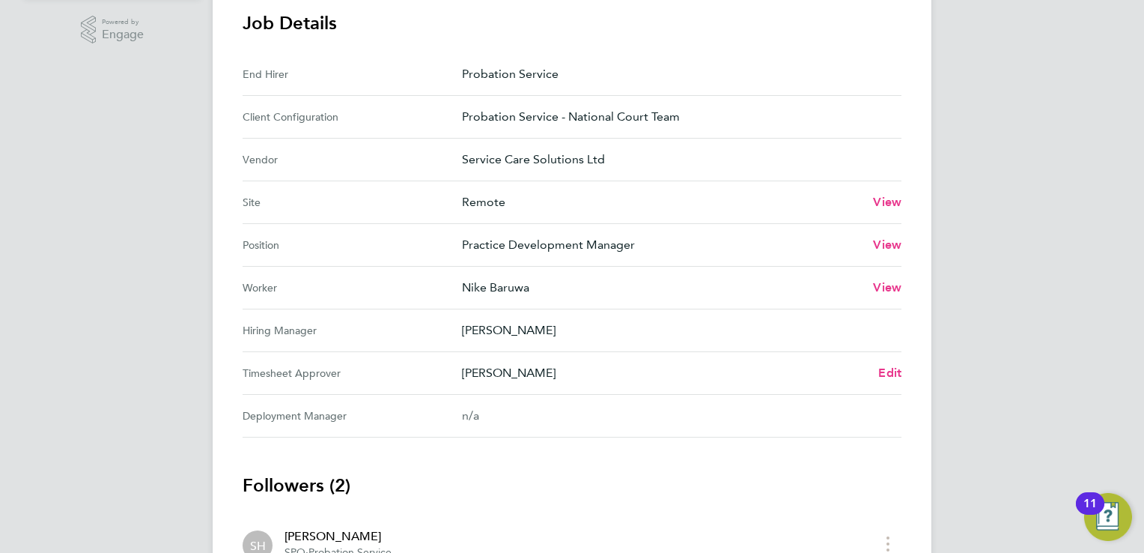
scroll to position [524, 0]
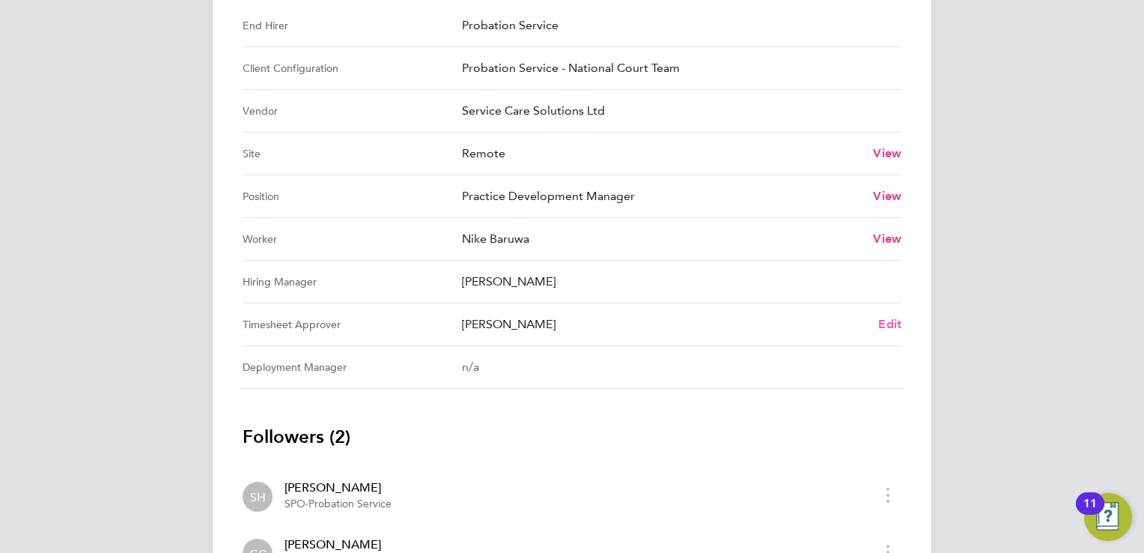
click at [887, 330] on link "Edit" at bounding box center [889, 324] width 23 height 18
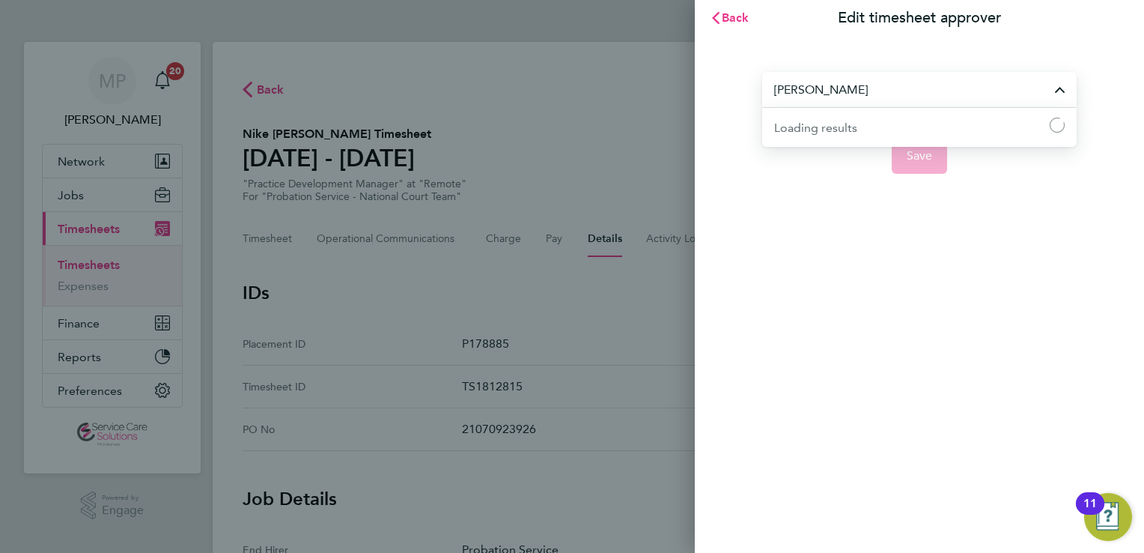
click at [909, 94] on input "[PERSON_NAME]" at bounding box center [919, 89] width 314 height 35
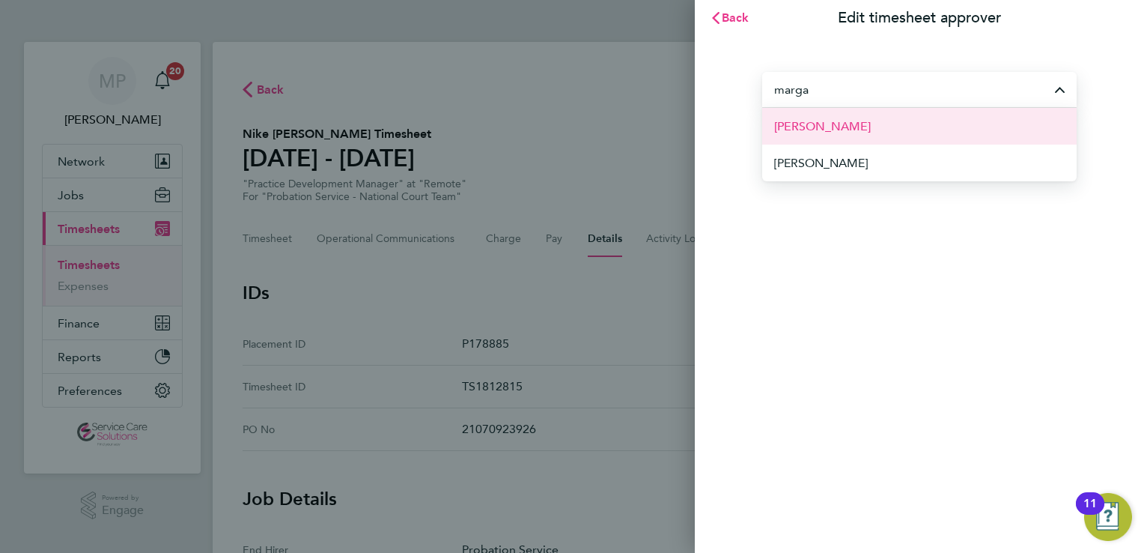
click at [896, 124] on li "[PERSON_NAME]" at bounding box center [919, 126] width 314 height 37
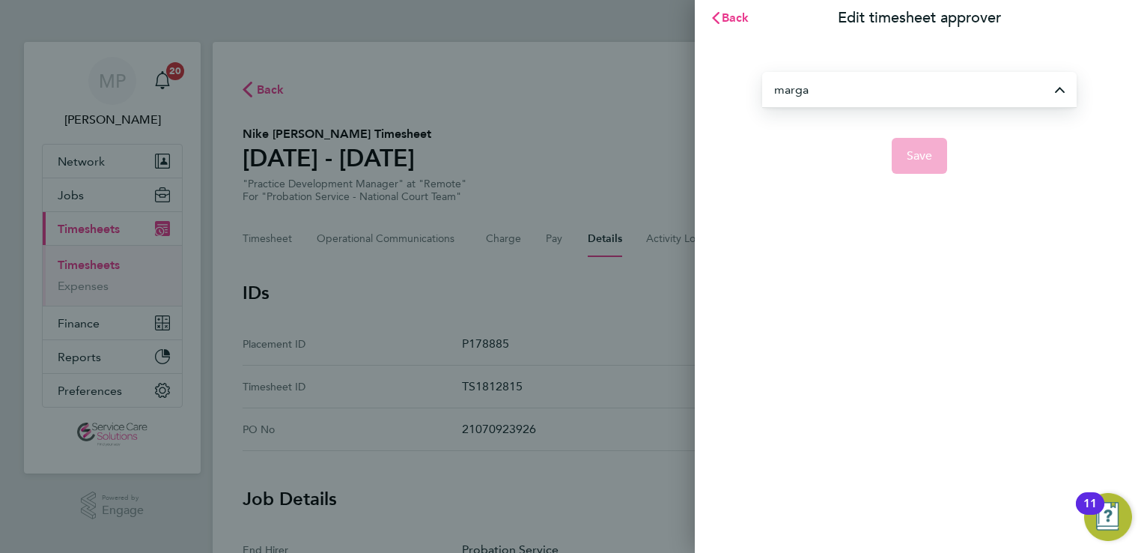
type input "[PERSON_NAME]"
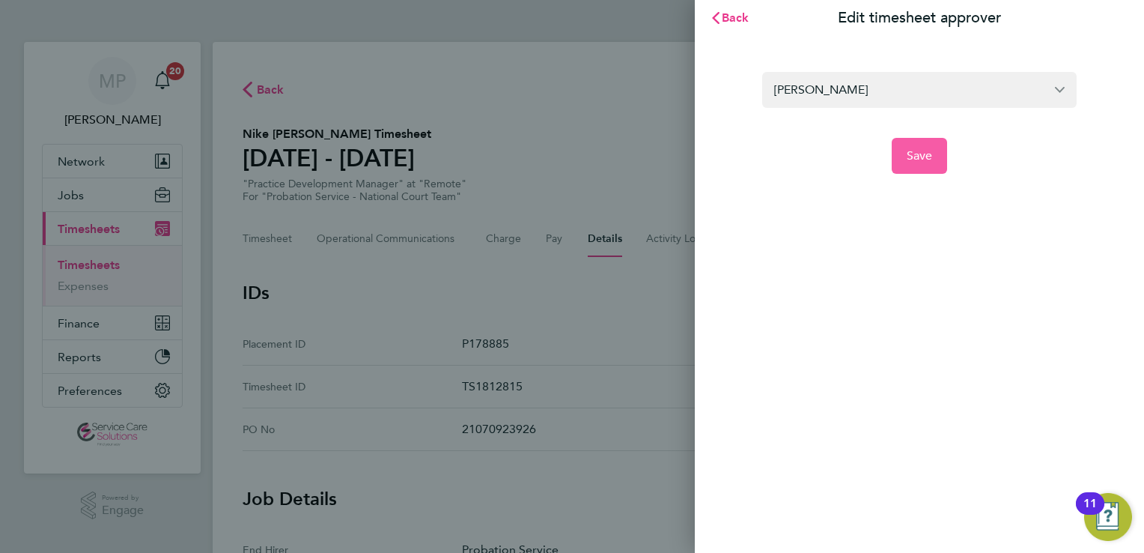
click at [920, 164] on button "Save" at bounding box center [920, 156] width 56 height 36
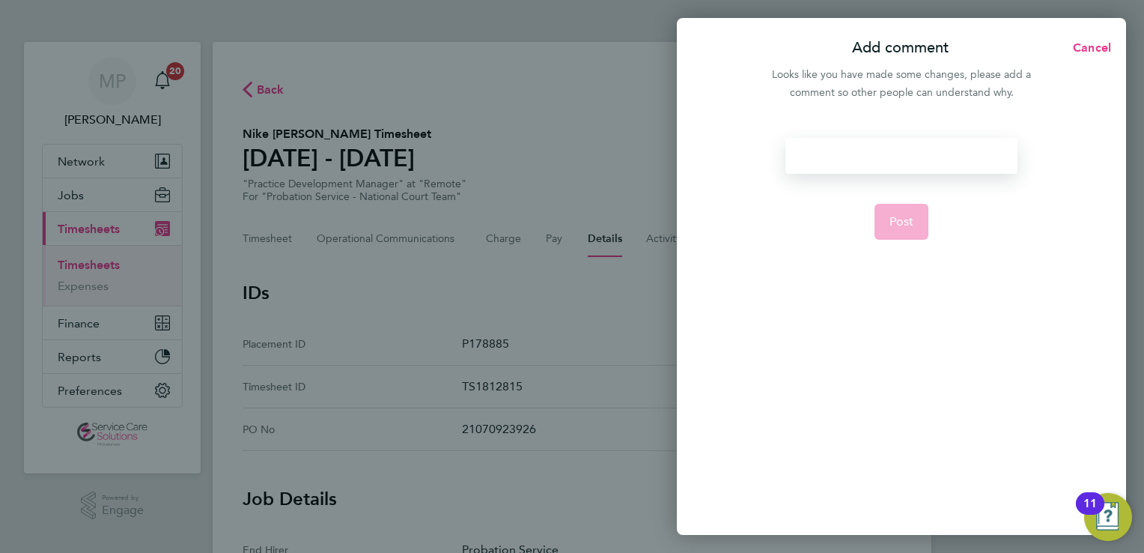
click at [869, 150] on div at bounding box center [900, 156] width 231 height 36
click at [857, 159] on div at bounding box center [900, 156] width 231 height 36
click at [917, 235] on button "Post" at bounding box center [902, 222] width 55 height 36
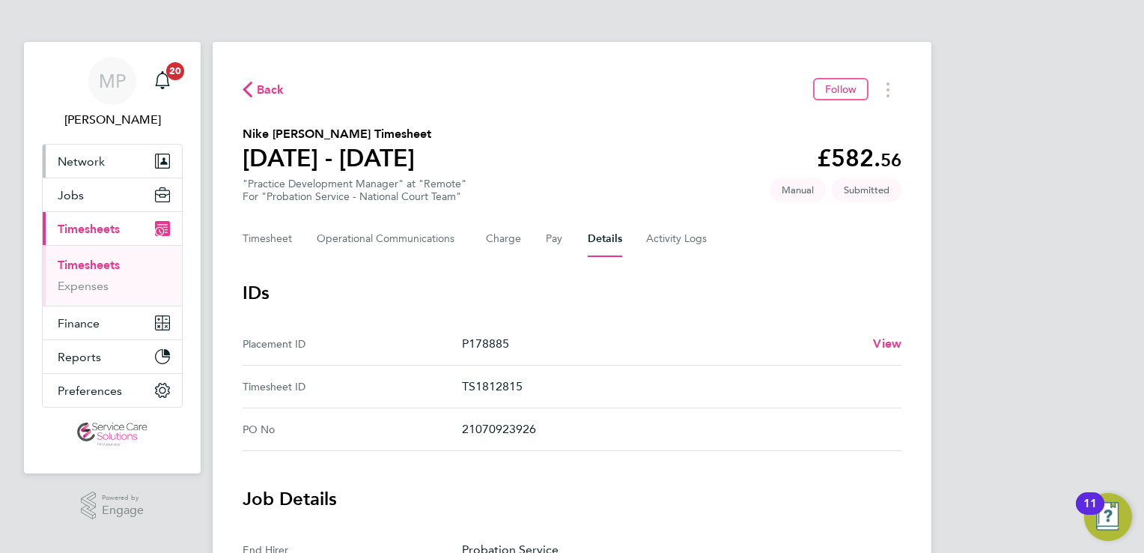
click at [69, 159] on span "Network" at bounding box center [81, 161] width 47 height 14
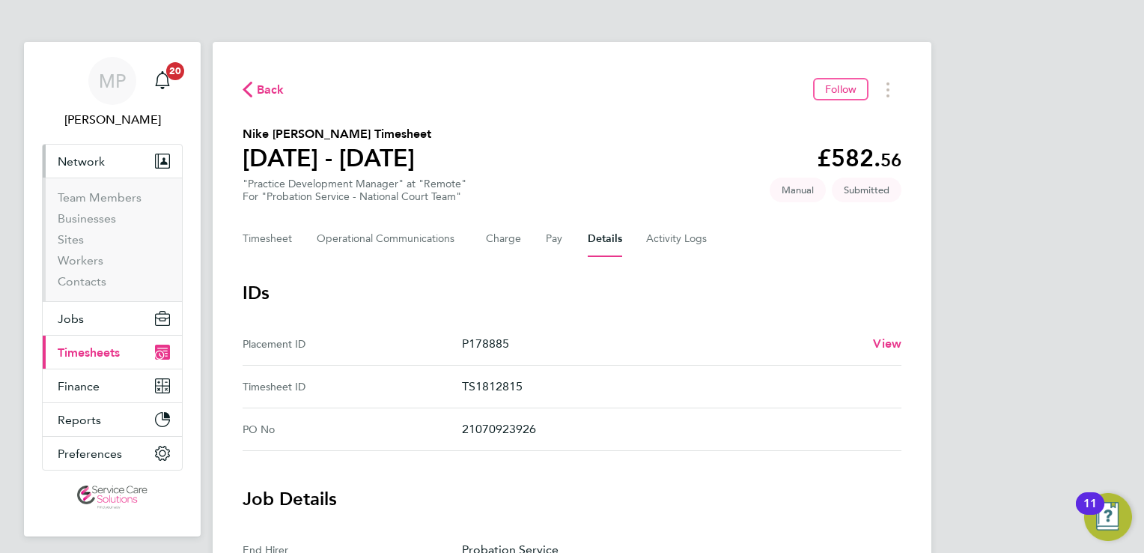
click at [80, 156] on span "Network" at bounding box center [81, 161] width 47 height 14
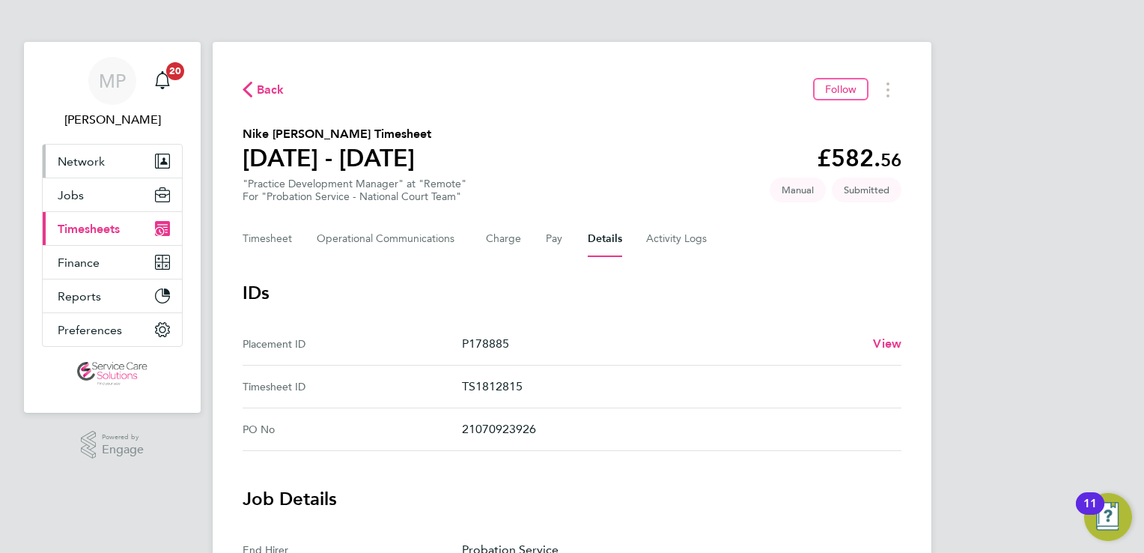
click at [81, 152] on button "Network" at bounding box center [112, 161] width 139 height 33
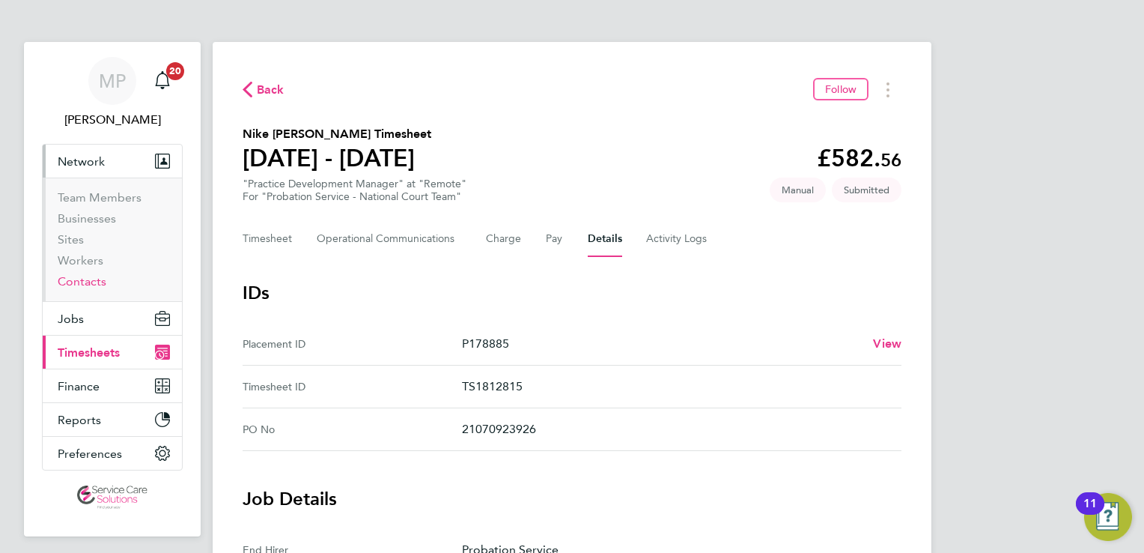
click at [79, 285] on link "Contacts" at bounding box center [82, 281] width 49 height 14
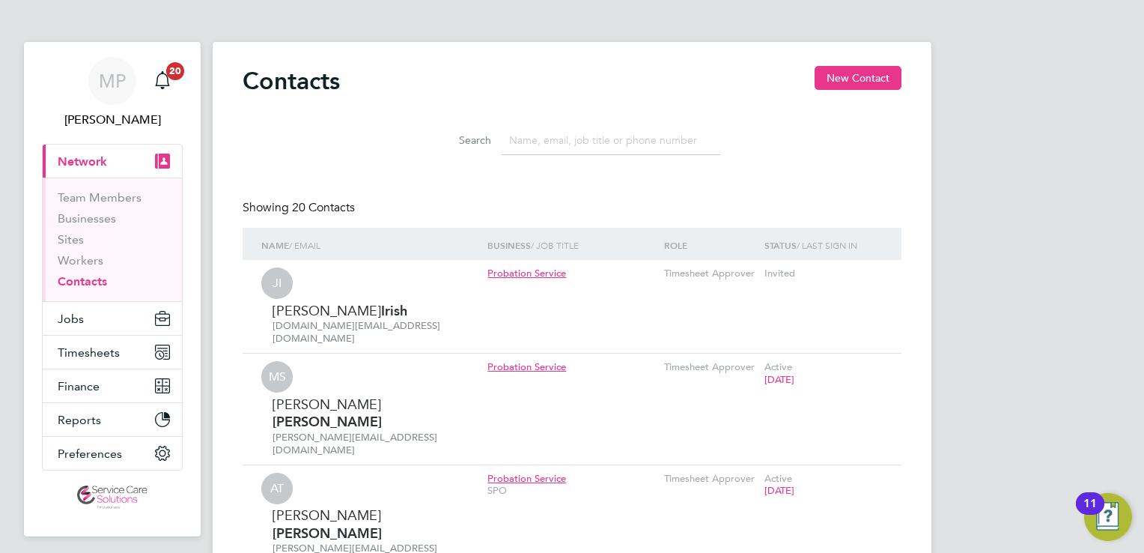
click at [619, 140] on input at bounding box center [611, 140] width 219 height 29
paste input "[PERSON_NAME][EMAIL_ADDRESS][PERSON_NAME][DOMAIN_NAME]"
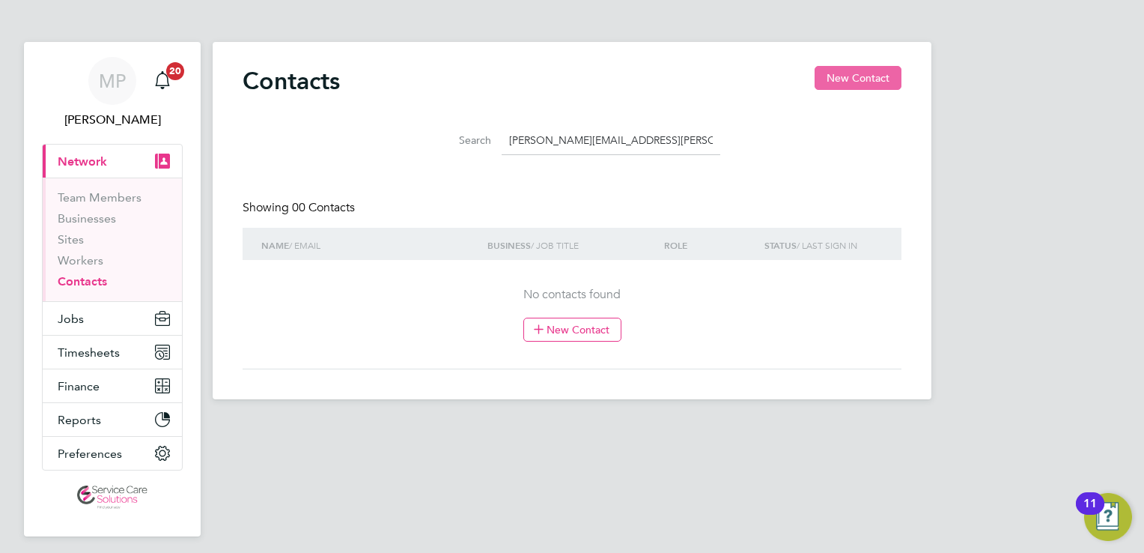
type input "[PERSON_NAME][EMAIL_ADDRESS][PERSON_NAME][DOMAIN_NAME]"
click at [848, 85] on button "New Contact" at bounding box center [858, 78] width 87 height 24
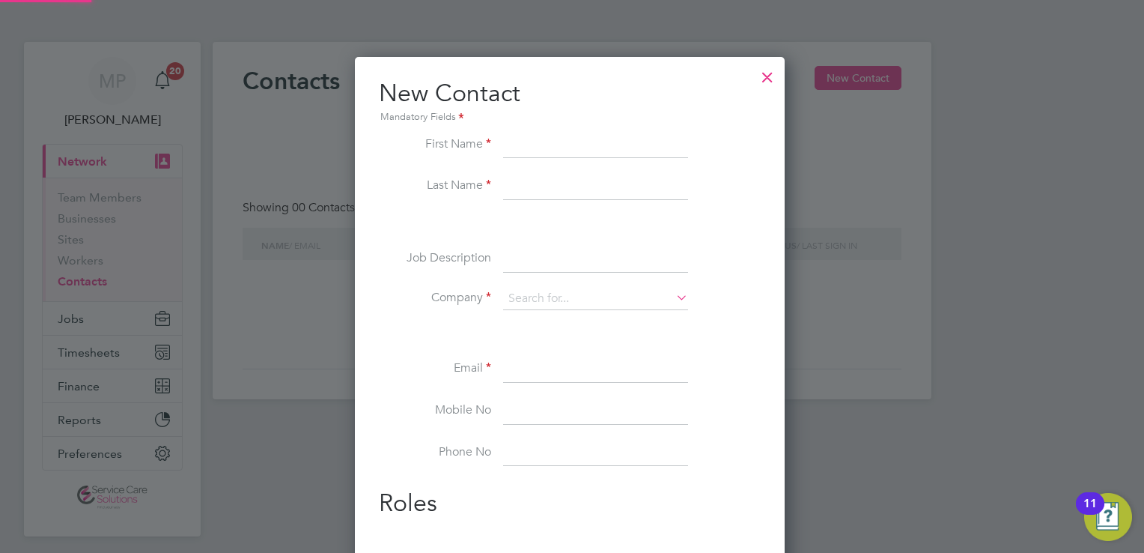
scroll to position [566, 434]
click at [521, 374] on input at bounding box center [595, 369] width 185 height 27
paste input "[PERSON_NAME][EMAIL_ADDRESS][PERSON_NAME][DOMAIN_NAME]"
type input "[PERSON_NAME][EMAIL_ADDRESS][PERSON_NAME][DOMAIN_NAME]"
click at [527, 301] on input at bounding box center [595, 299] width 185 height 22
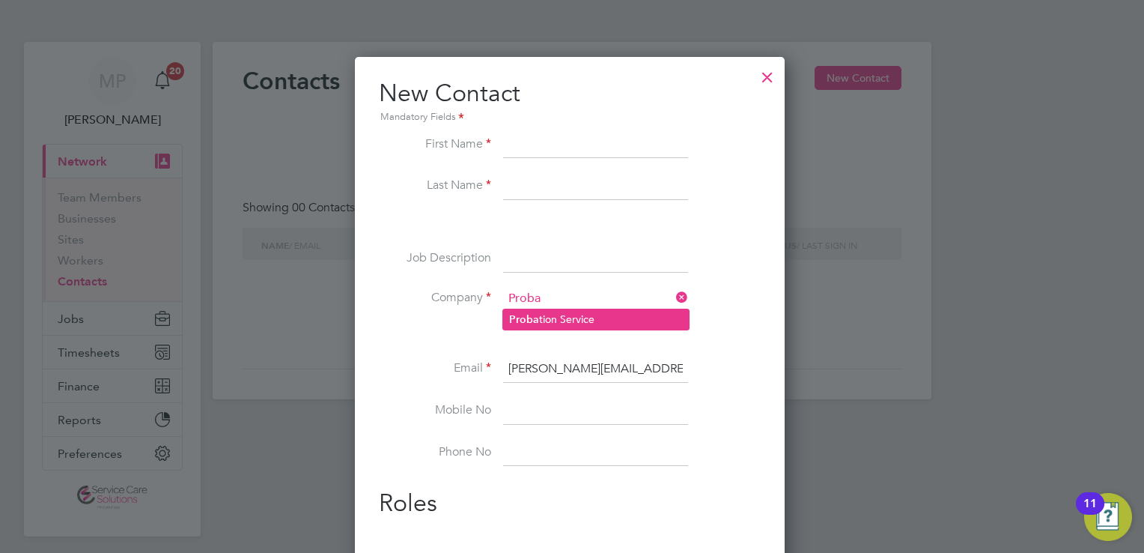
click at [541, 316] on li "Proba tion Service" at bounding box center [596, 319] width 186 height 20
type input "Probation Service"
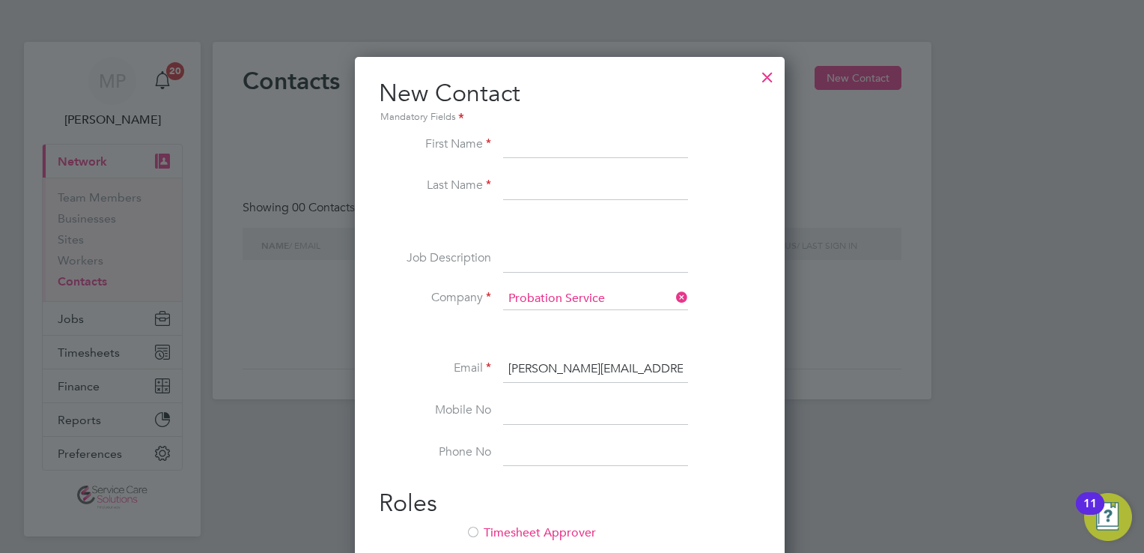
click at [545, 146] on input at bounding box center [595, 145] width 185 height 27
type input "[PERSON_NAME]"
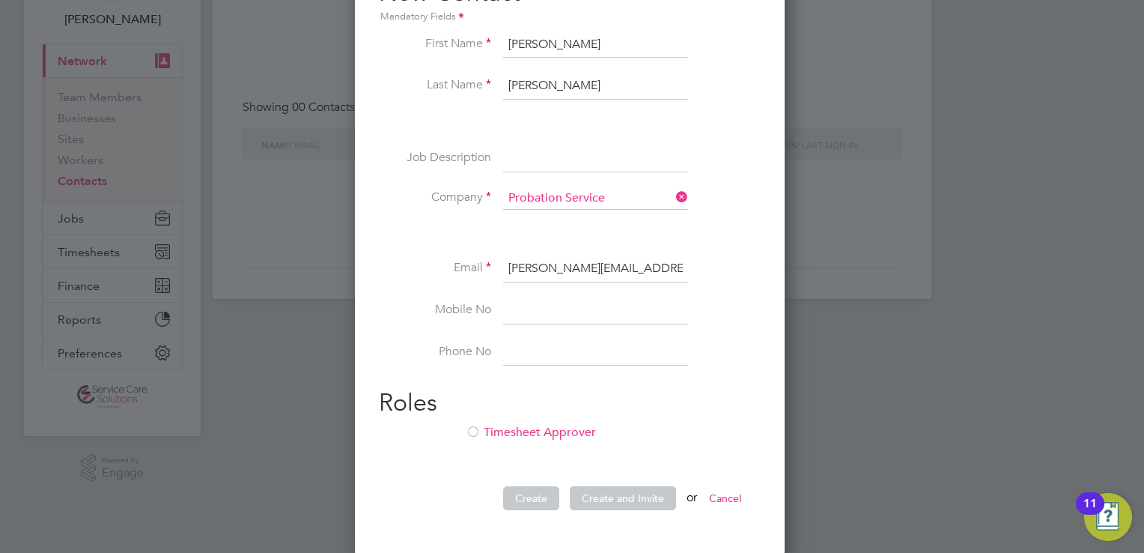
type input "[PERSON_NAME]"
click at [524, 440] on li "Timesheet Approver" at bounding box center [570, 440] width 382 height 31
click at [532, 501] on button "Create" at bounding box center [531, 498] width 56 height 24
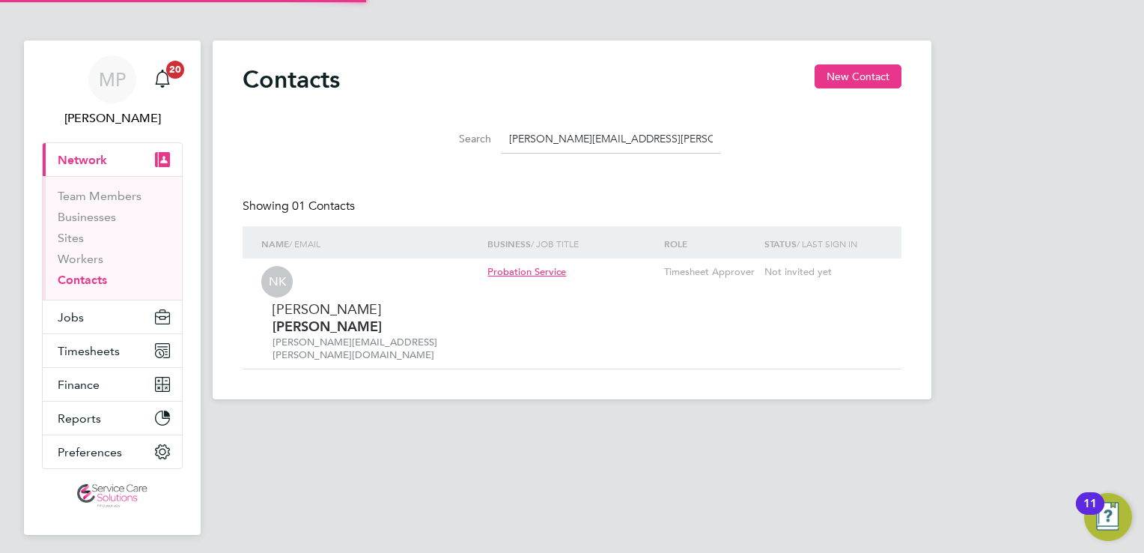
scroll to position [0, 0]
click at [80, 319] on span "Jobs" at bounding box center [71, 319] width 26 height 14
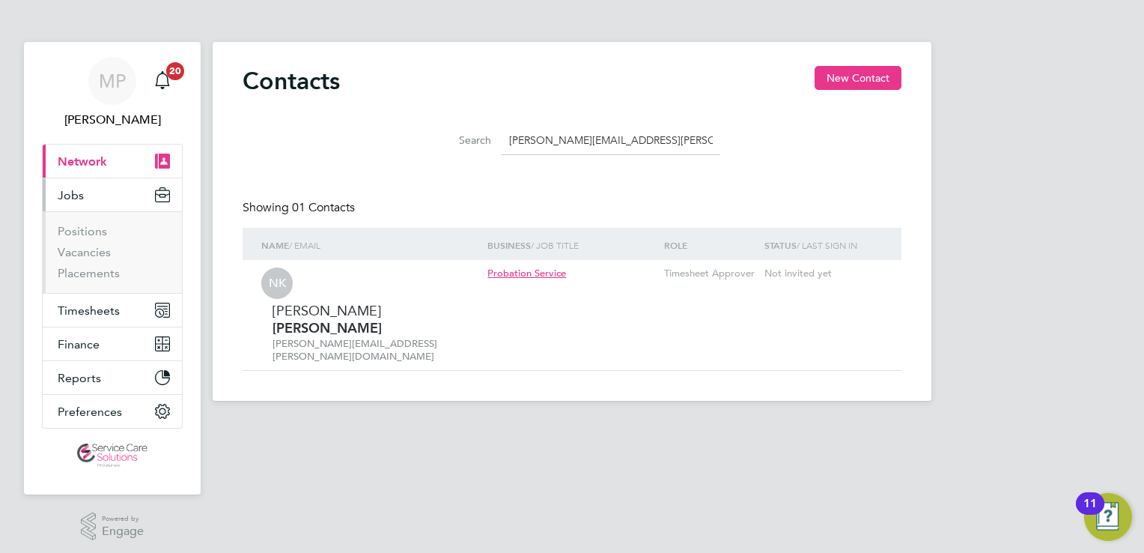
click at [94, 259] on li "Vacancies" at bounding box center [114, 255] width 112 height 21
click at [97, 252] on link "Vacancies" at bounding box center [84, 252] width 53 height 14
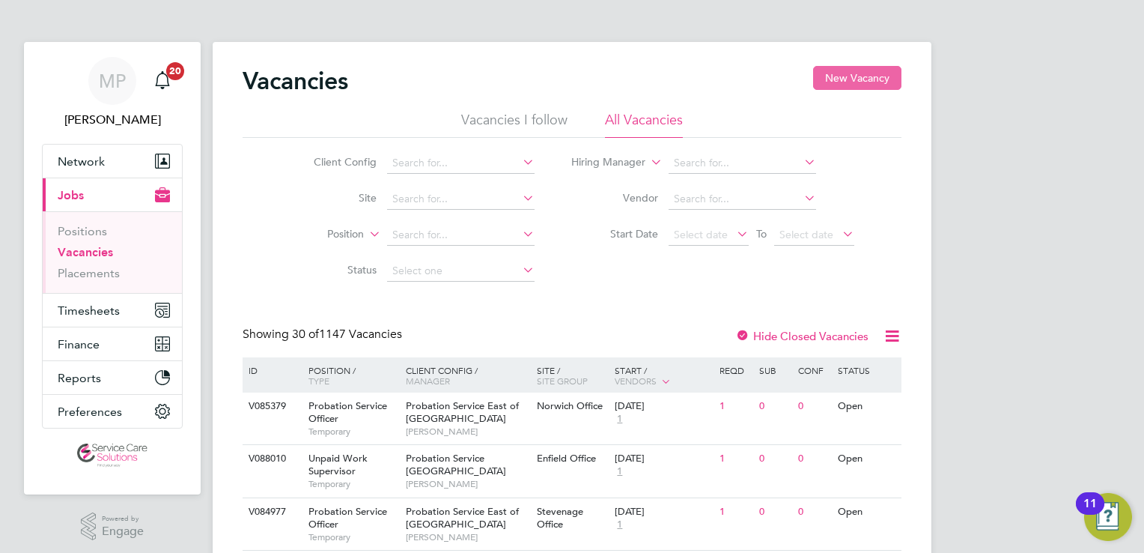
click at [843, 75] on button "New Vacancy" at bounding box center [857, 78] width 88 height 24
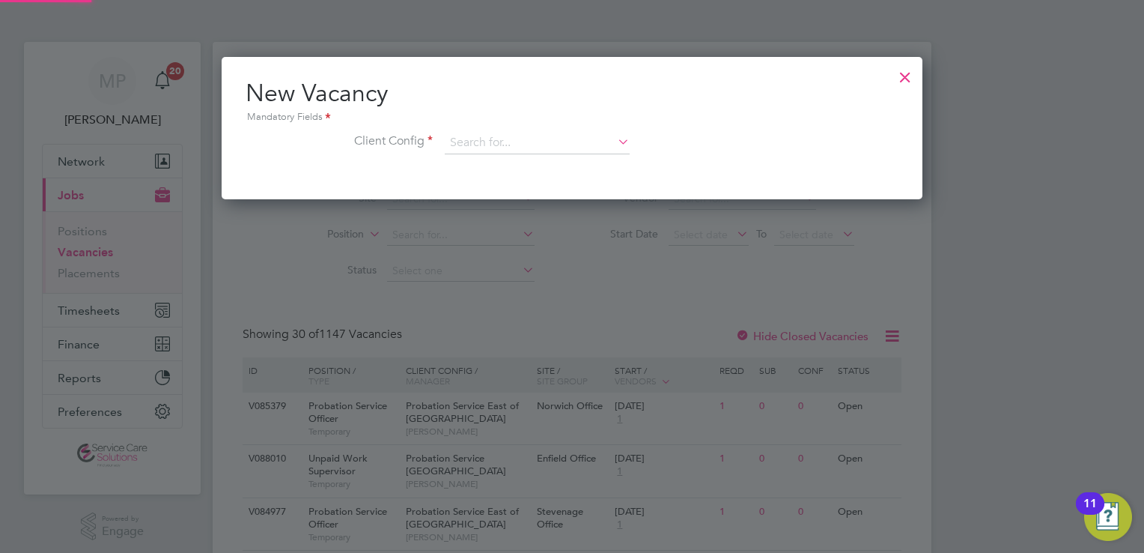
scroll to position [142, 702]
click at [486, 136] on input at bounding box center [537, 143] width 185 height 22
click at [583, 207] on li "Probation Service [GEOGRAPHIC_DATA]" at bounding box center [538, 204] width 186 height 20
type input "Probation Service [GEOGRAPHIC_DATA]"
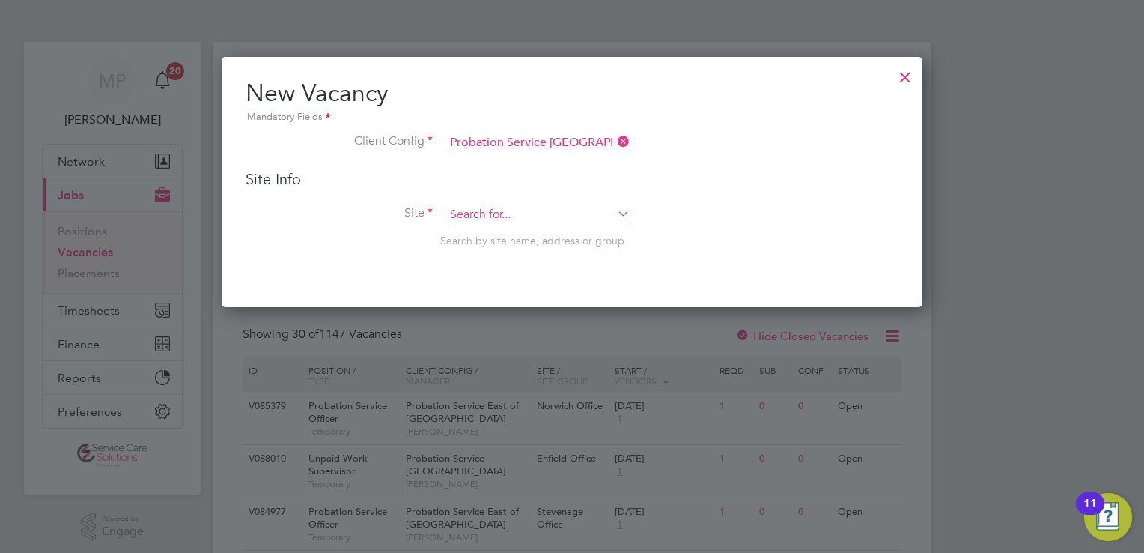
click at [506, 217] on input at bounding box center [537, 215] width 185 height 22
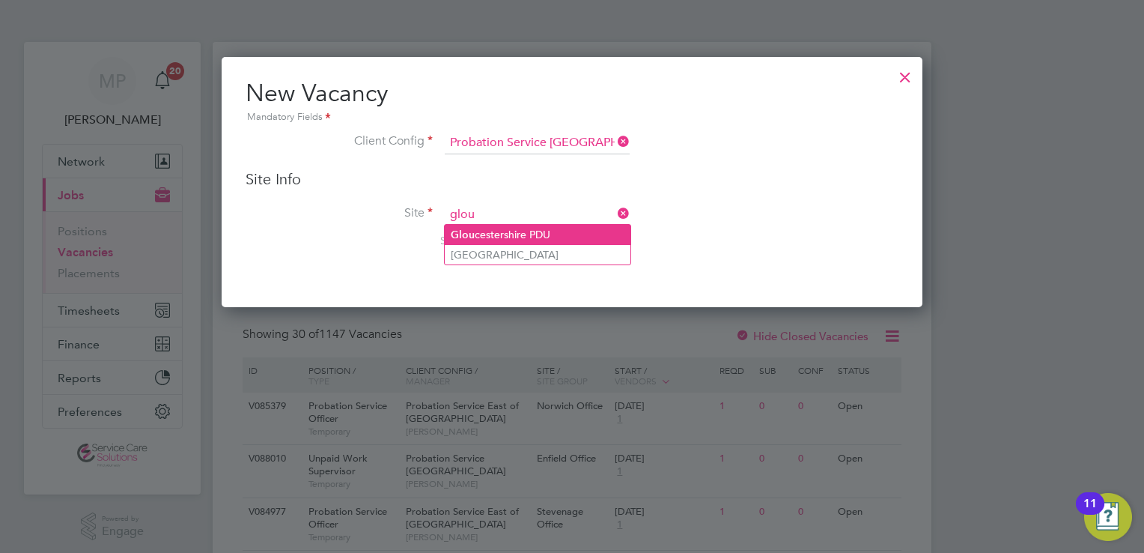
click at [533, 232] on li "Glou cestershire PDU" at bounding box center [538, 235] width 186 height 20
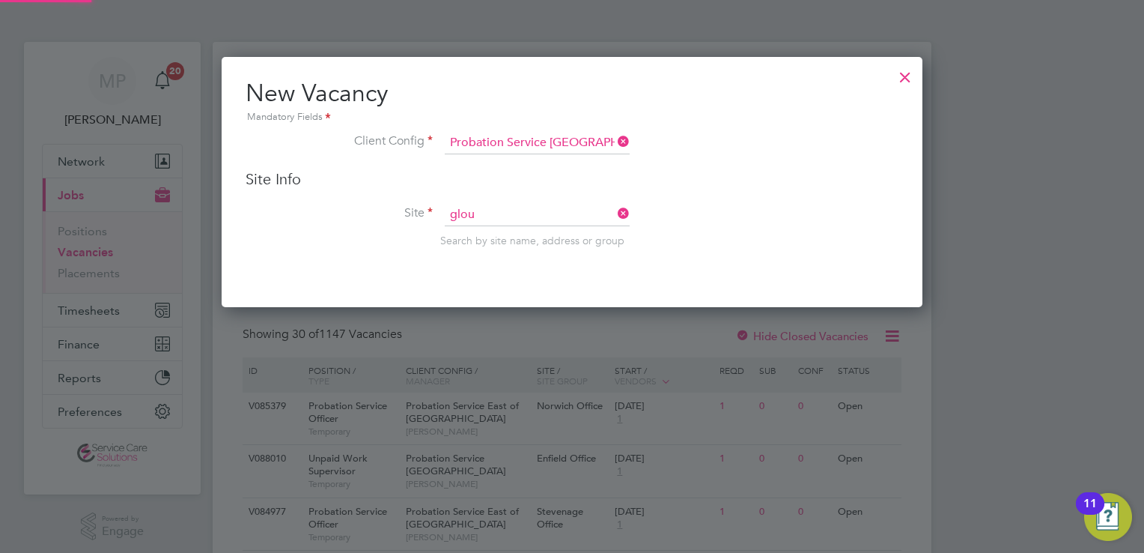
type input "Gloucestershire PDU"
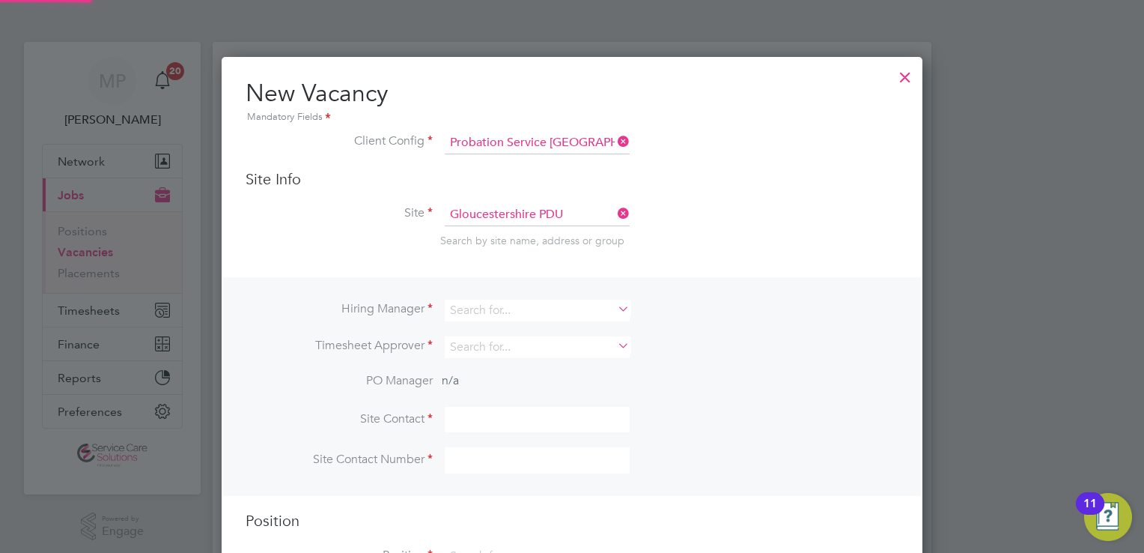
scroll to position [553, 702]
click at [512, 305] on input at bounding box center [537, 311] width 185 height 22
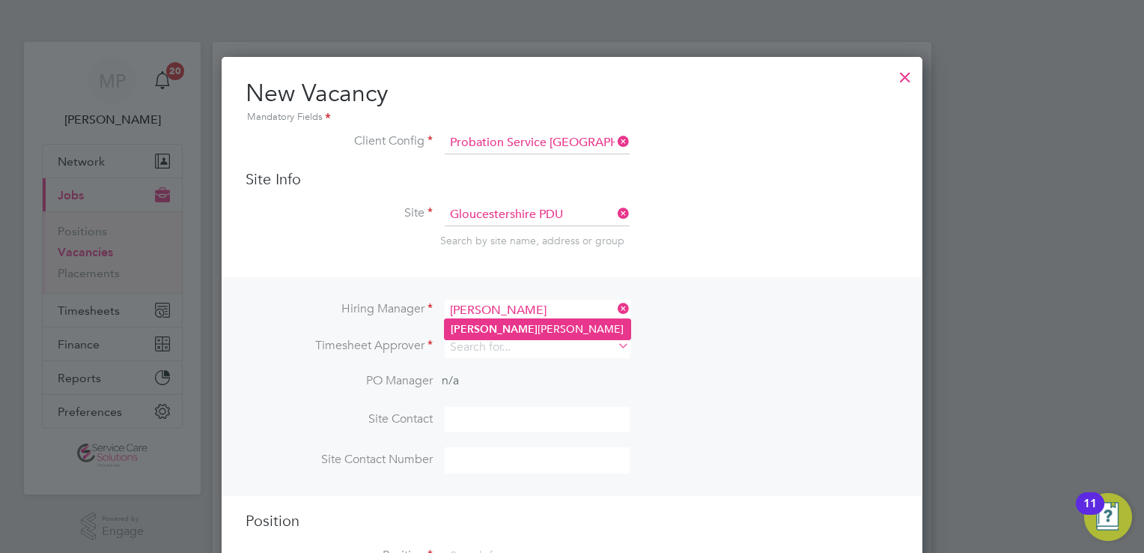
click at [470, 326] on b "[PERSON_NAME]" at bounding box center [494, 329] width 87 height 13
type input "[PERSON_NAME]"
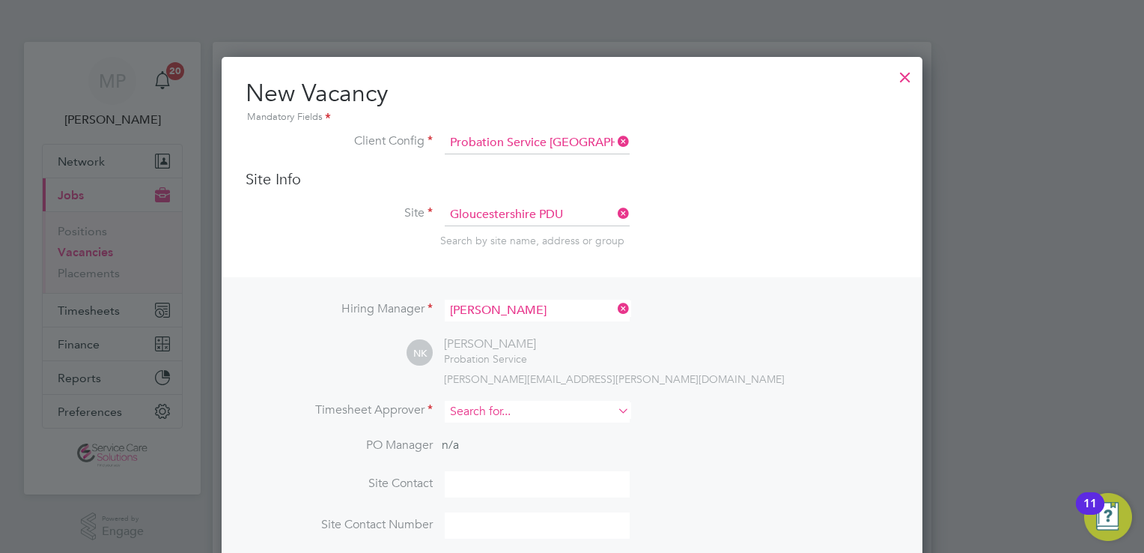
click at [461, 410] on input at bounding box center [537, 412] width 185 height 22
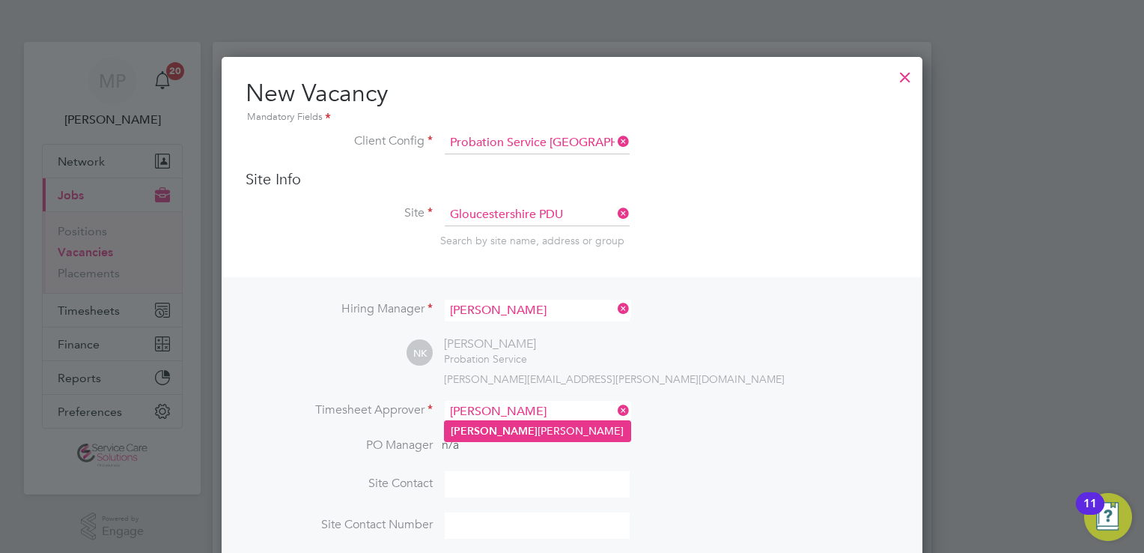
click at [482, 430] on li "[PERSON_NAME]" at bounding box center [538, 431] width 186 height 20
type input "[PERSON_NAME]"
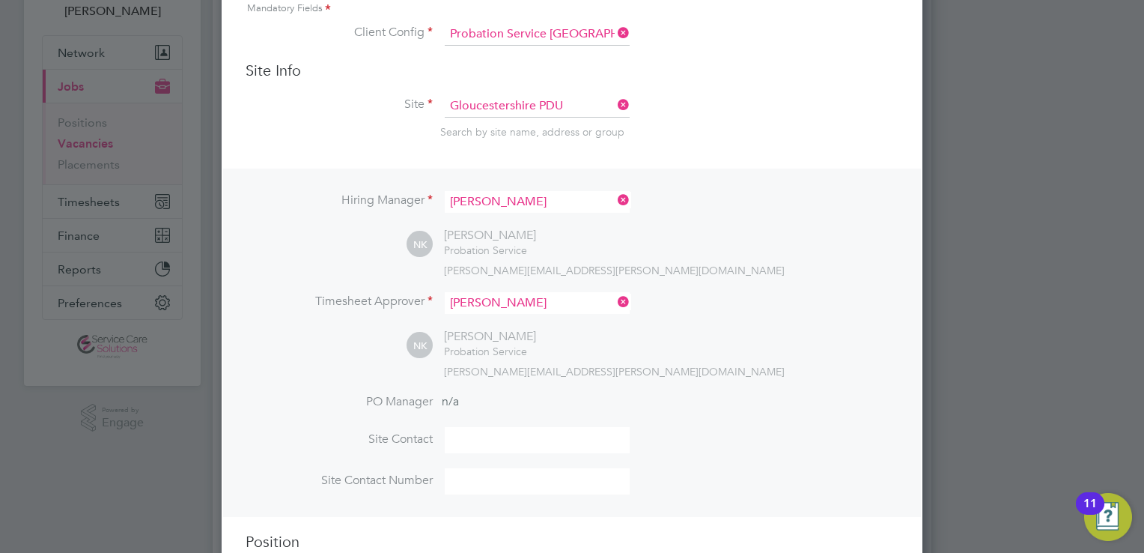
scroll to position [225, 0]
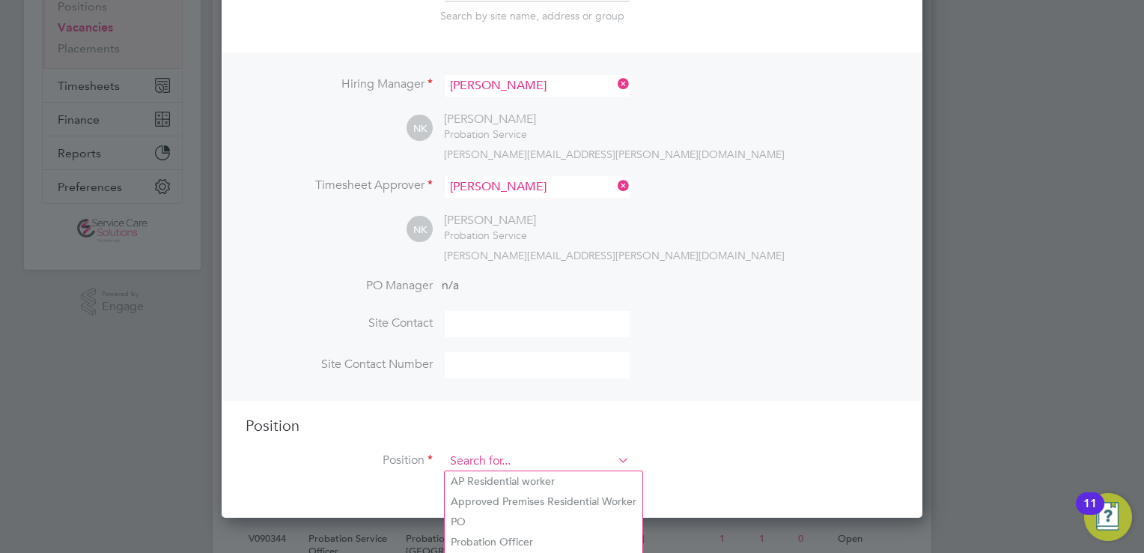
click at [521, 460] on input at bounding box center [537, 461] width 185 height 22
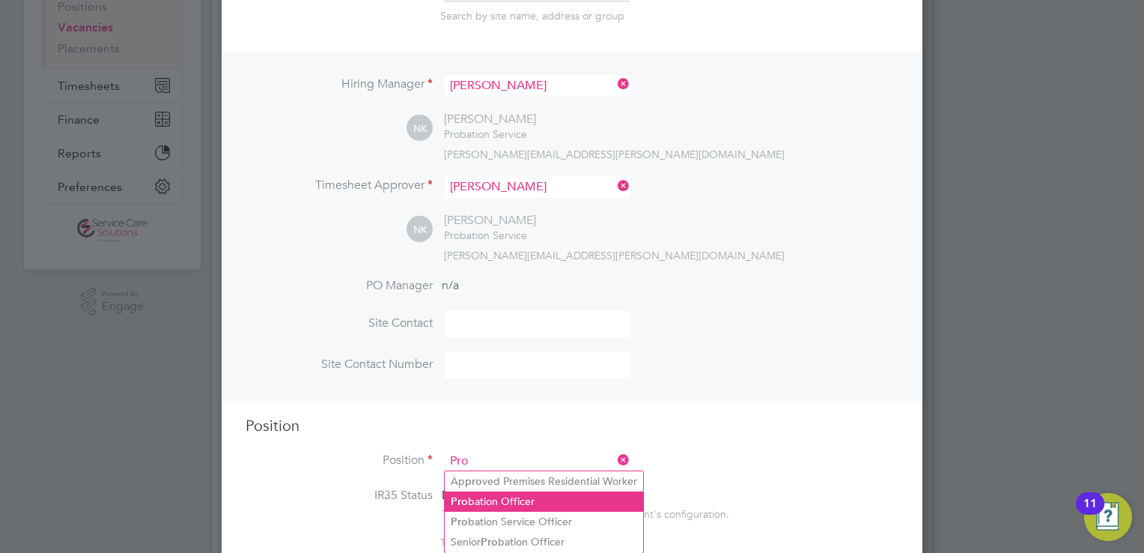
click at [515, 503] on li "Pro bation Officer" at bounding box center [544, 501] width 198 height 20
type input "Probation Officer"
type textarea "Qualified Probation Officer"
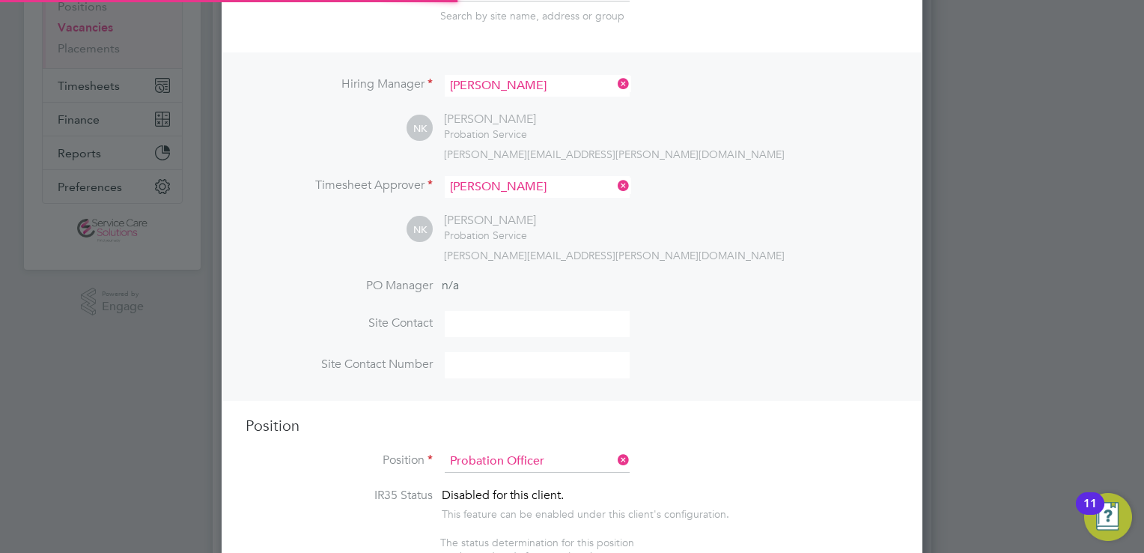
scroll to position [0, 0]
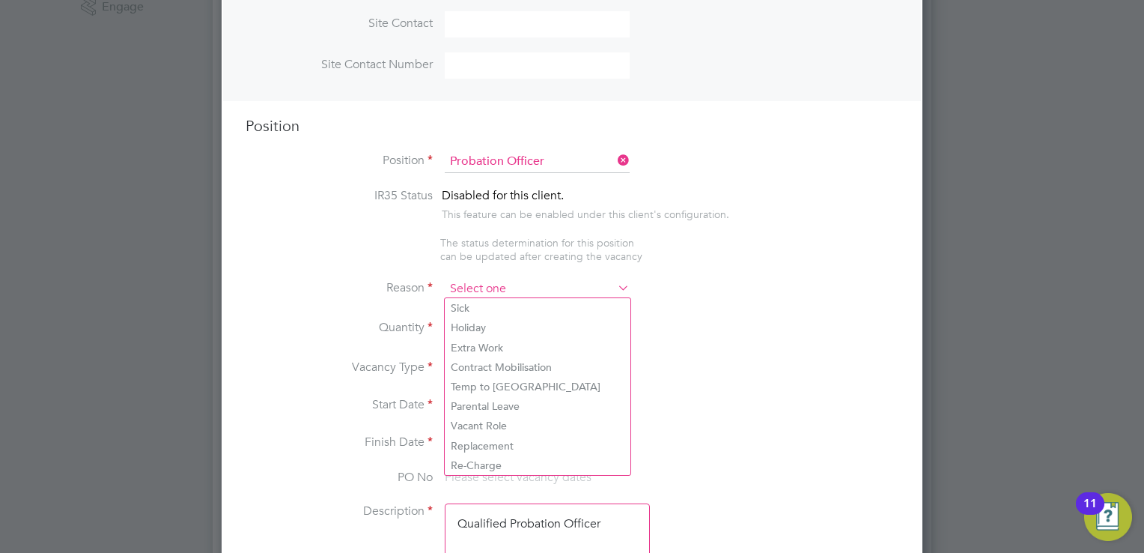
click at [490, 292] on input at bounding box center [537, 289] width 185 height 22
click at [468, 423] on li "Vacant Role" at bounding box center [538, 425] width 186 height 19
type input "Vacant Role"
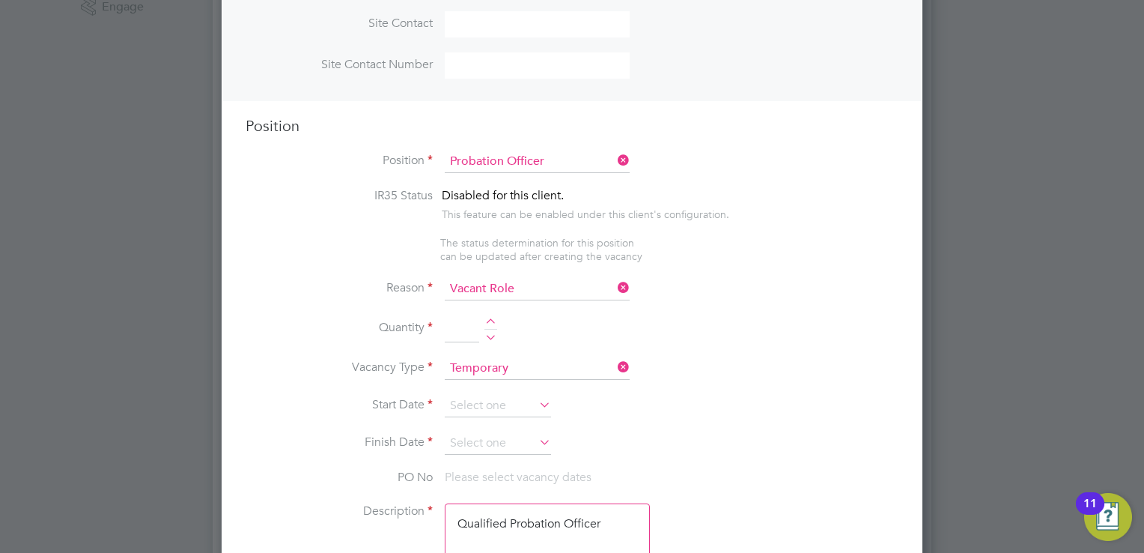
click at [489, 322] on div at bounding box center [490, 323] width 13 height 10
type input "1"
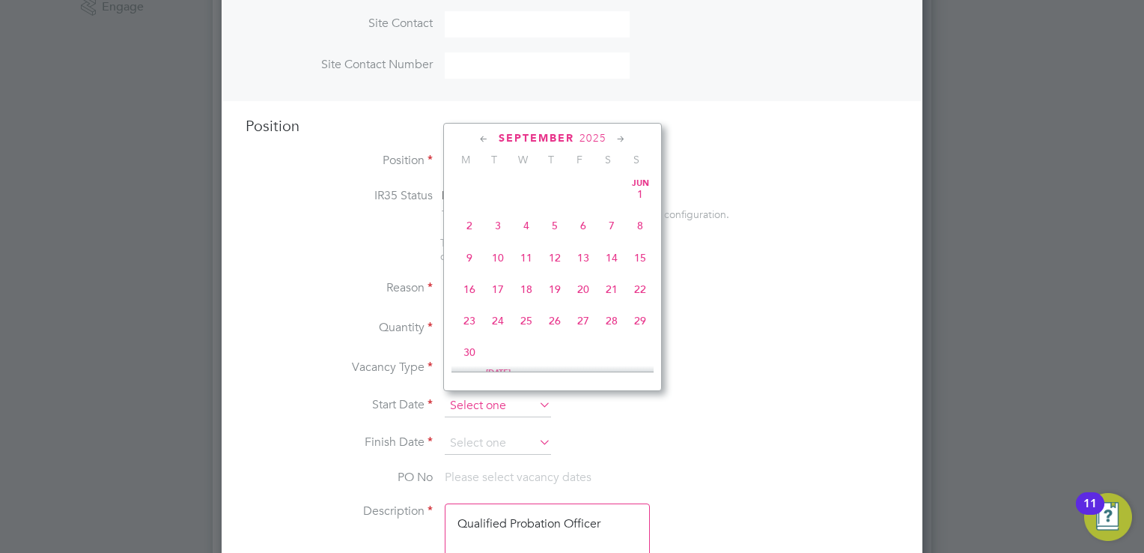
click at [459, 398] on input at bounding box center [498, 406] width 106 height 22
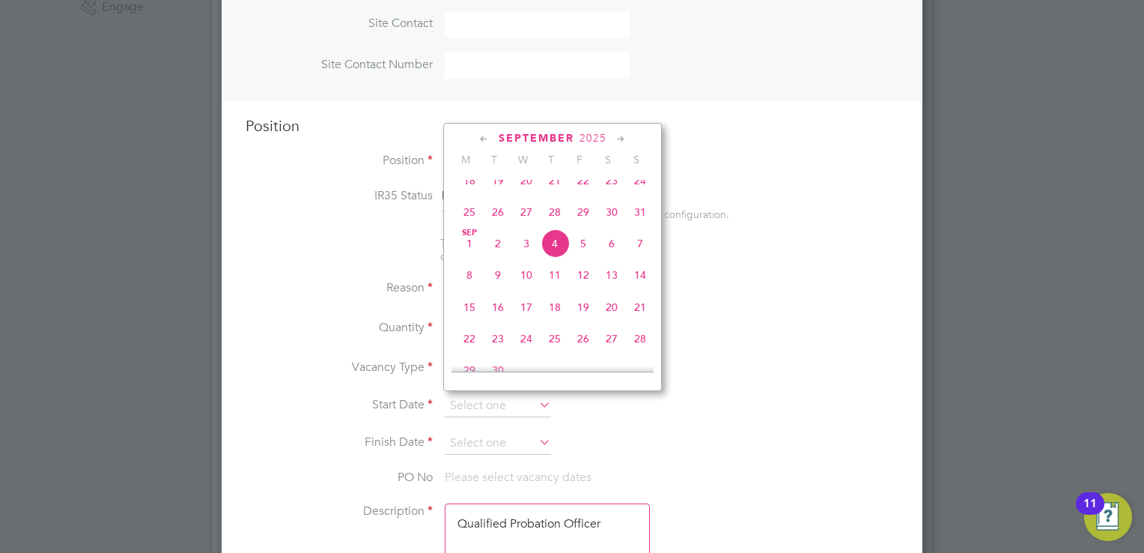
click at [470, 288] on span "8" at bounding box center [469, 275] width 28 height 28
type input "[DATE]"
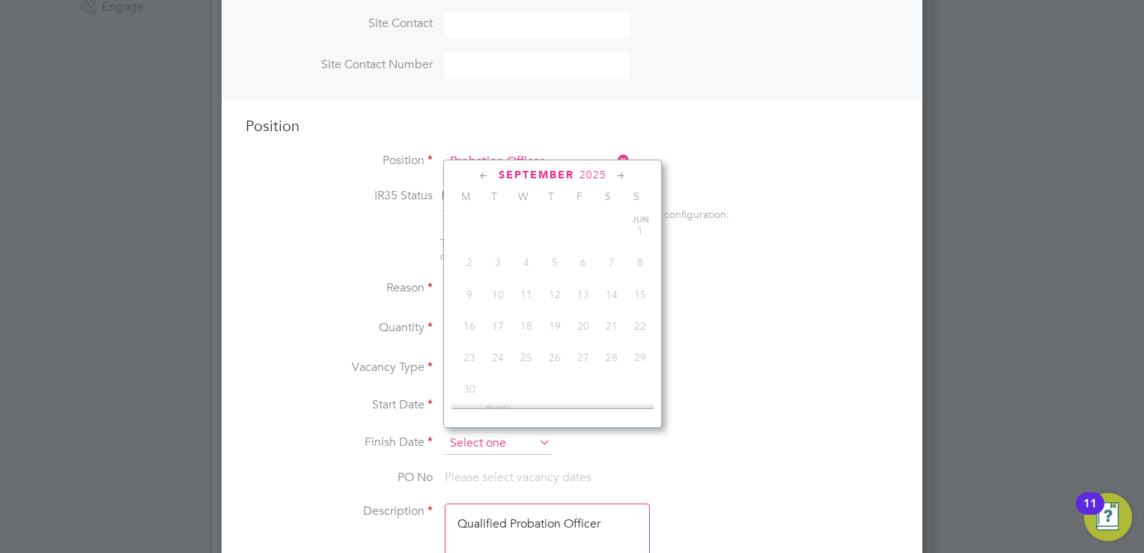
click at [461, 435] on input at bounding box center [498, 443] width 106 height 22
click at [620, 175] on icon at bounding box center [621, 176] width 14 height 16
click at [646, 312] on span "28" at bounding box center [640, 298] width 28 height 28
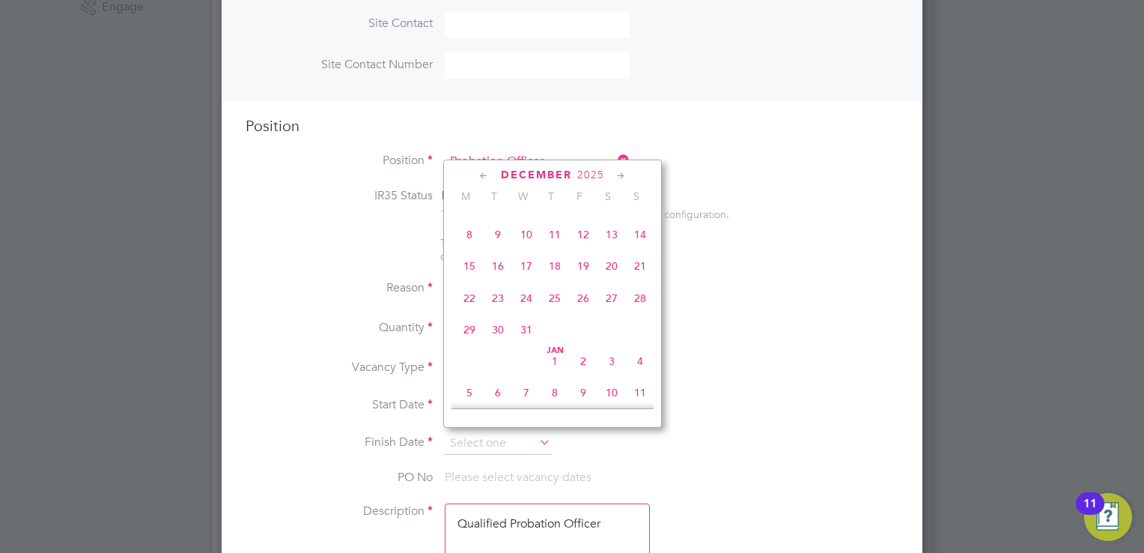
type input "[DATE]"
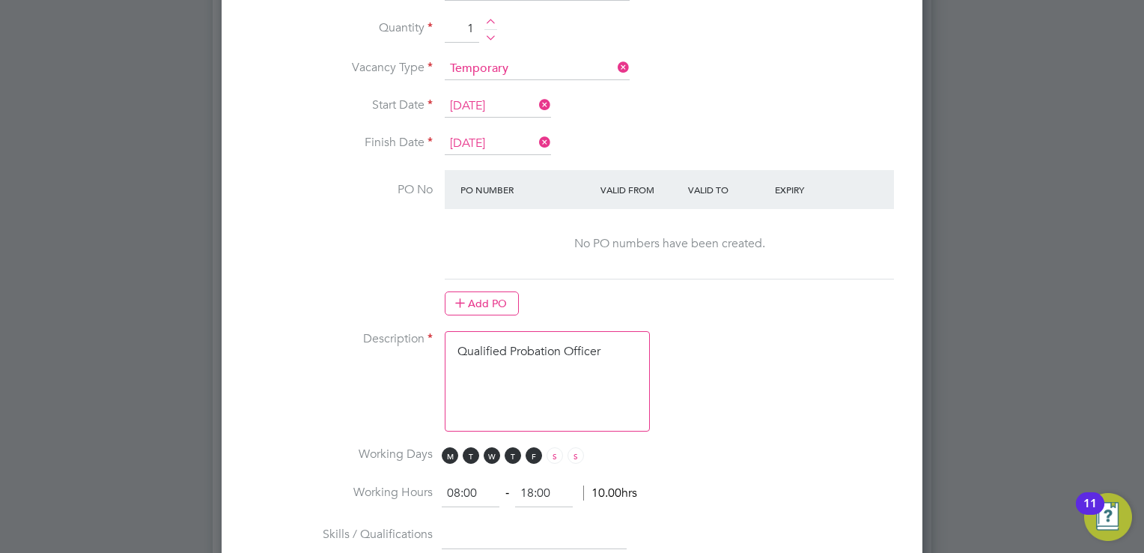
drag, startPoint x: 547, startPoint y: 380, endPoint x: 597, endPoint y: 370, distance: 51.3
click at [548, 381] on textarea "Qualified Probation Officer" at bounding box center [547, 381] width 205 height 100
click at [586, 354] on textarea "Qualified Probation Officer" at bounding box center [547, 381] width 205 height 100
drag, startPoint x: 616, startPoint y: 348, endPoint x: 429, endPoint y: 338, distance: 187.5
click at [432, 339] on li "Description Qualified Probation Officer" at bounding box center [572, 388] width 653 height 115
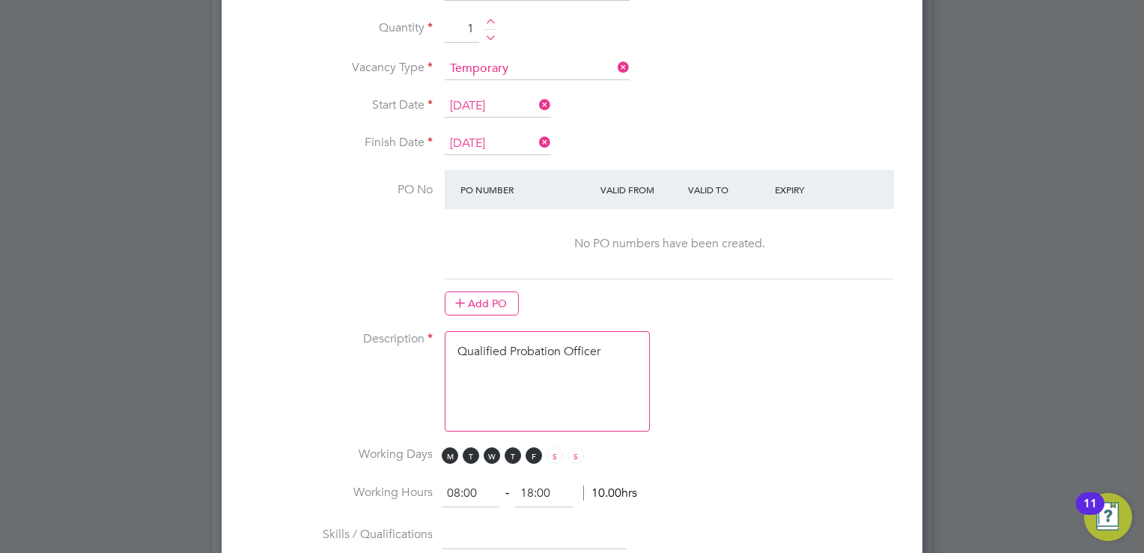
paste textarea "The tracking number for this OP1 request is: " 2330B" Yes Question Answer Proba…"
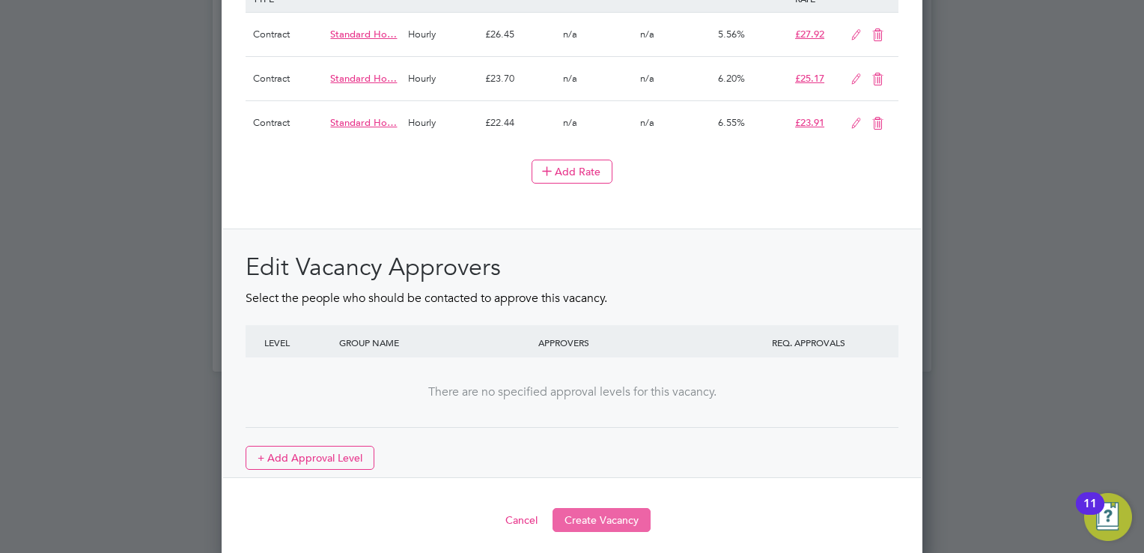
type textarea "The tracking number for this OP1 request is: " 2330B" Yes Question Answer Proba…"
click at [599, 508] on button "Create Vacancy" at bounding box center [602, 520] width 98 height 24
